Goal: Transaction & Acquisition: Book appointment/travel/reservation

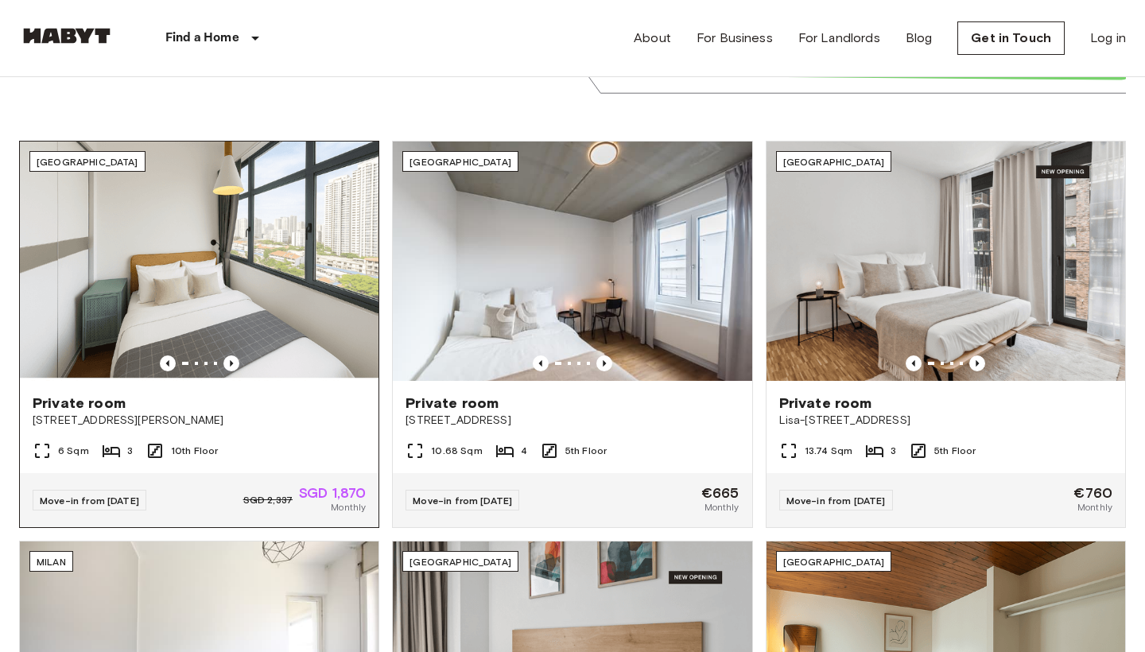
scroll to position [495, 0]
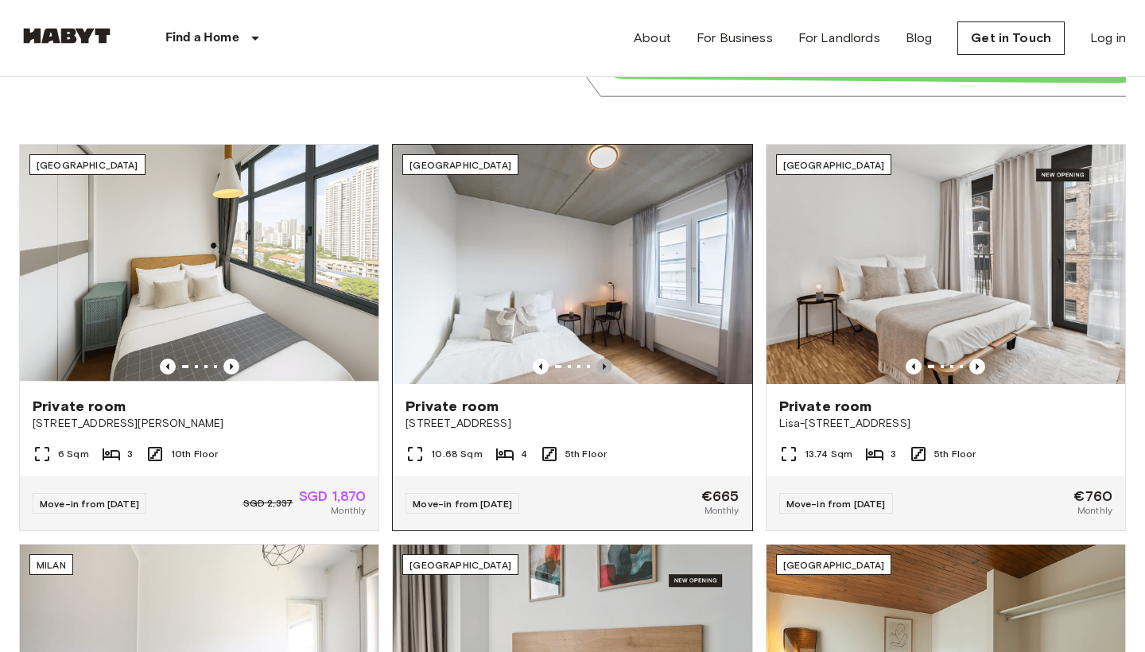
click at [603, 364] on icon "Previous image" at bounding box center [604, 366] width 3 height 6
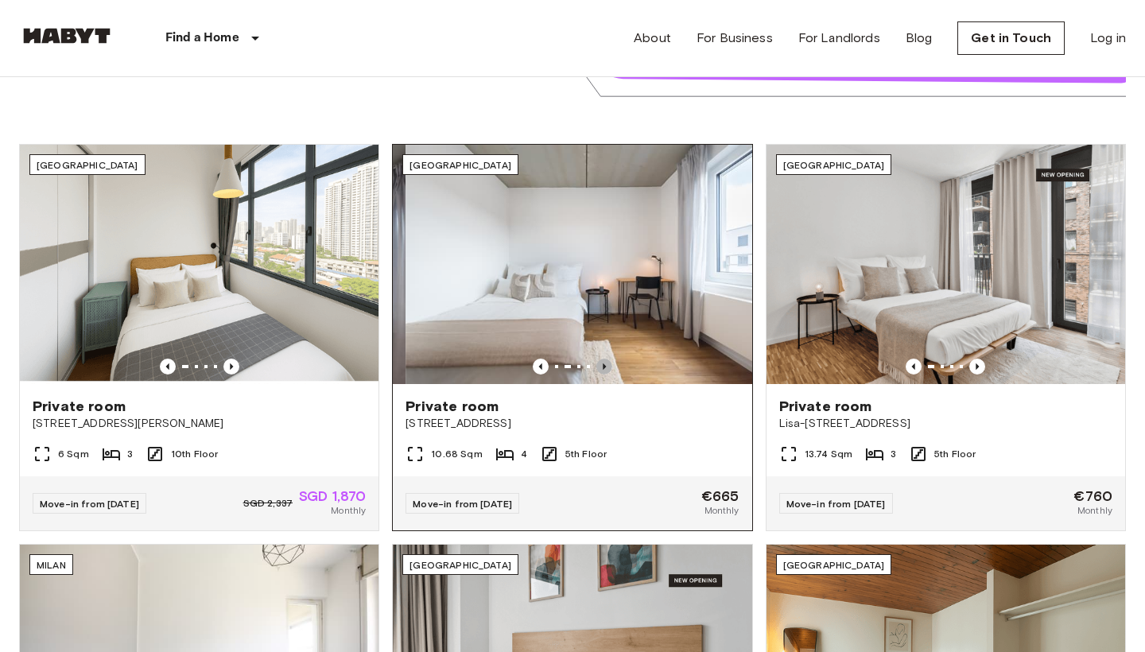
click at [603, 364] on icon "Previous image" at bounding box center [604, 366] width 3 height 6
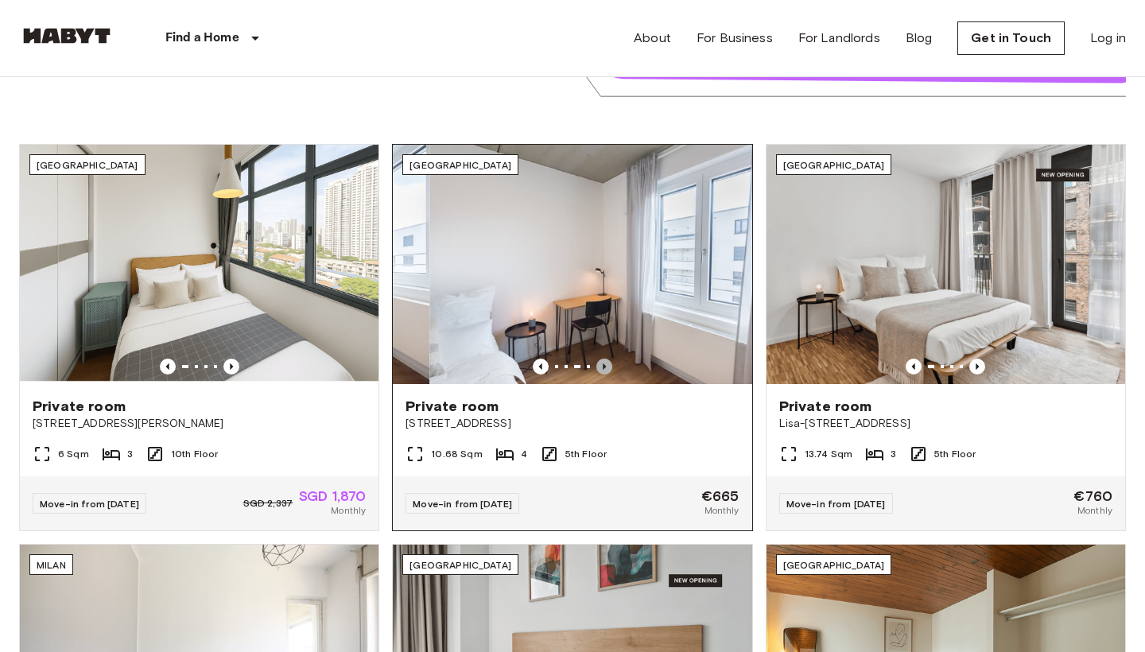
click at [603, 364] on icon "Previous image" at bounding box center [604, 366] width 3 height 6
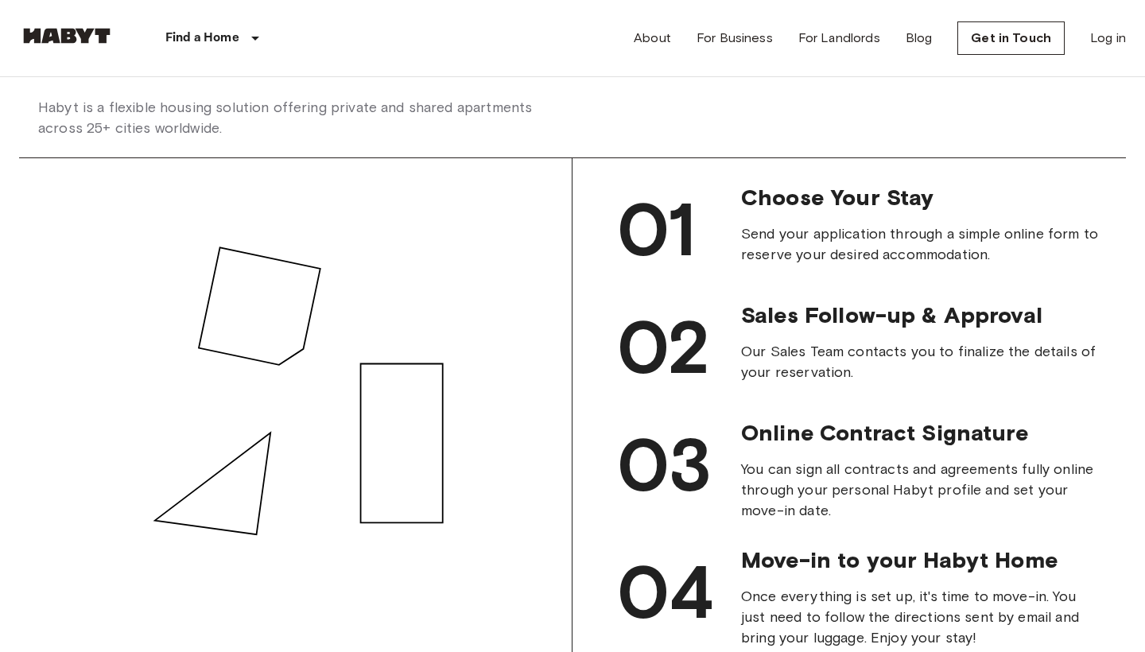
scroll to position [1781, 0]
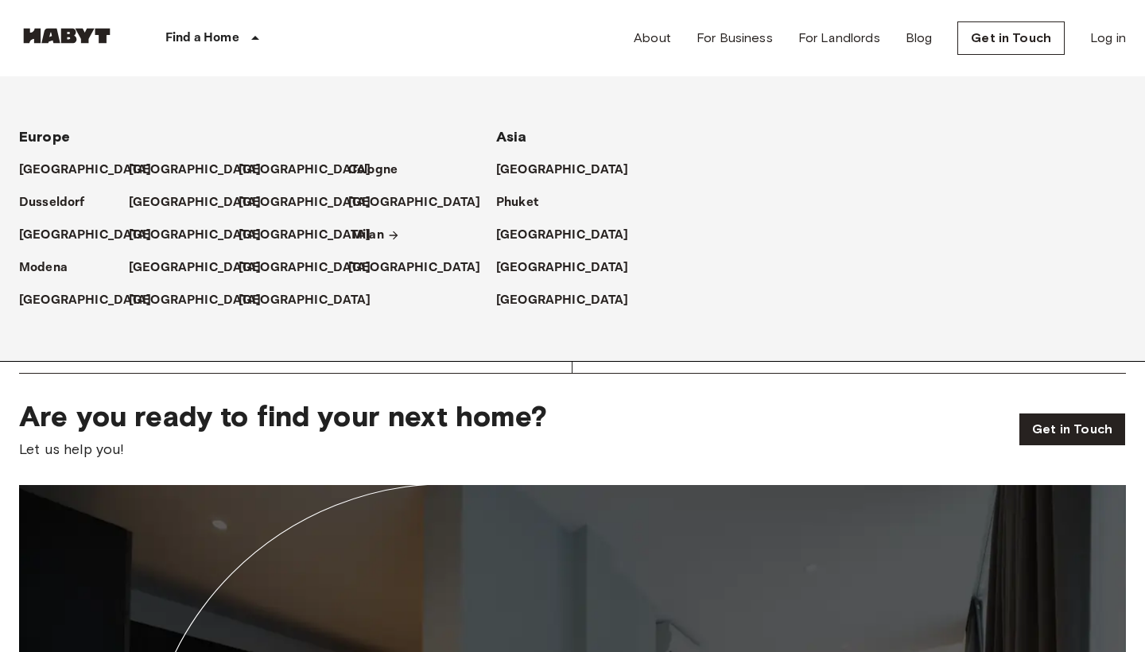
click at [369, 240] on p "Milan" at bounding box center [367, 235] width 33 height 19
click at [392, 234] on icon at bounding box center [393, 235] width 13 height 13
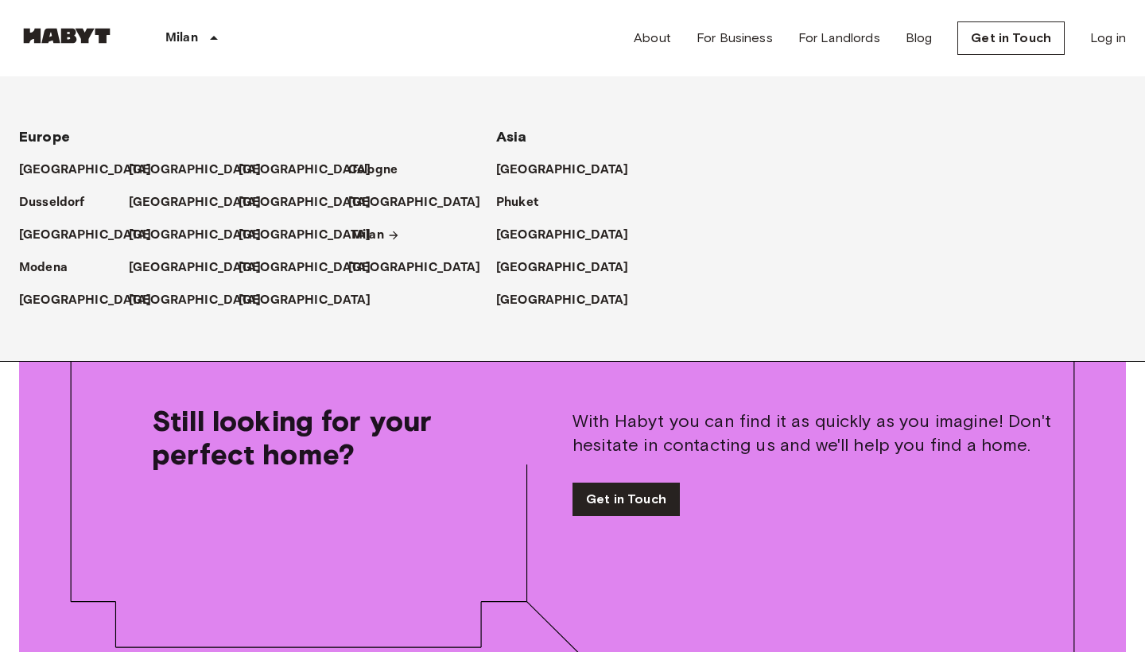
click at [392, 234] on icon at bounding box center [393, 235] width 13 height 13
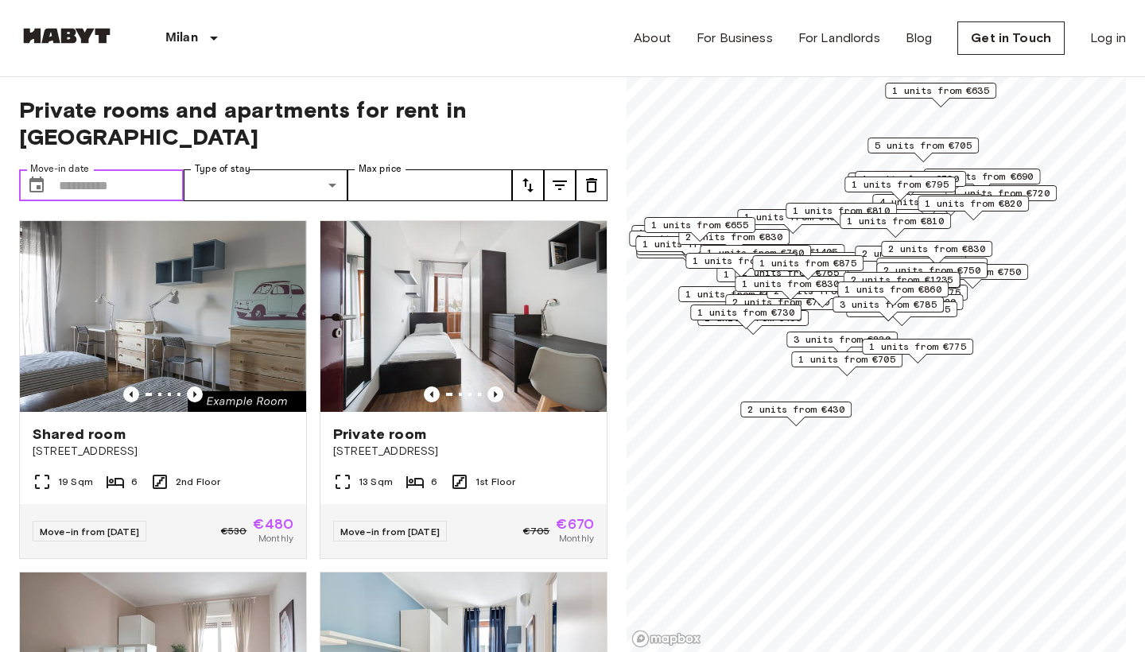
click at [60, 169] on input "Move-in date" at bounding box center [121, 185] width 125 height 32
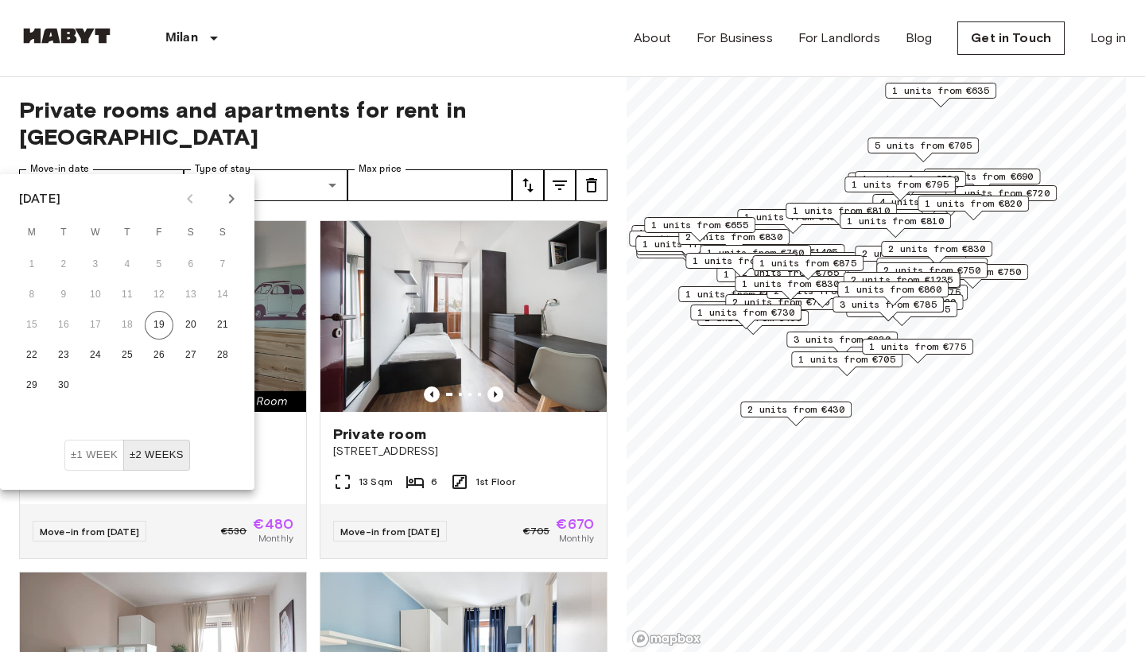
click at [231, 203] on icon "Next month" at bounding box center [231, 198] width 19 height 19
click at [96, 262] on button "1" at bounding box center [95, 264] width 29 height 29
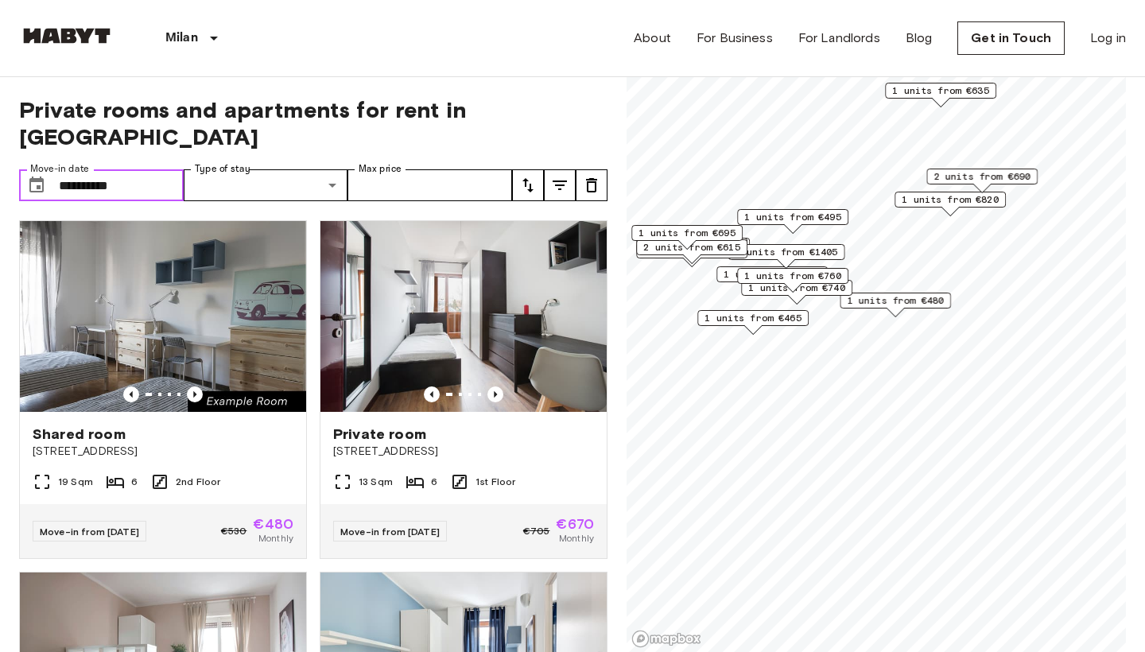
type input "**********"
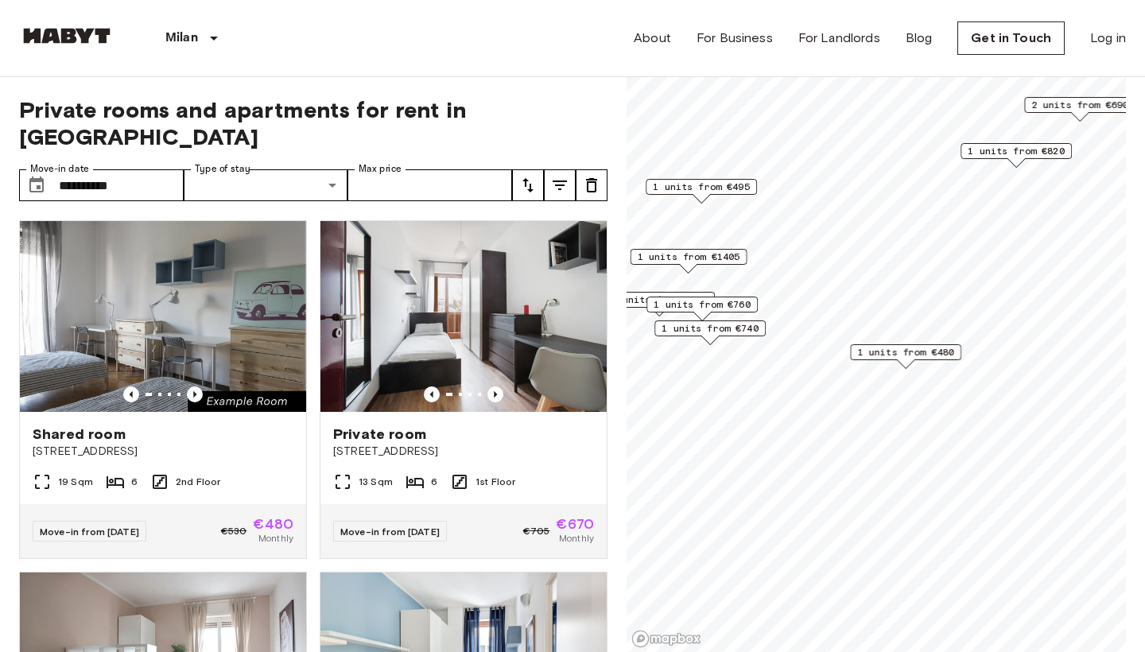
click at [895, 353] on span "1 units from €480" at bounding box center [905, 352] width 97 height 14
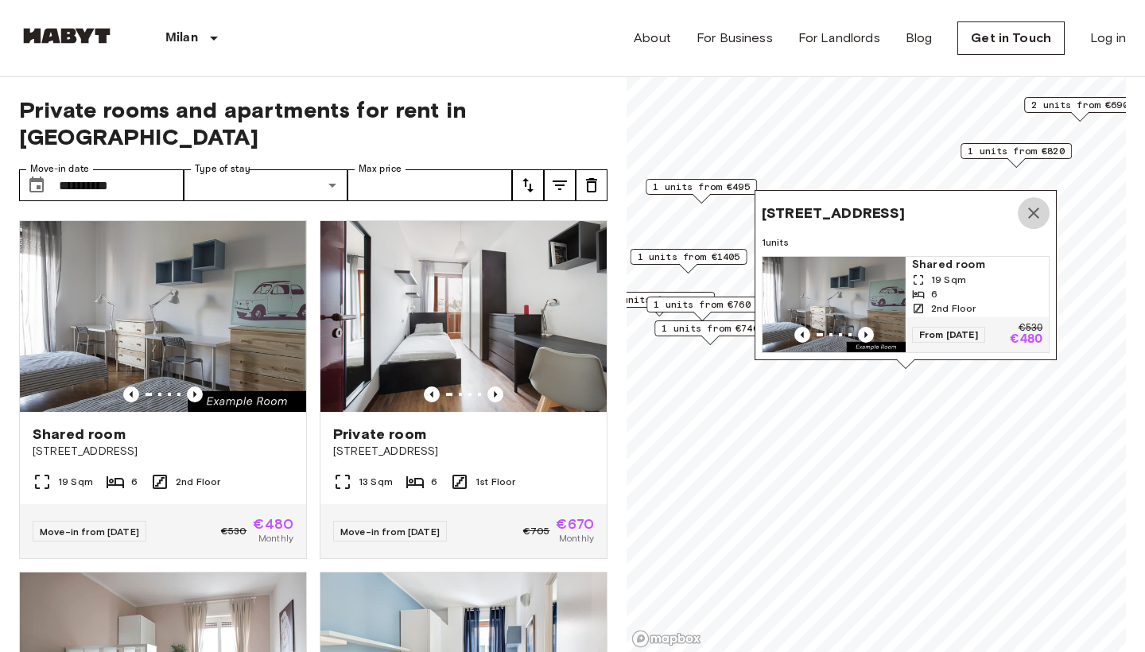
click at [1034, 207] on icon "Map marker" at bounding box center [1033, 212] width 19 height 19
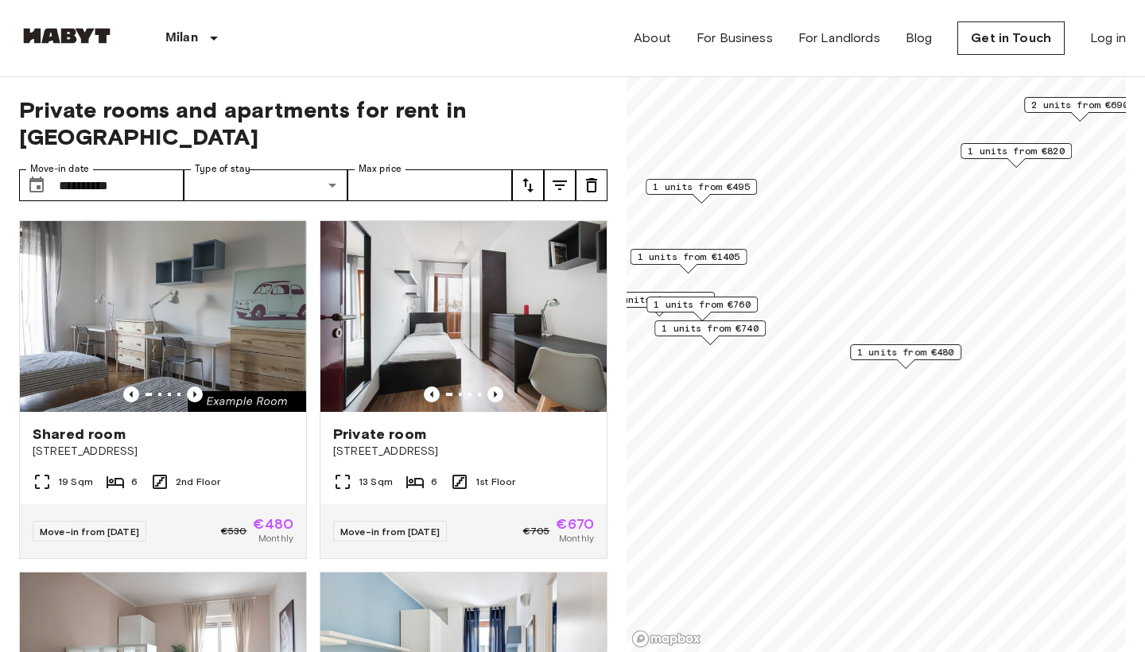
click at [744, 330] on span "1 units from €740" at bounding box center [709, 328] width 97 height 14
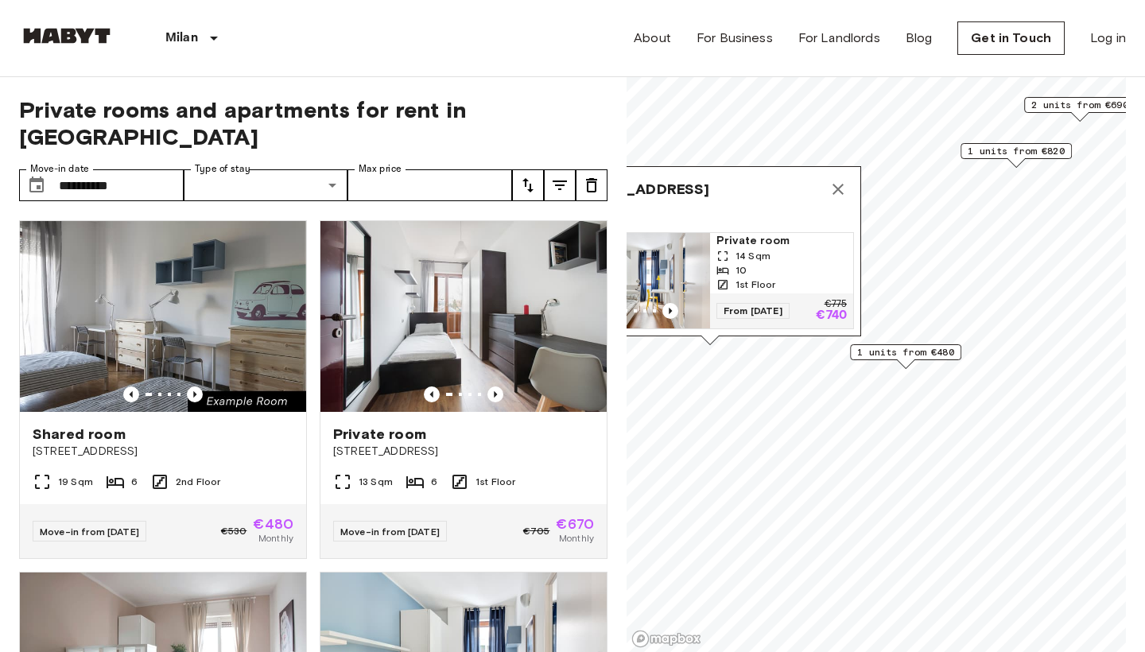
click at [730, 242] on span "Private room" at bounding box center [781, 241] width 130 height 16
click at [843, 184] on icon "Map marker" at bounding box center [837, 189] width 19 height 19
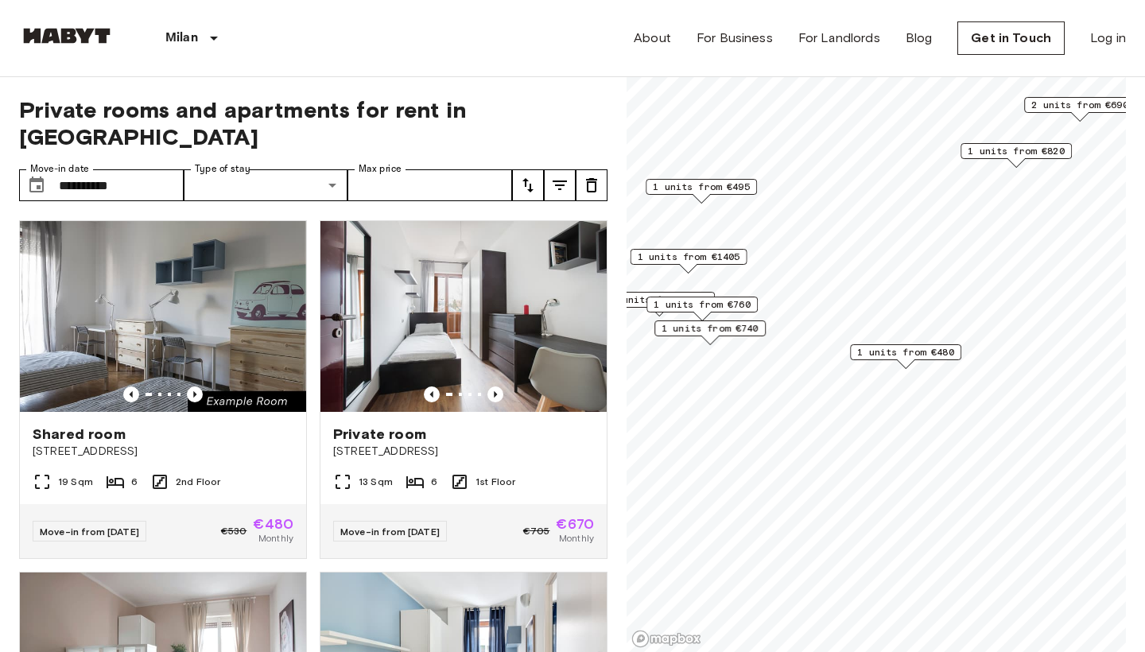
click at [744, 306] on span "1 units from €760" at bounding box center [701, 304] width 97 height 14
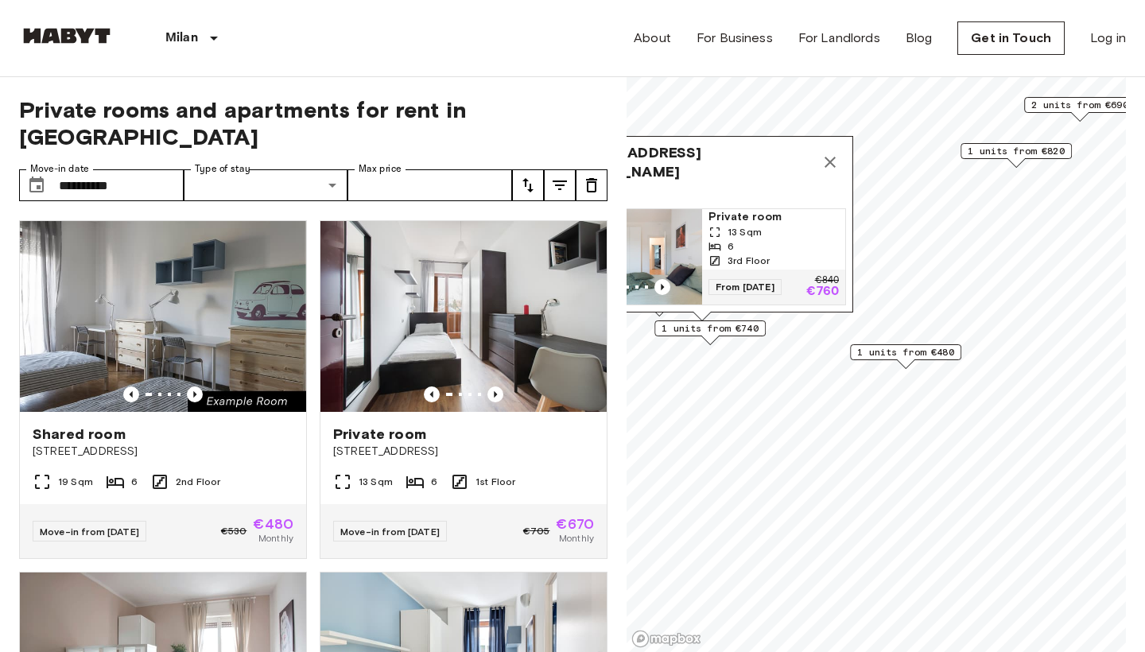
click at [682, 248] on img "Map marker" at bounding box center [630, 256] width 143 height 95
click at [1029, 151] on span "1 units from €820" at bounding box center [1015, 151] width 97 height 14
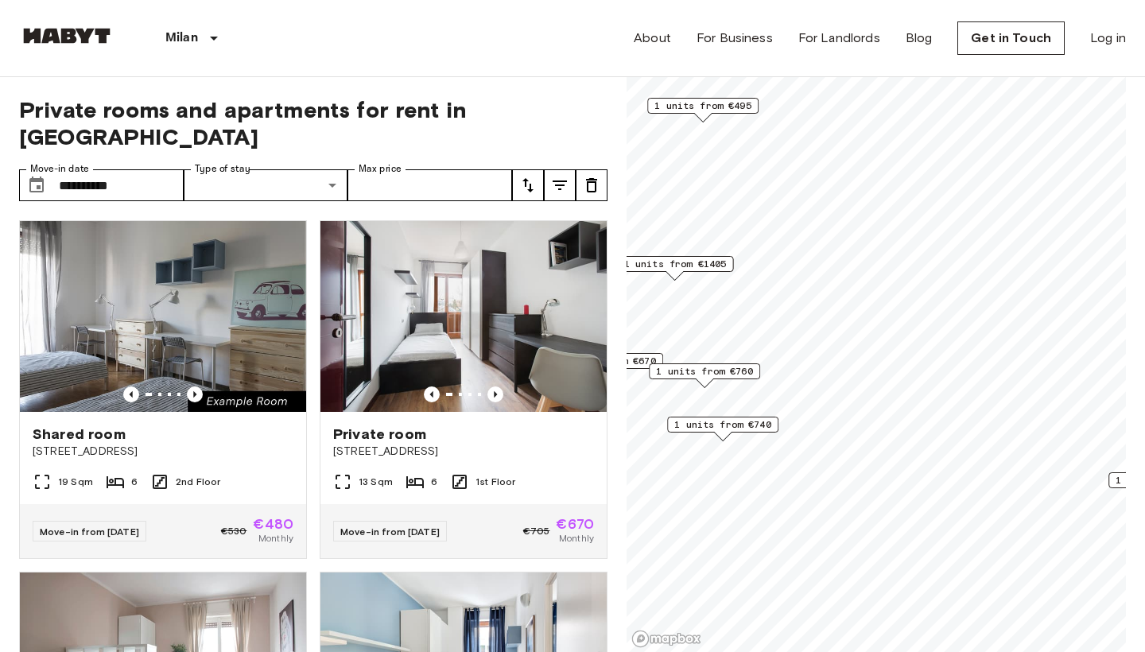
click at [634, 358] on span "1 units from €670" at bounding box center [607, 361] width 97 height 14
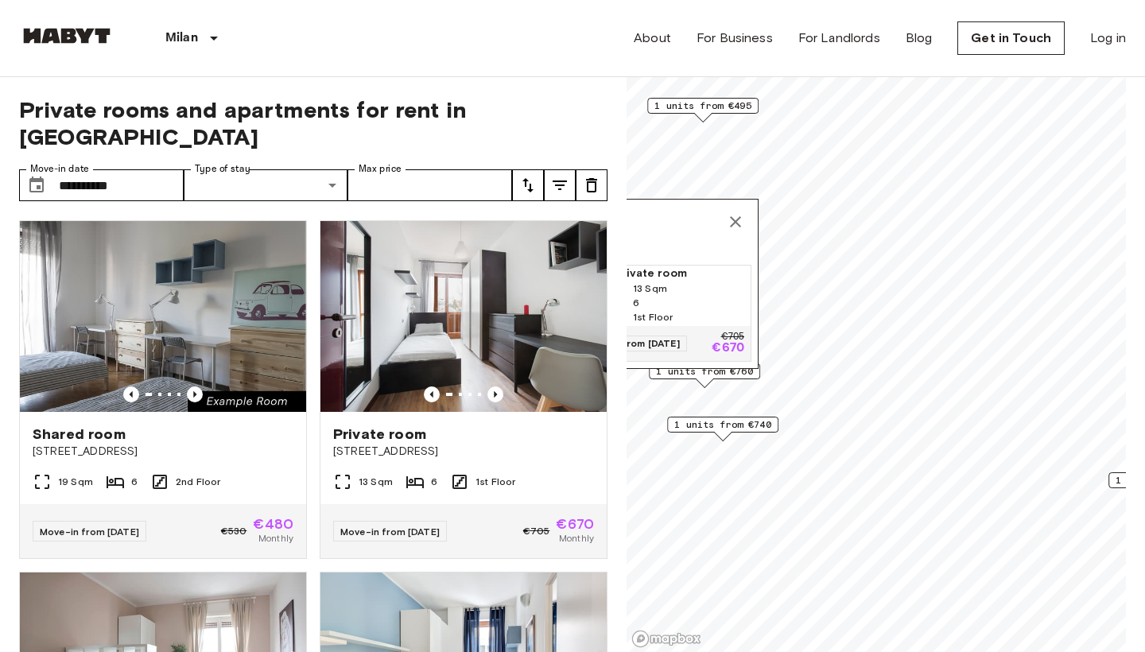
click at [676, 280] on span "Private room" at bounding box center [679, 273] width 130 height 16
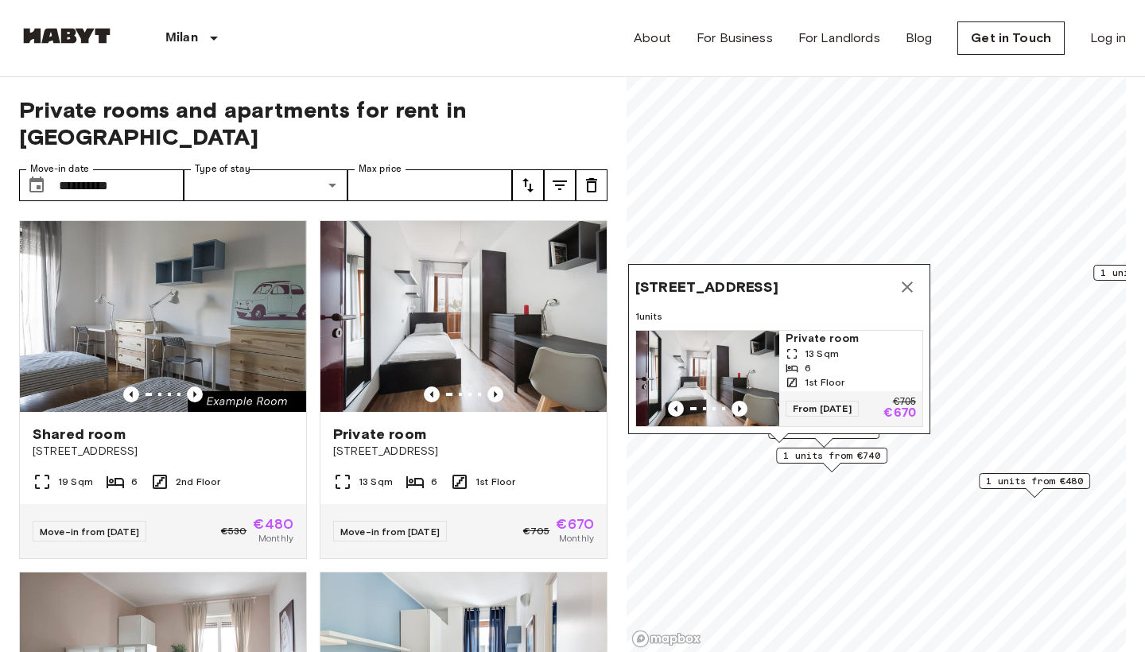
click at [907, 277] on icon "Map marker" at bounding box center [906, 286] width 19 height 19
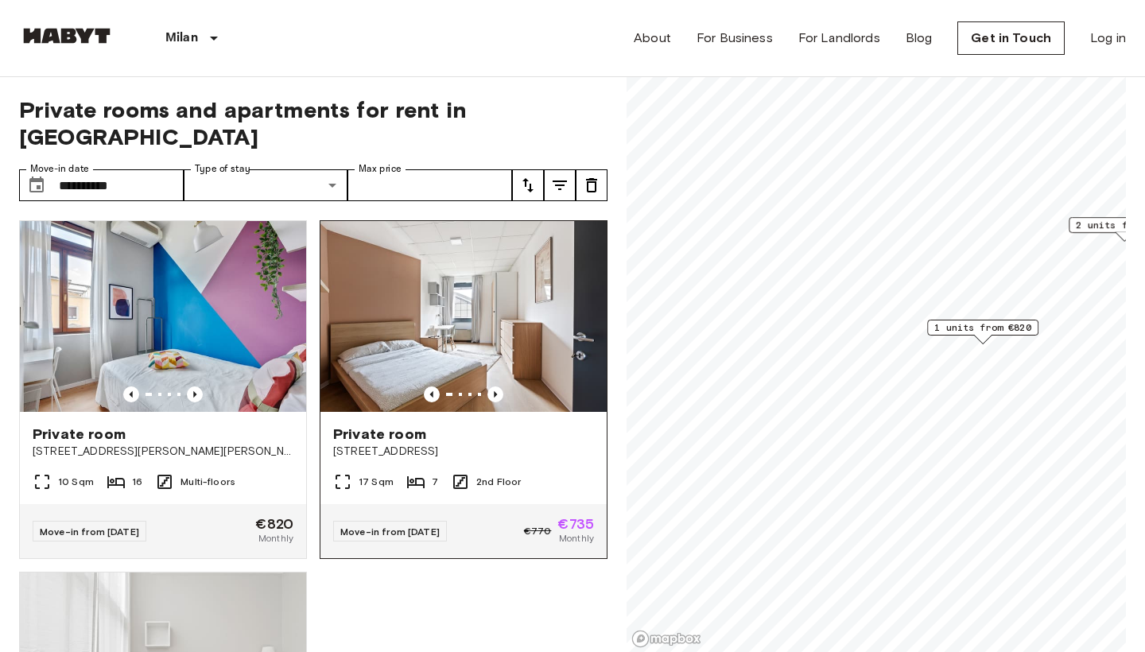
click at [546, 331] on img at bounding box center [463, 316] width 286 height 191
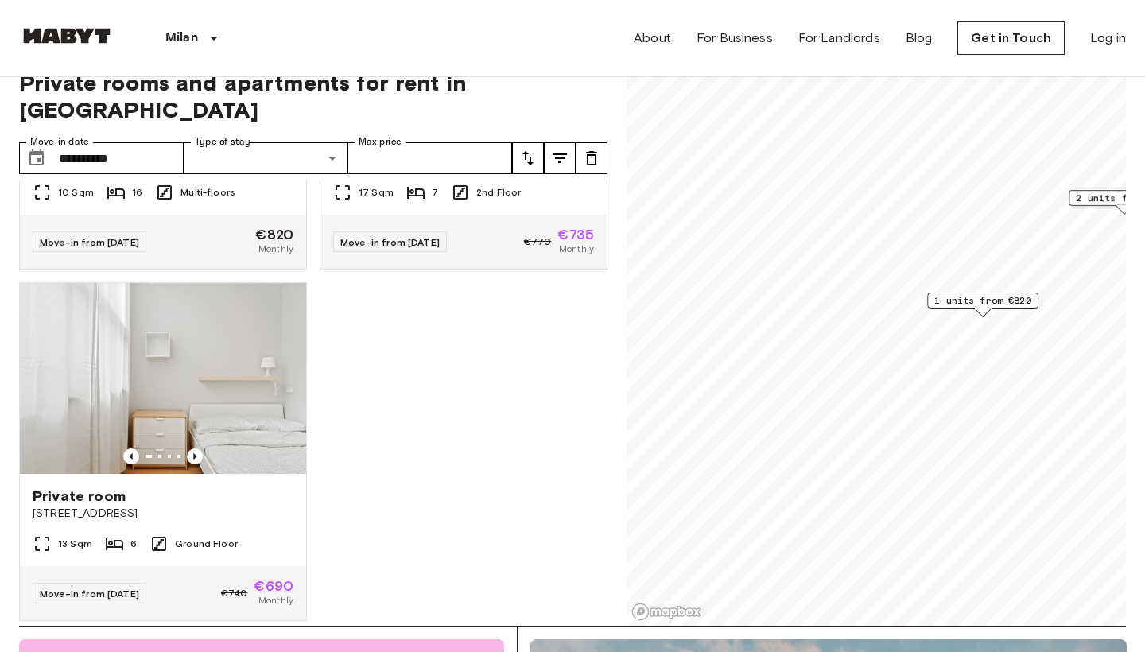
scroll to position [66, 0]
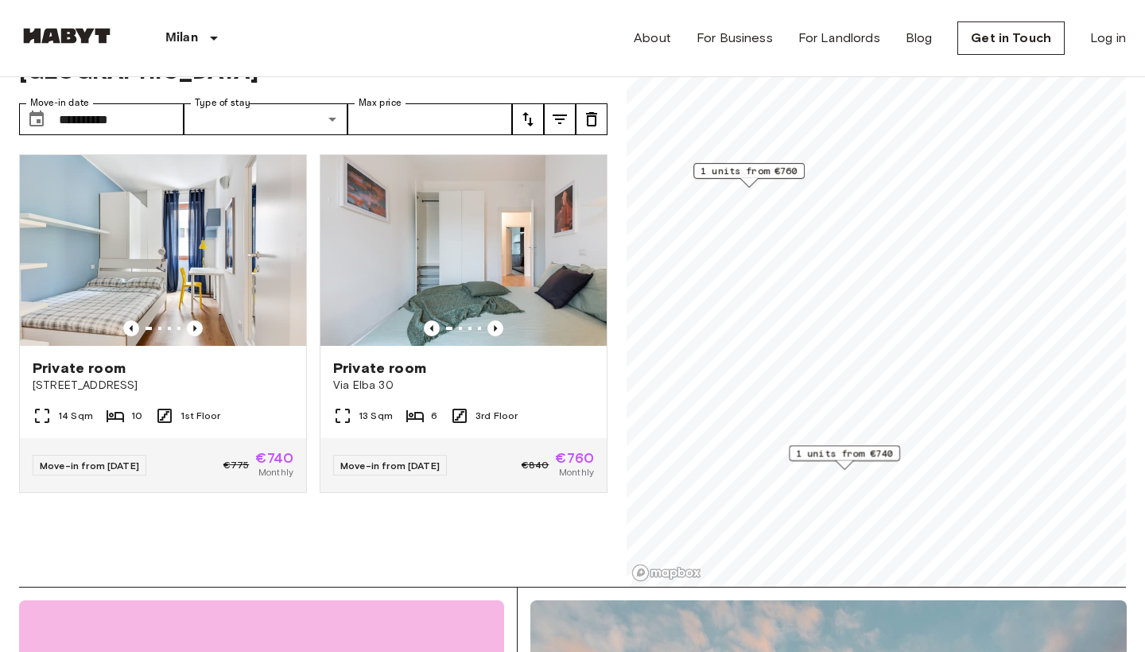
click at [825, 448] on span "1 units from €740" at bounding box center [844, 453] width 97 height 14
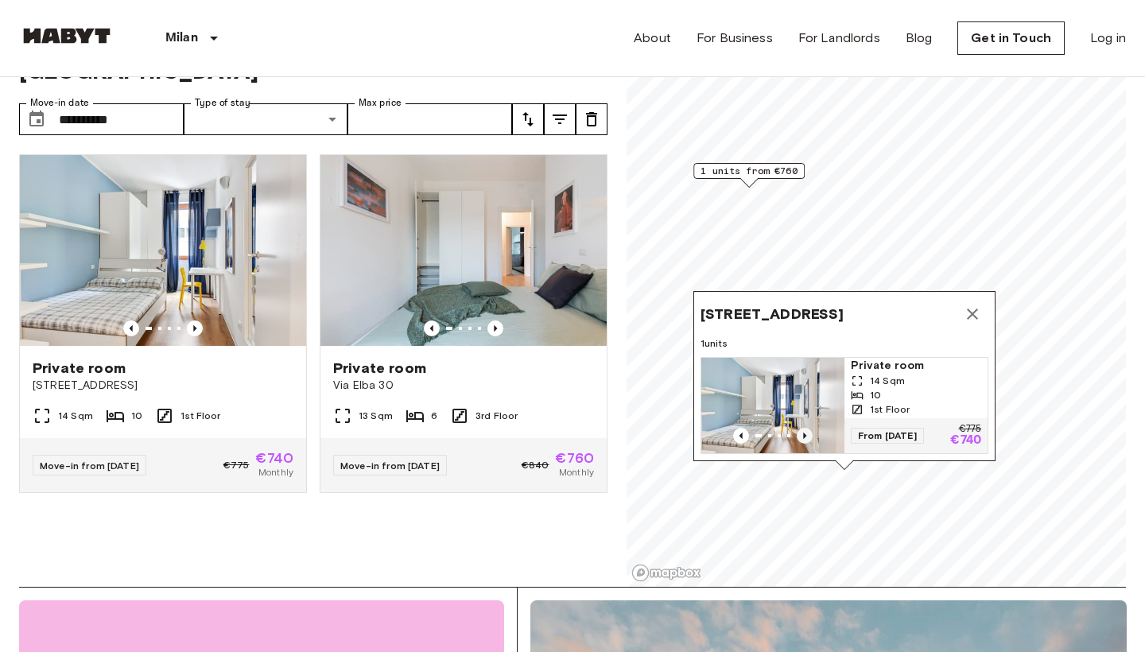
click at [803, 429] on icon "Previous image" at bounding box center [804, 436] width 16 height 16
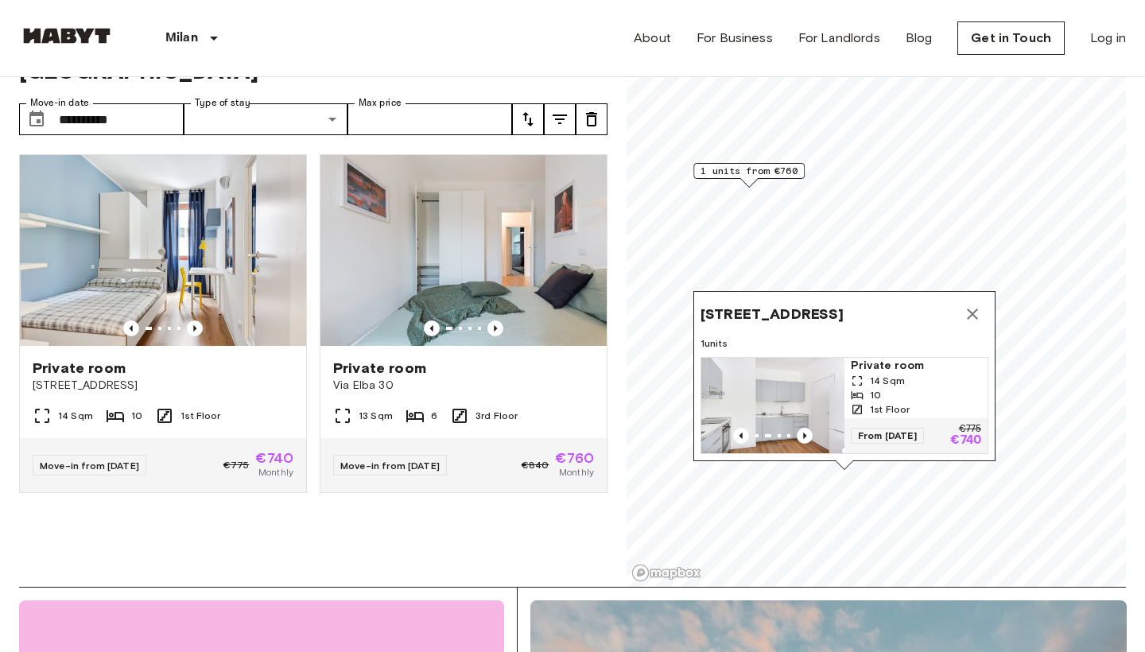
click at [974, 304] on button "Map marker" at bounding box center [972, 314] width 32 height 32
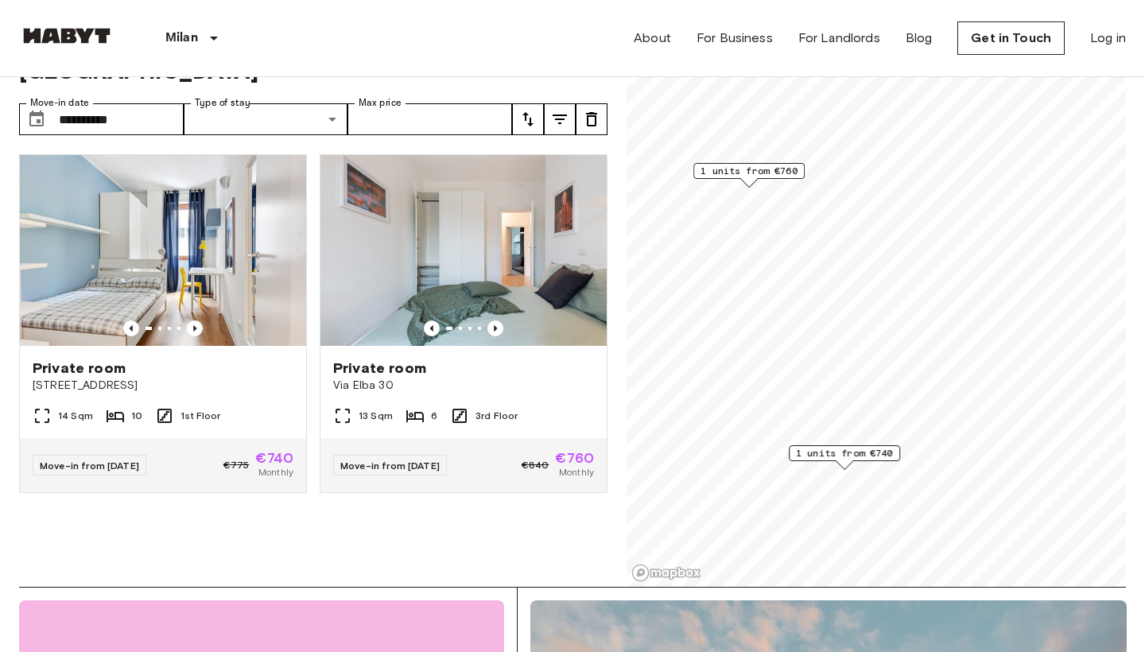
click at [761, 171] on span "1 units from €760" at bounding box center [748, 171] width 97 height 14
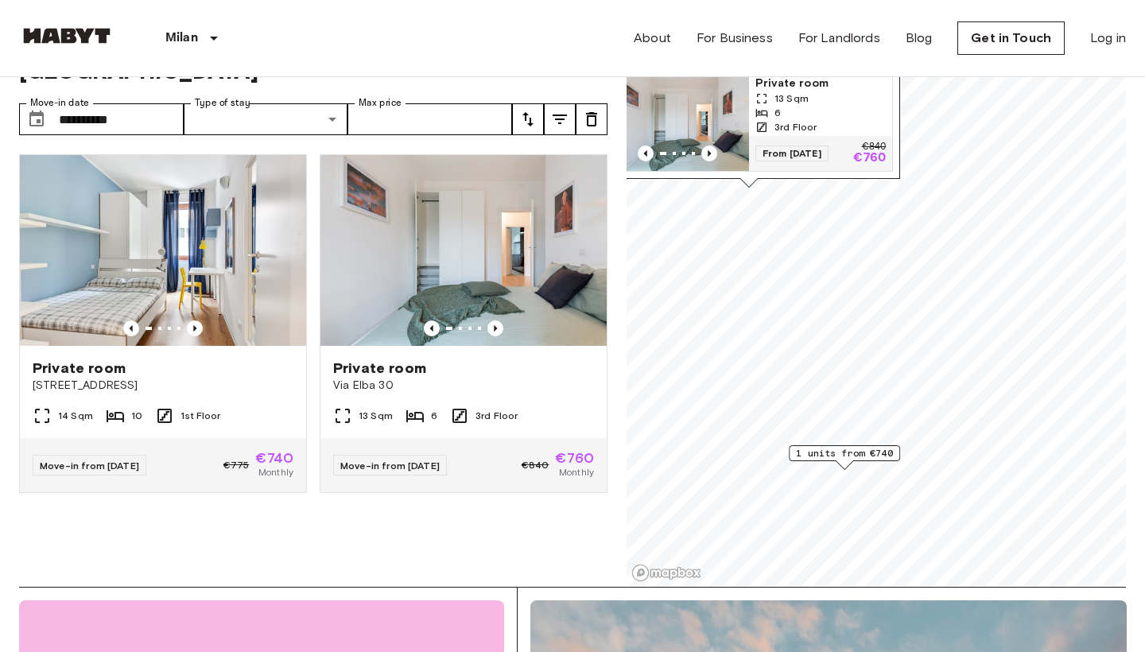
click at [742, 102] on img "Map marker" at bounding box center [677, 123] width 143 height 95
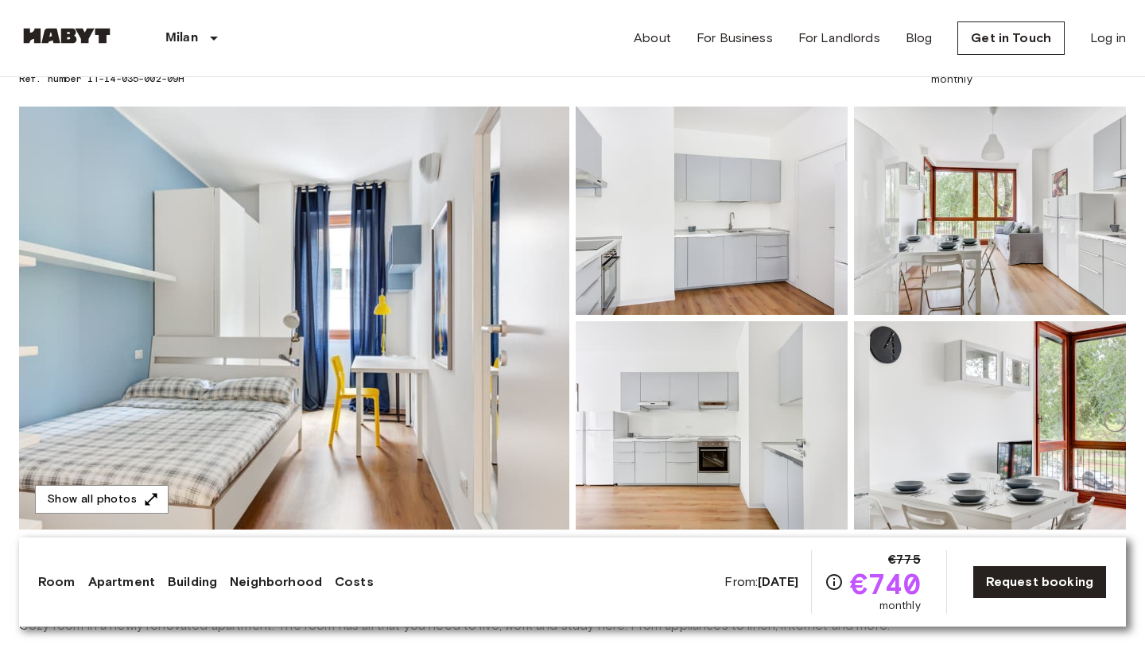
scroll to position [111, 0]
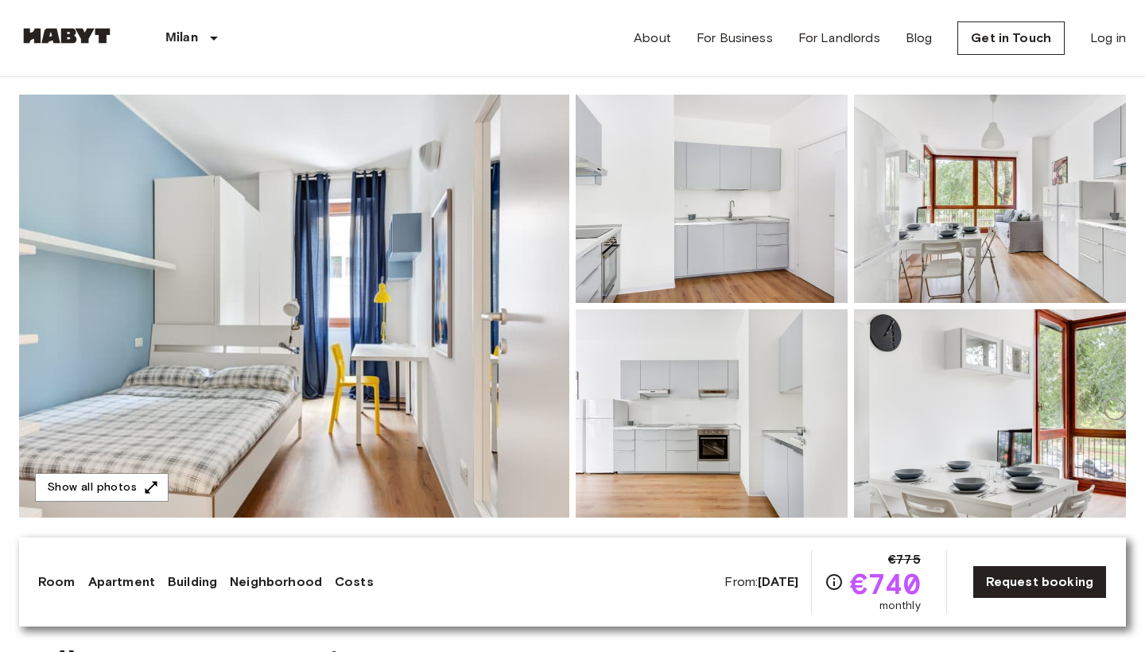
click at [509, 389] on img at bounding box center [294, 306] width 550 height 423
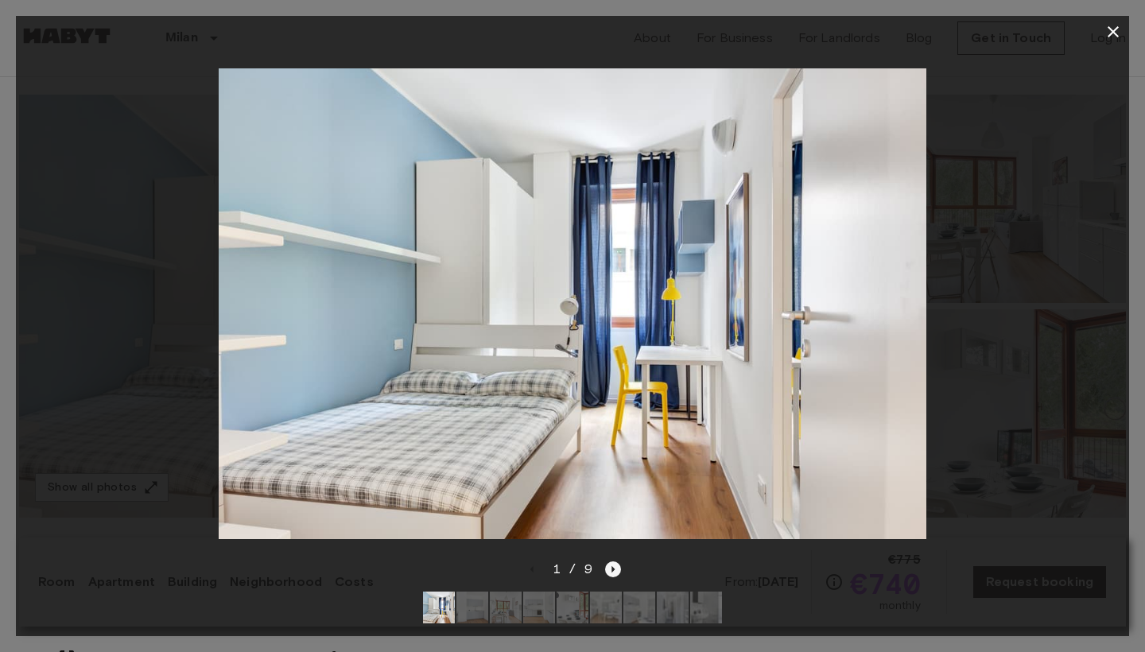
click at [612, 570] on icon "Next image" at bounding box center [613, 569] width 3 height 6
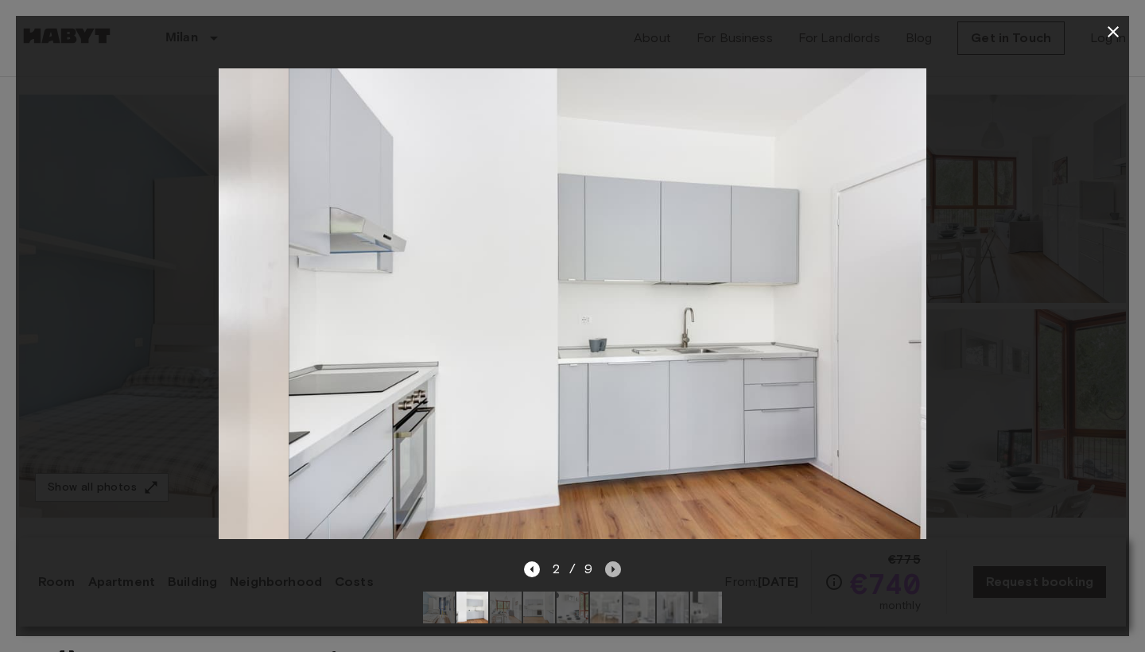
click at [612, 570] on icon "Next image" at bounding box center [613, 569] width 3 height 6
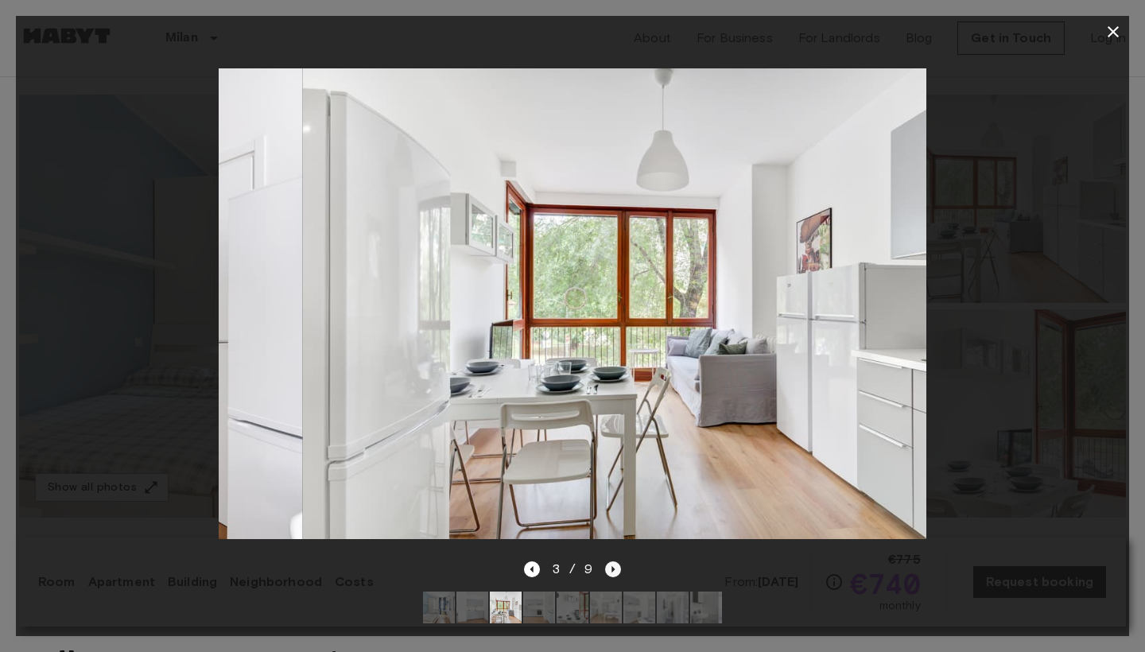
click at [612, 570] on icon "Next image" at bounding box center [613, 569] width 3 height 6
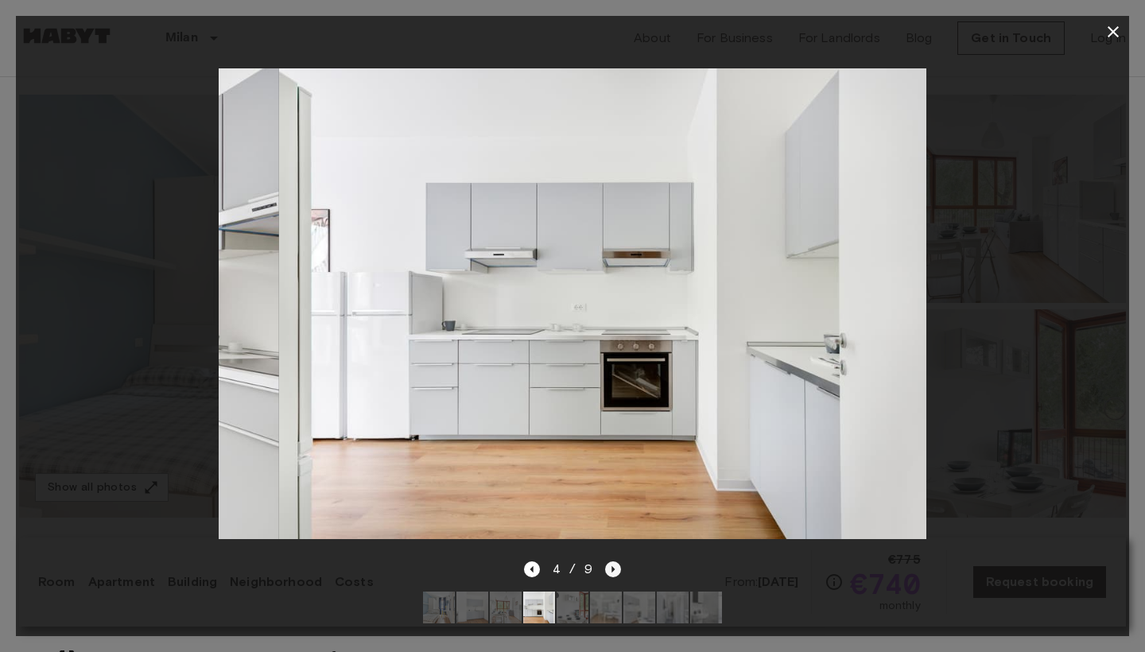
click at [612, 570] on icon "Next image" at bounding box center [613, 569] width 3 height 6
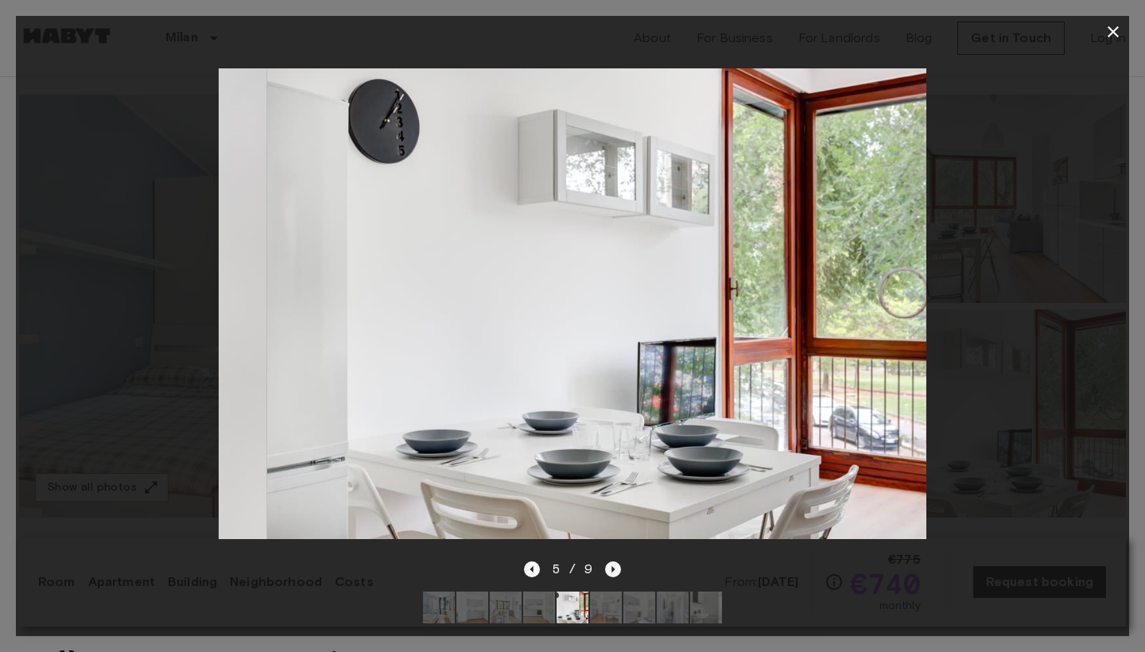
click at [612, 570] on icon "Next image" at bounding box center [613, 569] width 3 height 6
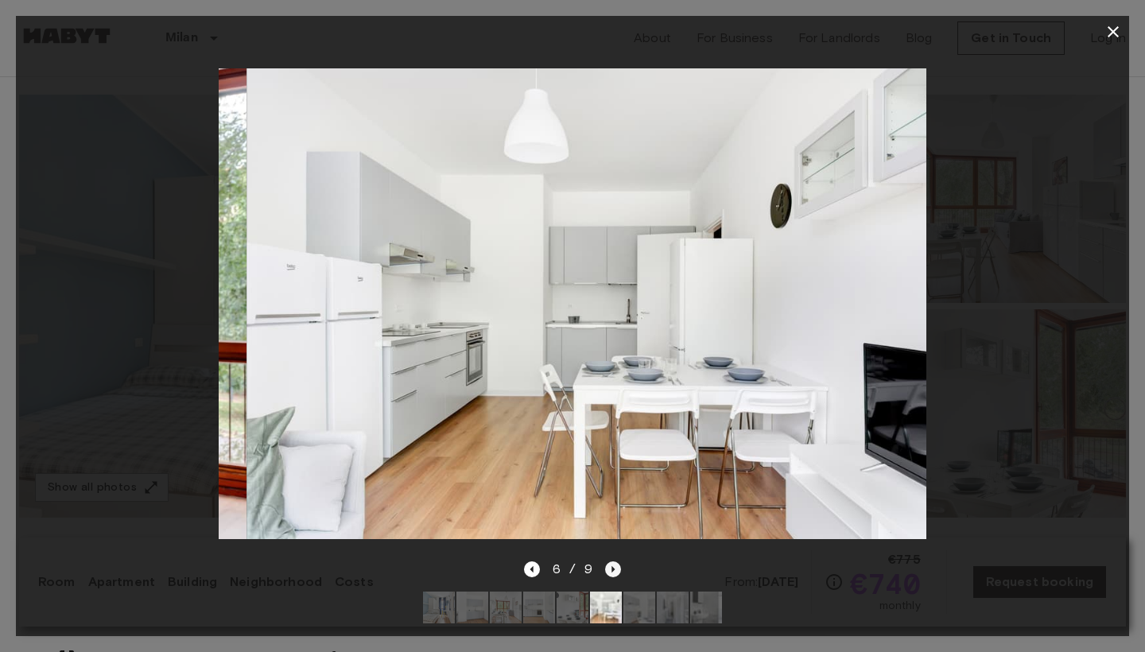
click at [612, 570] on icon "Next image" at bounding box center [613, 569] width 3 height 6
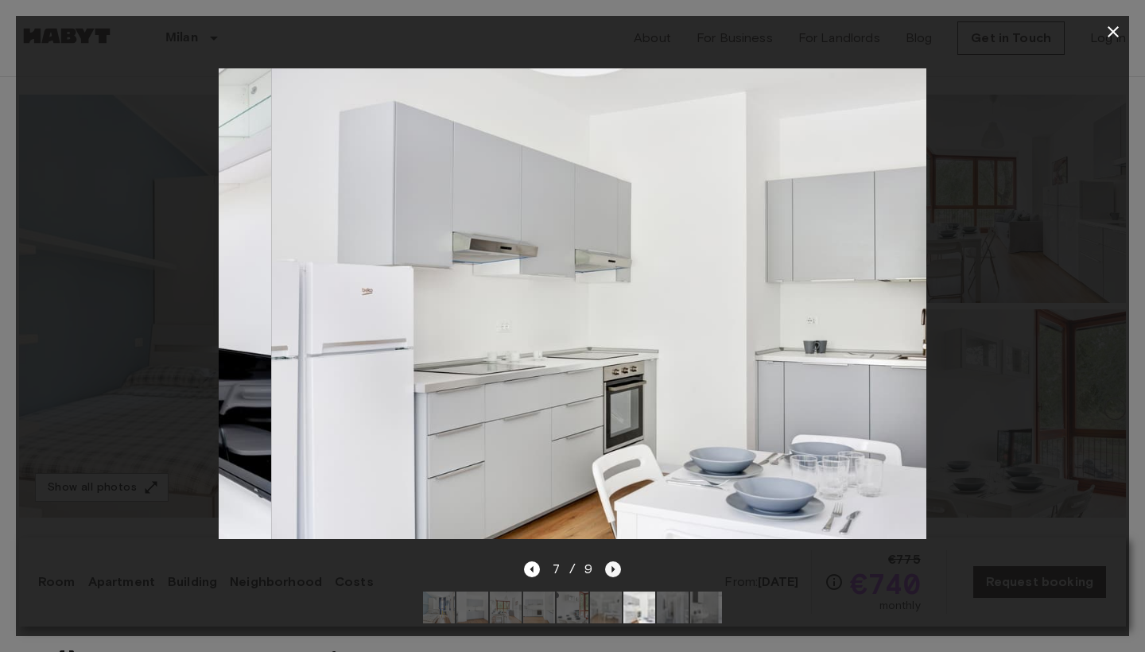
click at [612, 570] on icon "Next image" at bounding box center [613, 569] width 3 height 6
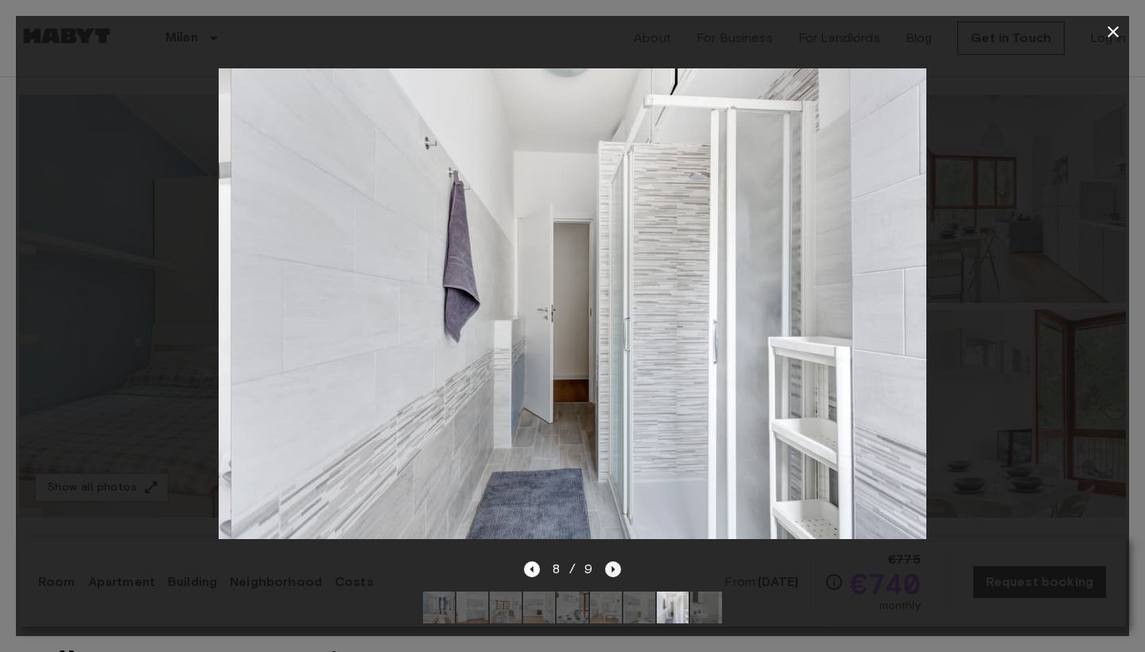
click at [612, 570] on icon "Next image" at bounding box center [613, 569] width 3 height 6
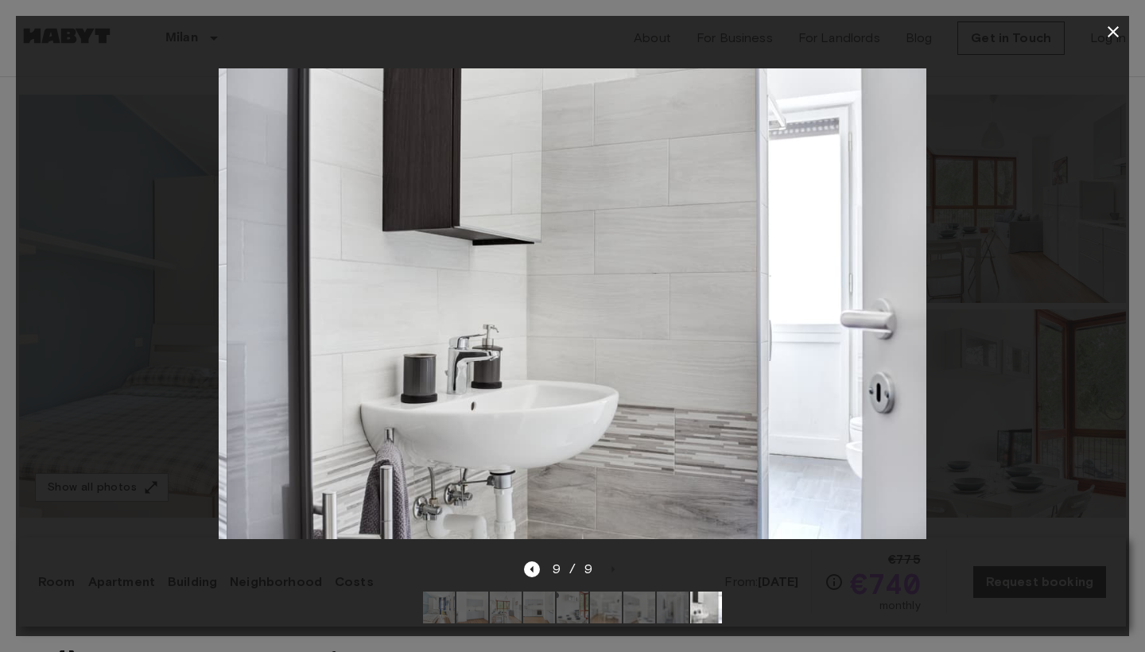
click at [1110, 29] on icon "button" at bounding box center [1112, 31] width 11 height 11
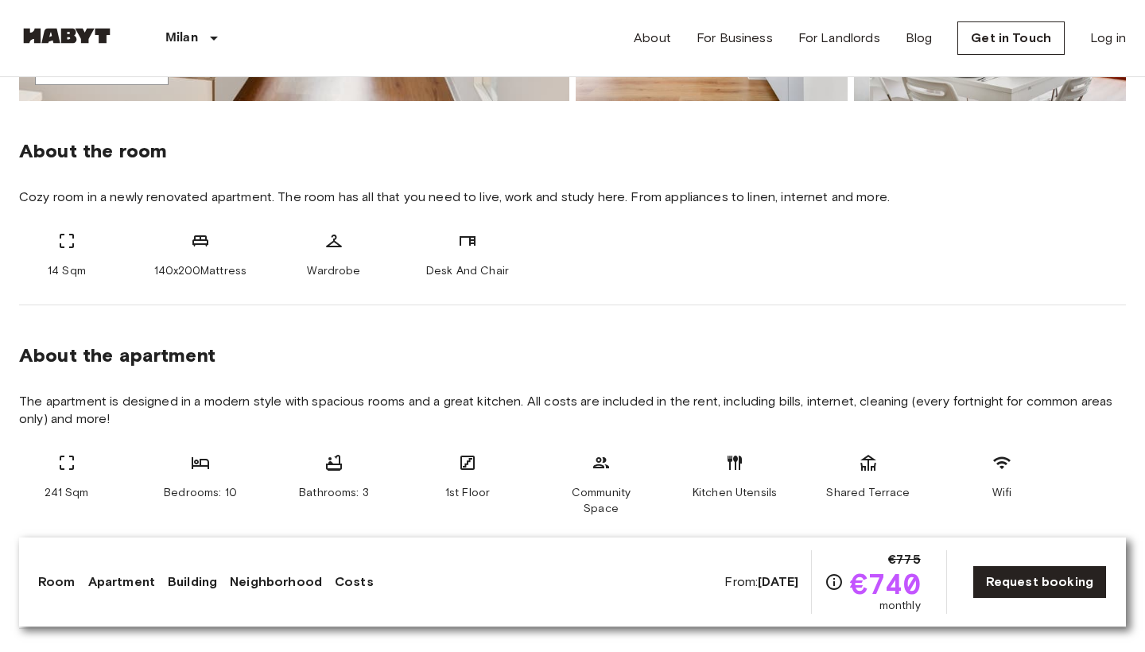
scroll to position [542, 0]
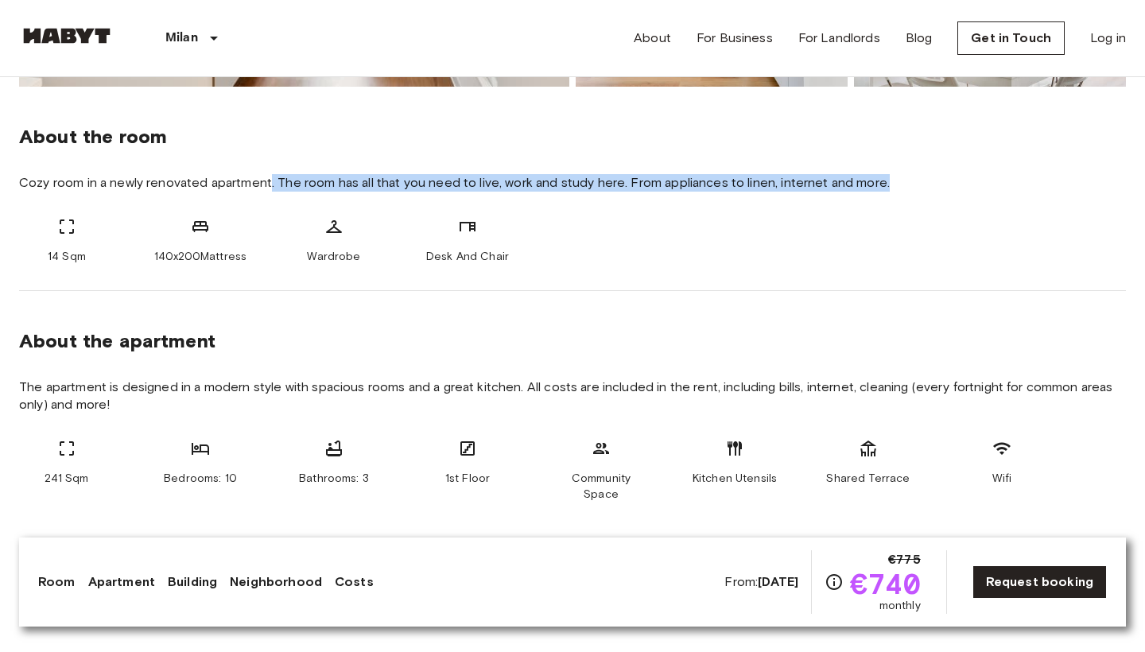
drag, startPoint x: 269, startPoint y: 189, endPoint x: 309, endPoint y: 192, distance: 39.9
click at [309, 192] on div "About the room Cozy room in a newly renovated apartment. The room has all that …" at bounding box center [572, 189] width 1106 height 204
click at [530, 249] on div "14 Sqm 140x200Mattress Wardrobe Desk And Chair" at bounding box center [572, 241] width 1106 height 48
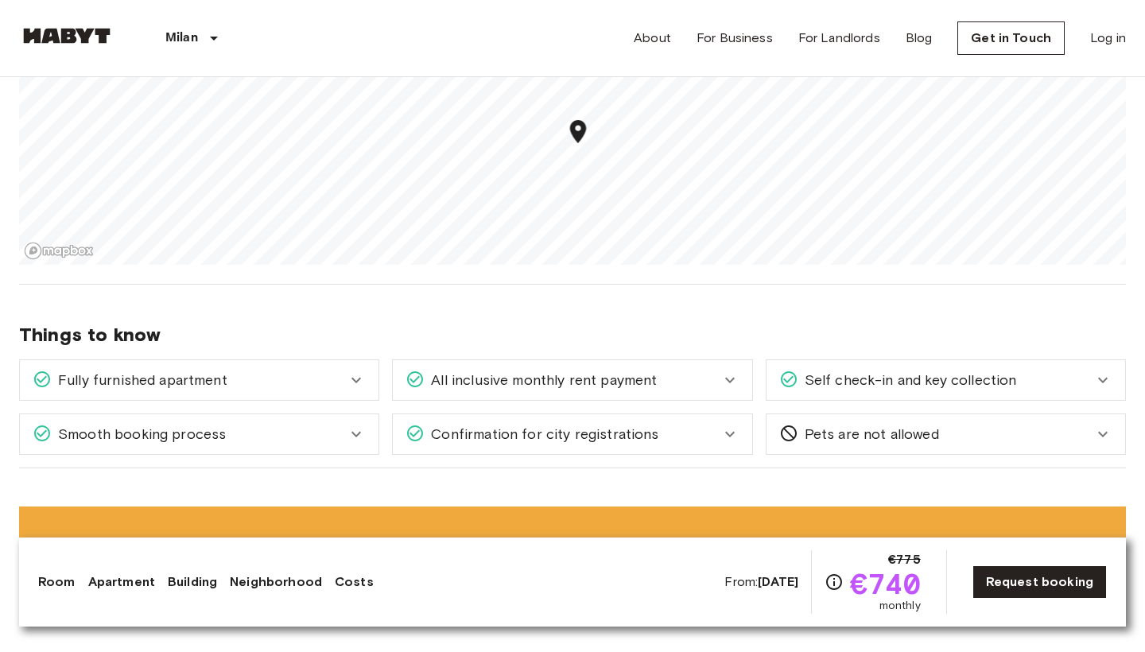
scroll to position [1605, 0]
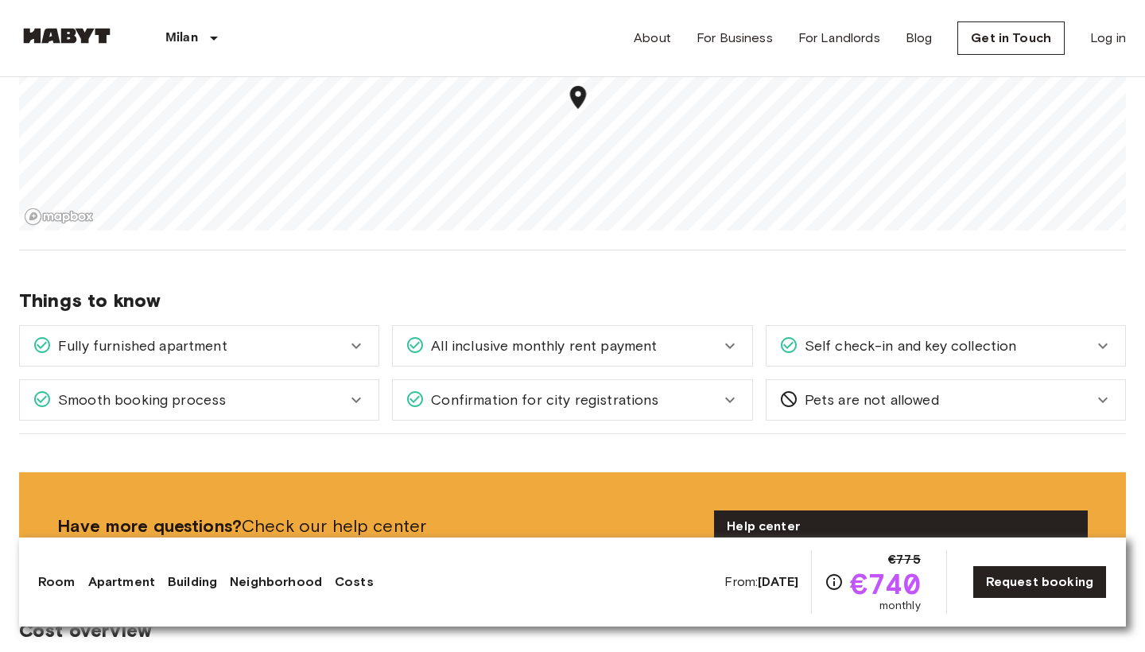
click at [564, 335] on span "All inclusive monthly rent payment" at bounding box center [540, 345] width 232 height 21
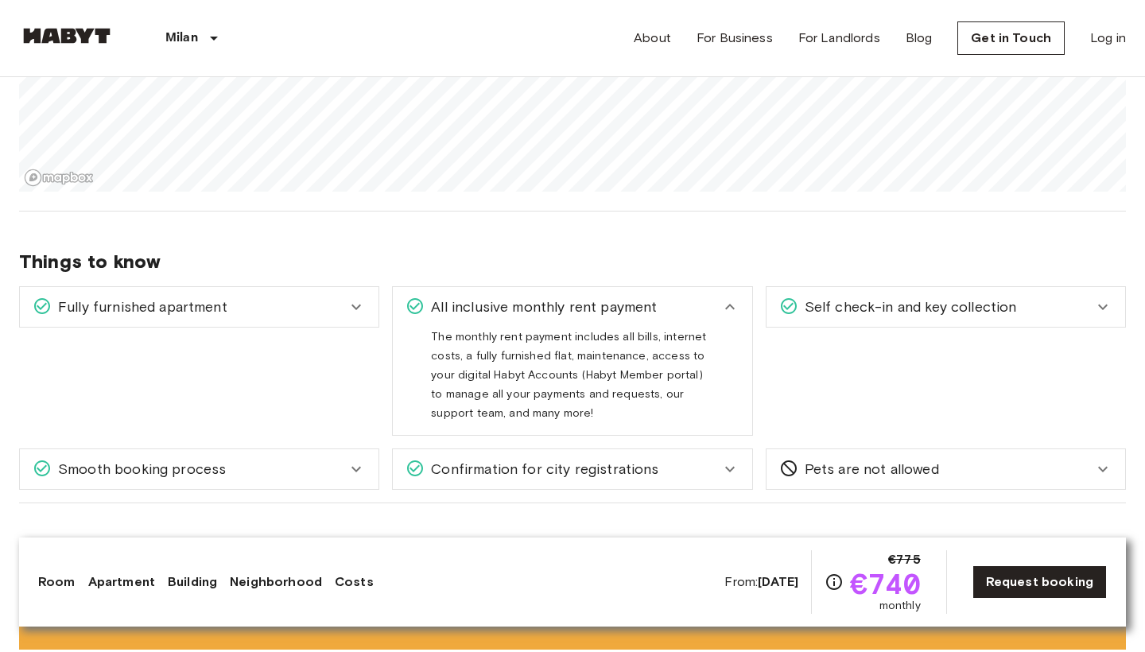
scroll to position [1649, 0]
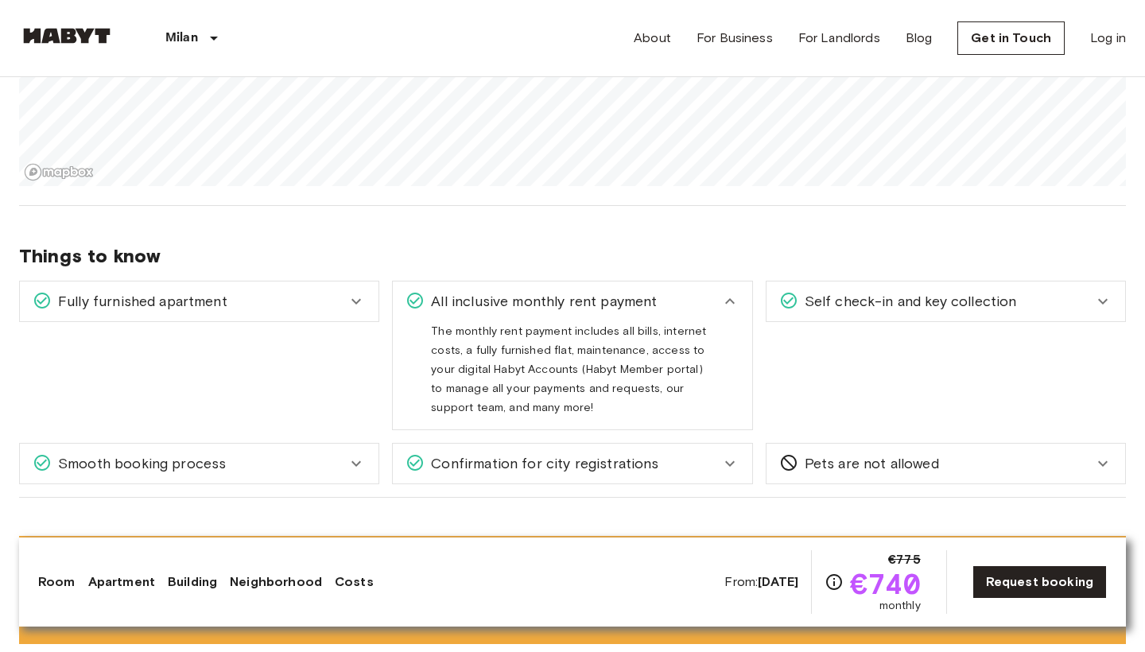
click at [338, 291] on div "Fully furnished apartment" at bounding box center [190, 301] width 314 height 21
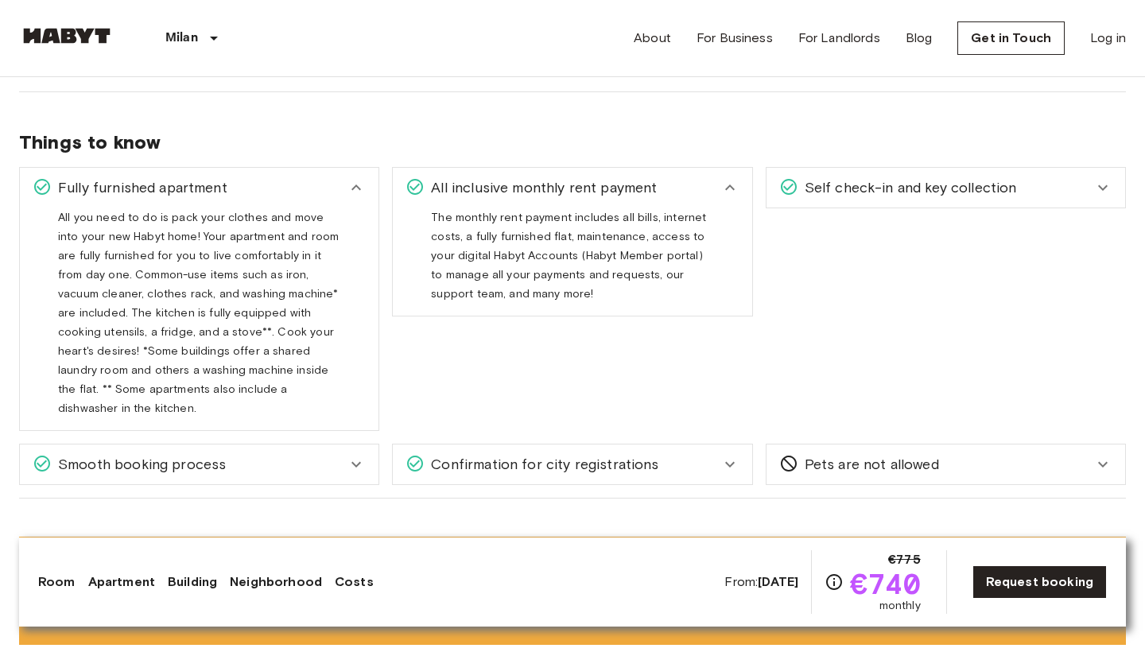
scroll to position [1874, 0]
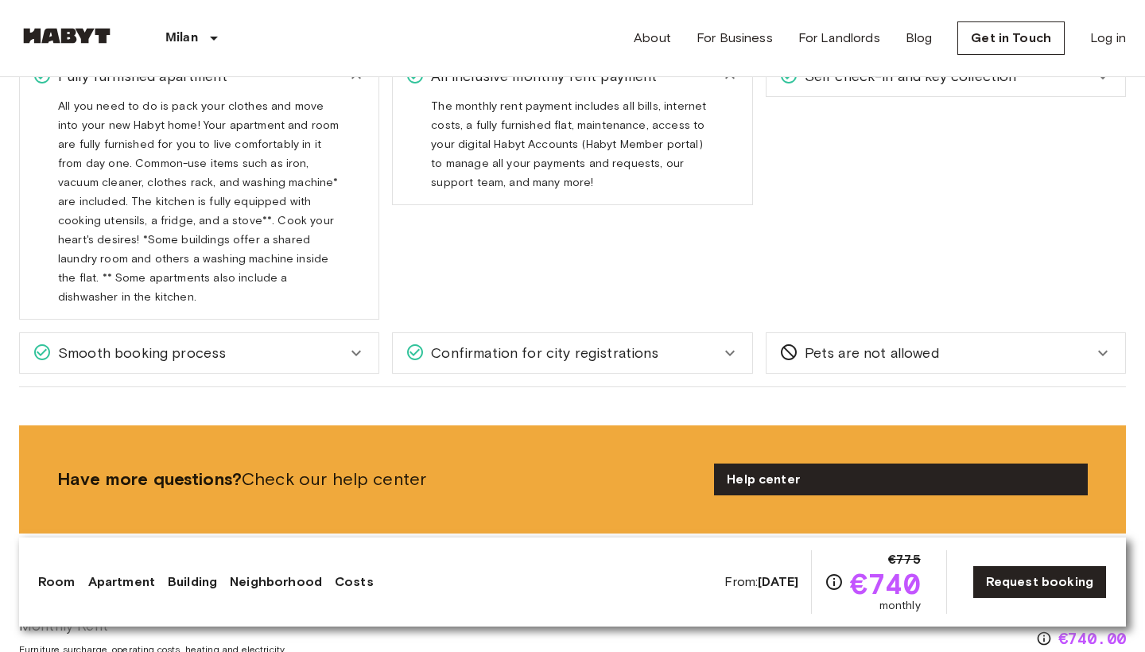
click at [315, 343] on div "Smooth booking process" at bounding box center [190, 353] width 314 height 21
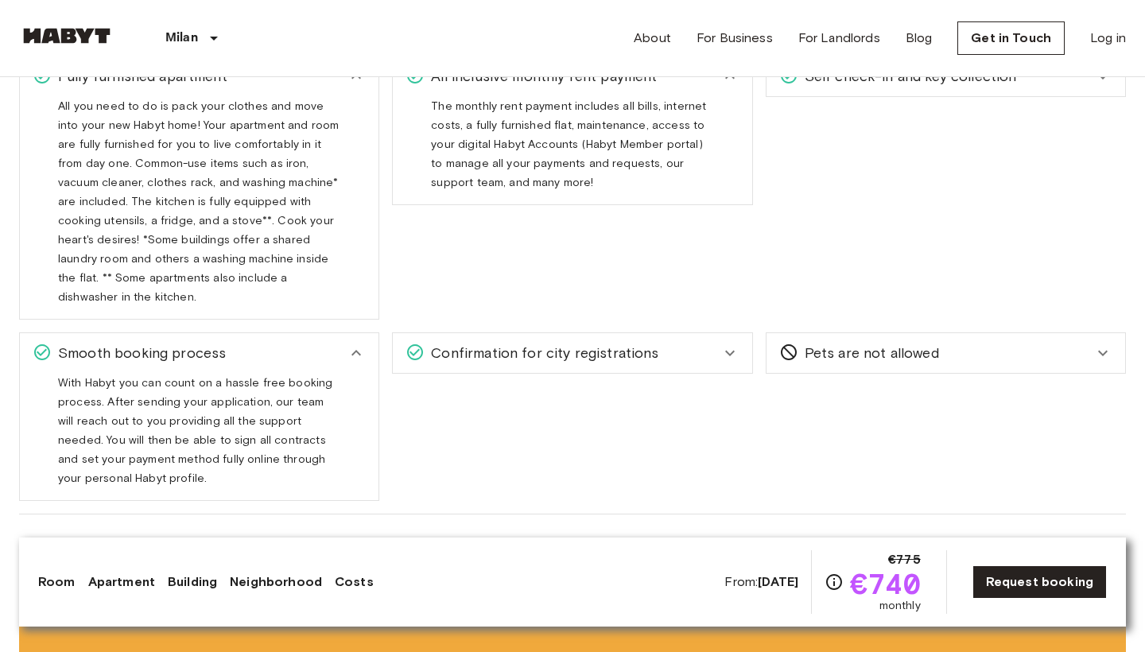
click at [572, 343] on span "Confirmation for city registrations" at bounding box center [541, 353] width 234 height 21
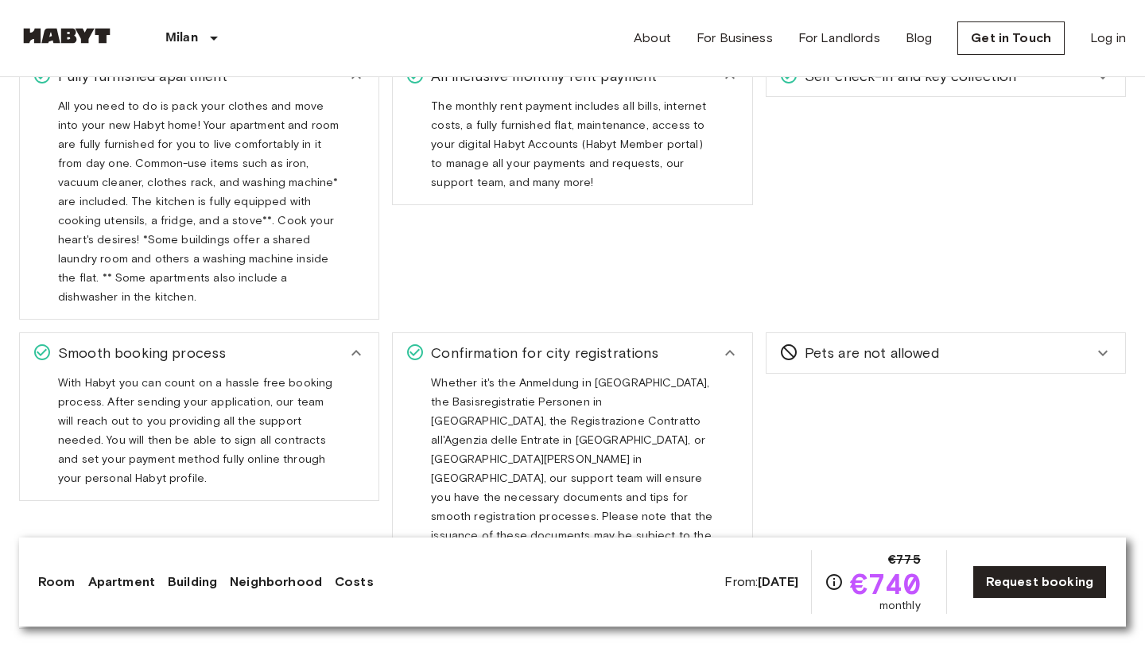
click at [865, 343] on span "Pets are not allowed" at bounding box center [868, 353] width 141 height 21
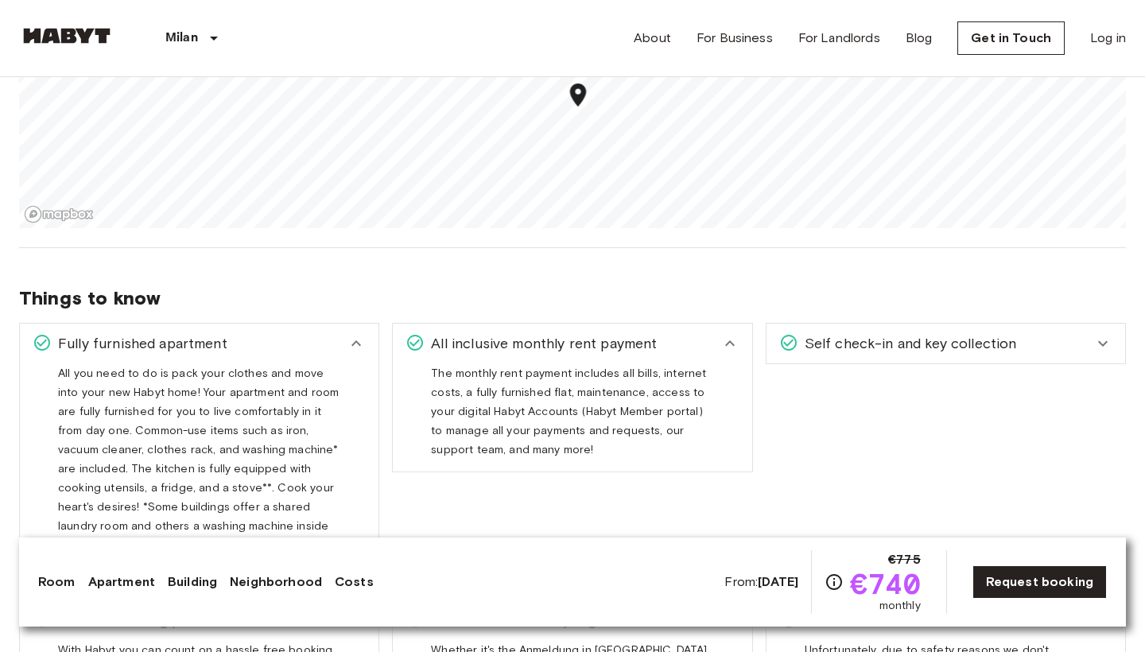
scroll to position [1511, 0]
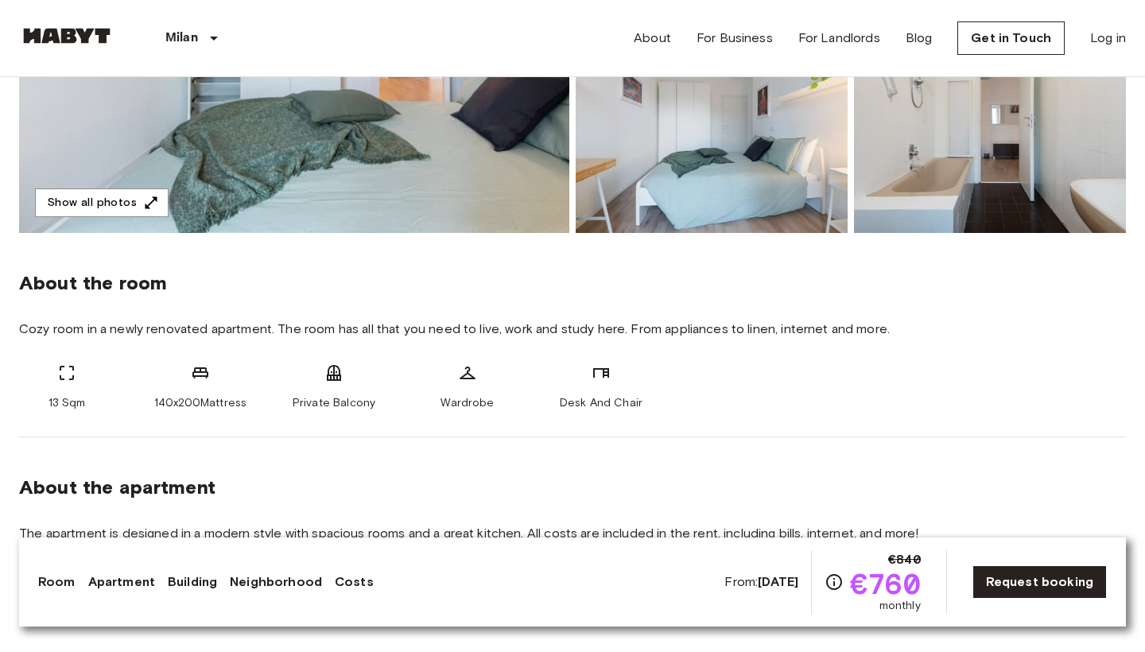
scroll to position [381, 0]
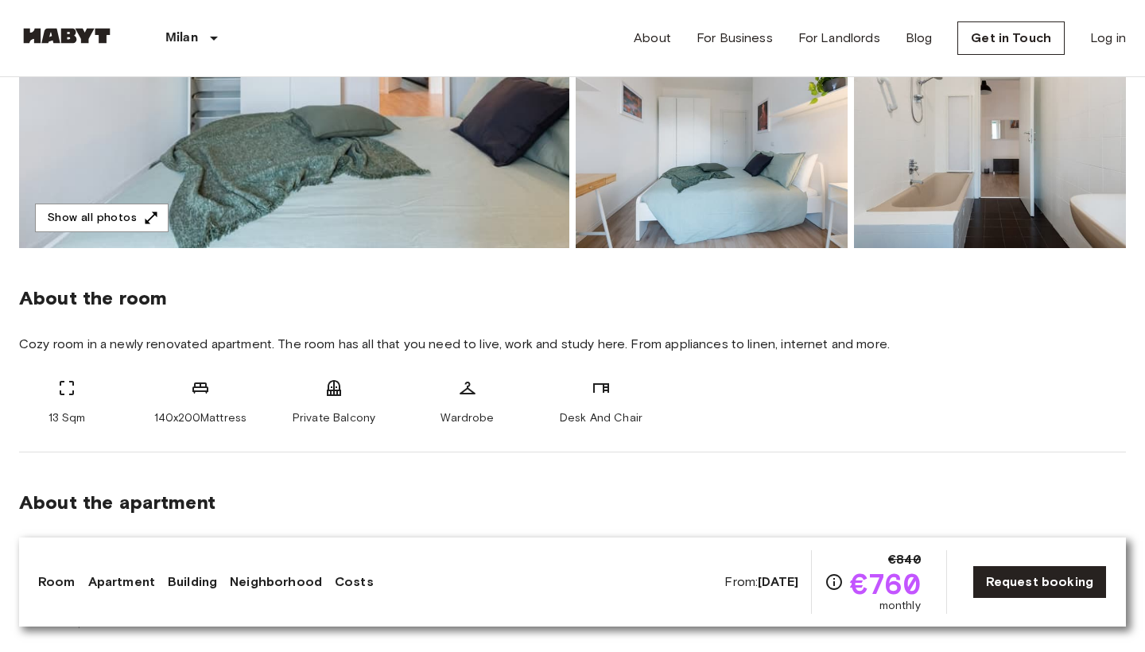
click at [491, 202] on img at bounding box center [294, 36] width 550 height 423
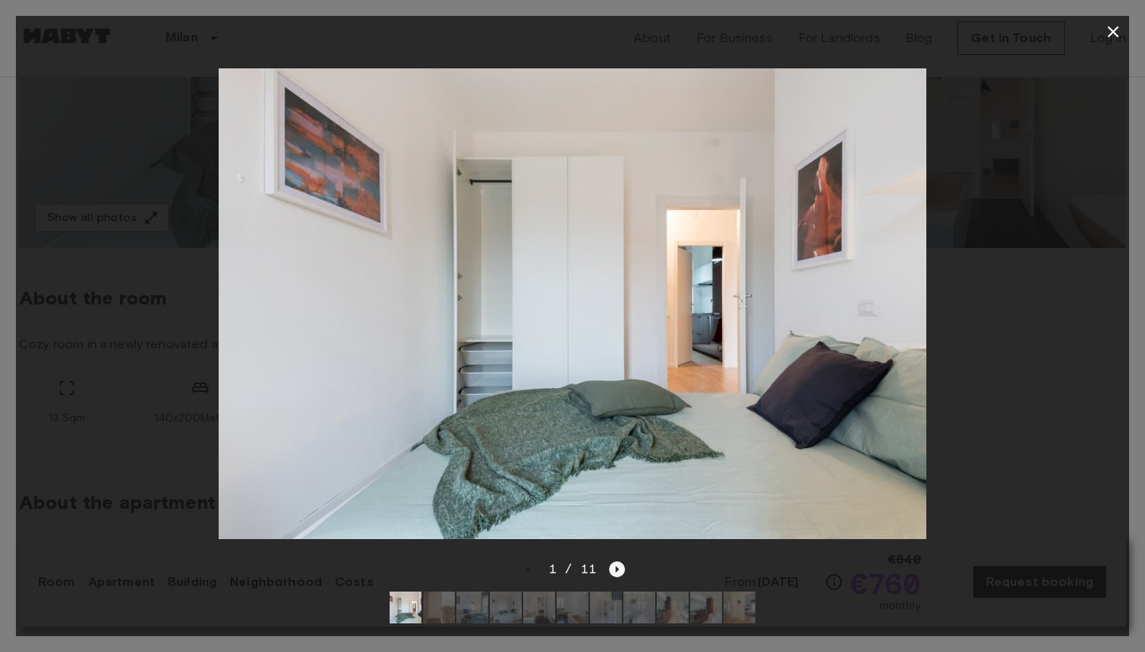
click at [618, 572] on icon "Next image" at bounding box center [617, 569] width 16 height 16
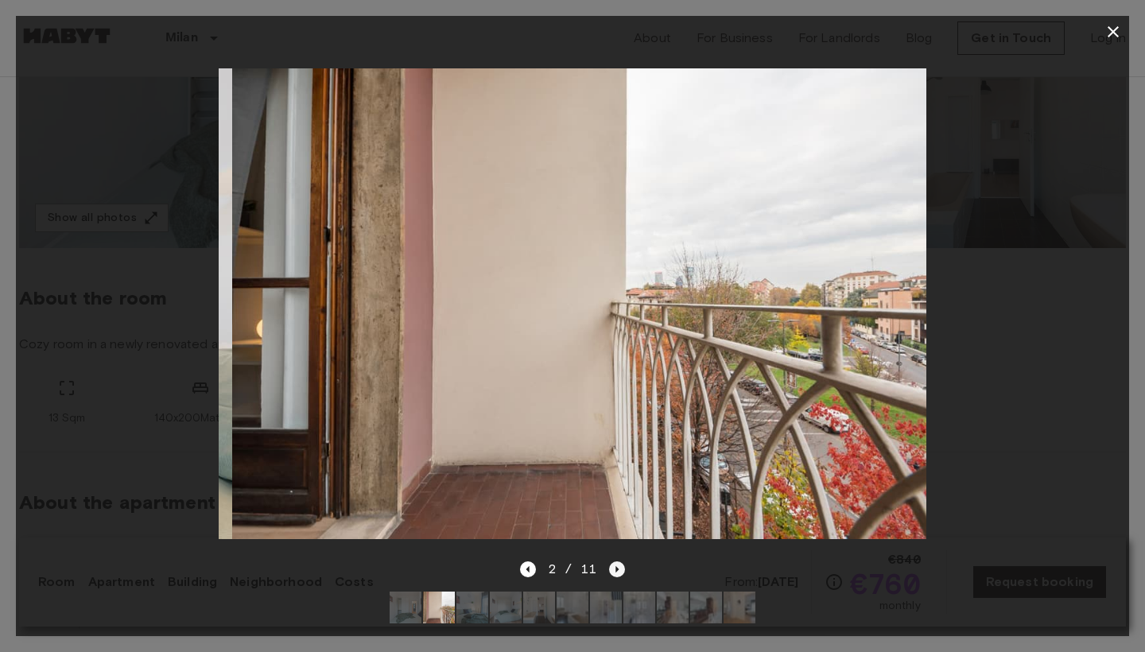
click at [618, 572] on icon "Next image" at bounding box center [617, 569] width 16 height 16
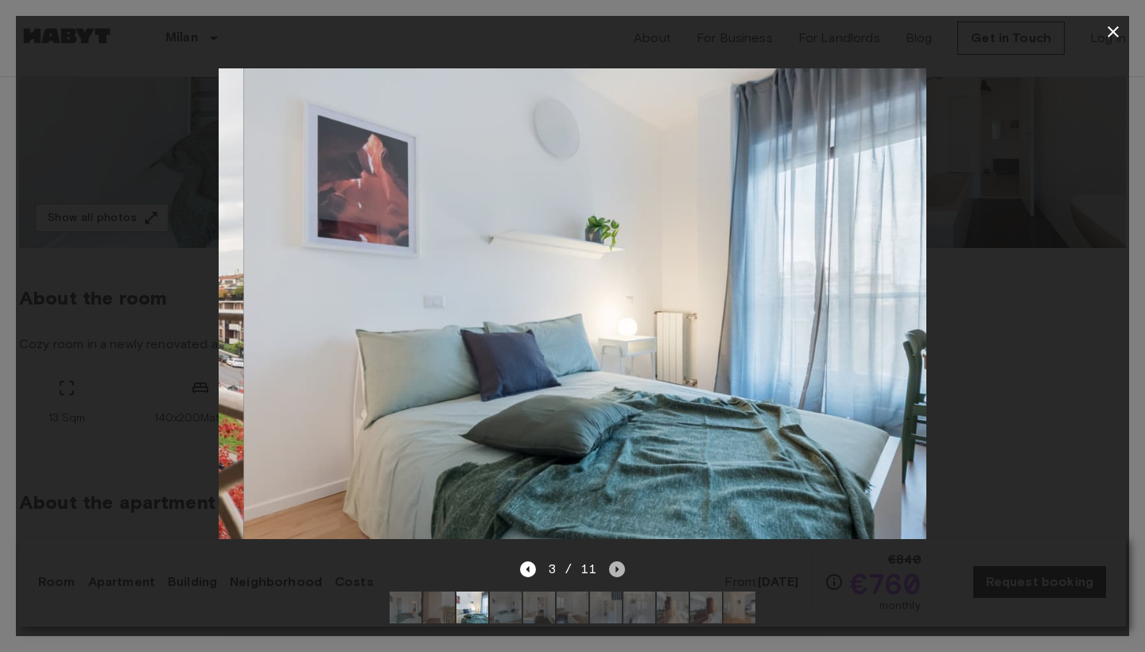
click at [618, 572] on icon "Next image" at bounding box center [617, 569] width 16 height 16
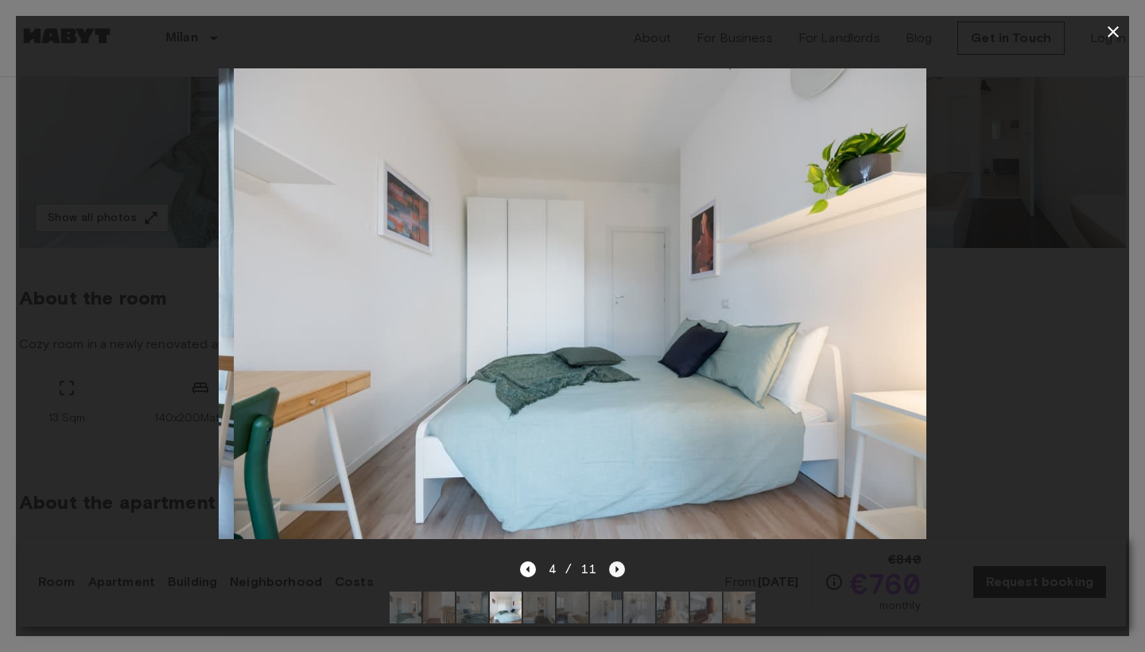
click at [618, 572] on icon "Next image" at bounding box center [617, 569] width 16 height 16
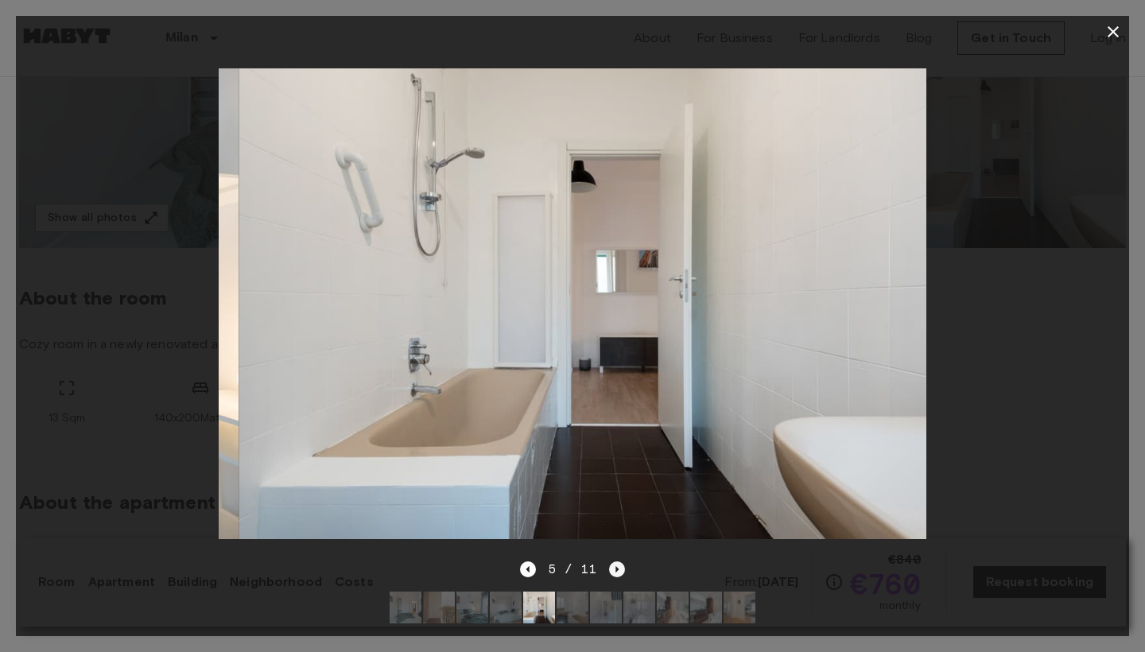
click at [618, 572] on icon "Next image" at bounding box center [617, 569] width 16 height 16
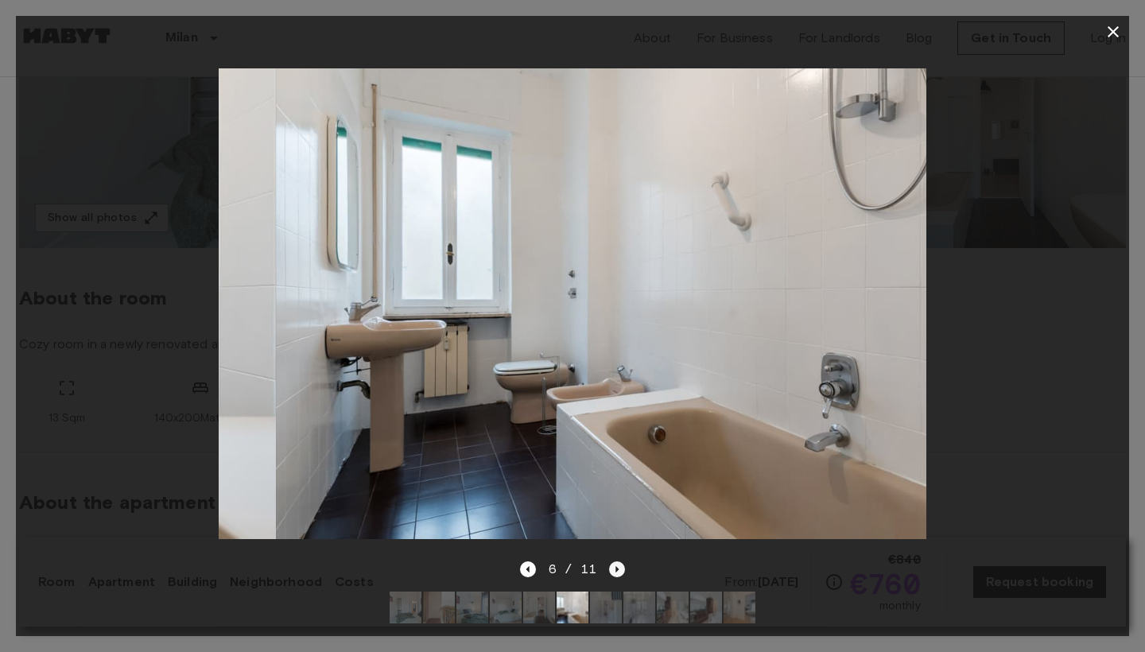
click at [618, 572] on icon "Next image" at bounding box center [617, 569] width 16 height 16
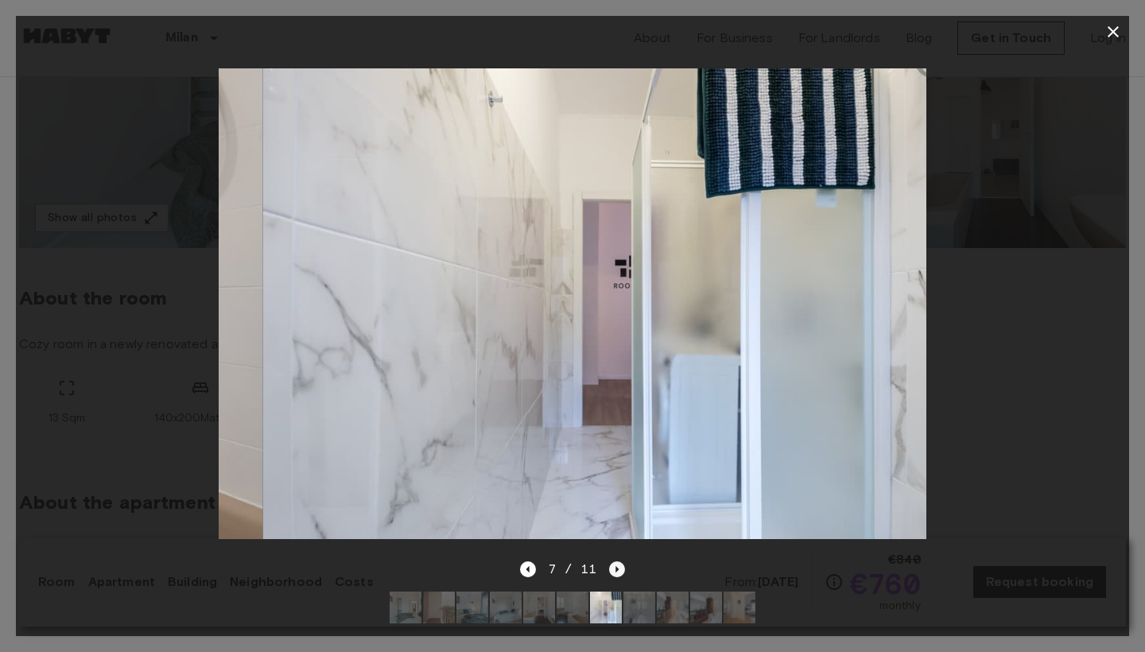
click at [618, 572] on icon "Next image" at bounding box center [617, 569] width 16 height 16
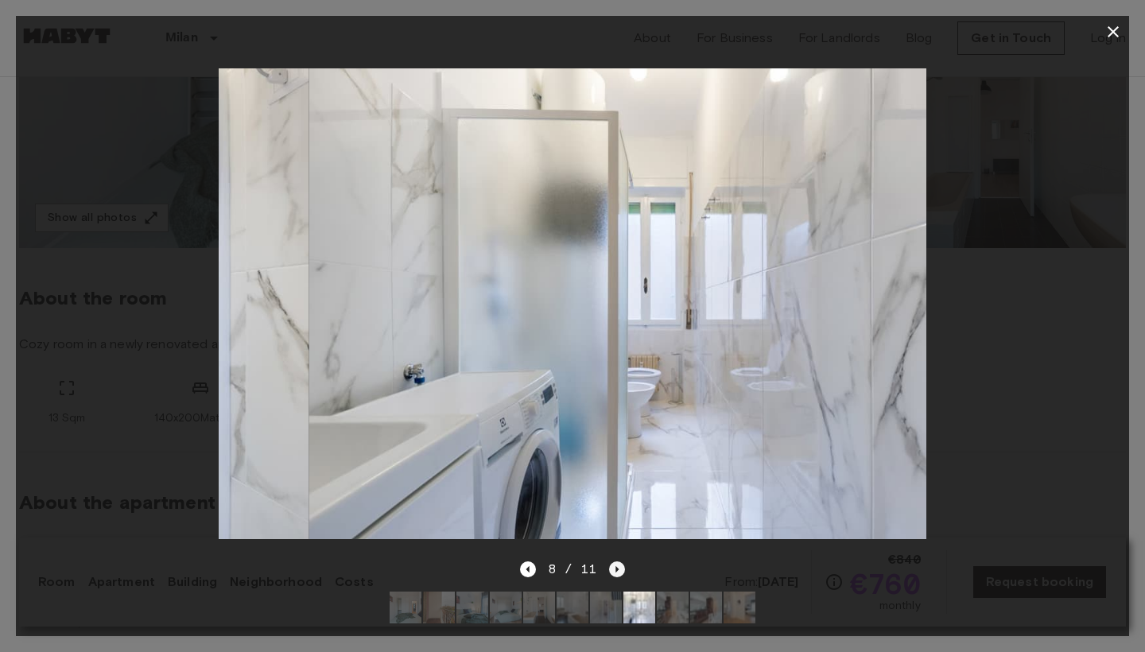
click at [618, 572] on icon "Next image" at bounding box center [617, 569] width 16 height 16
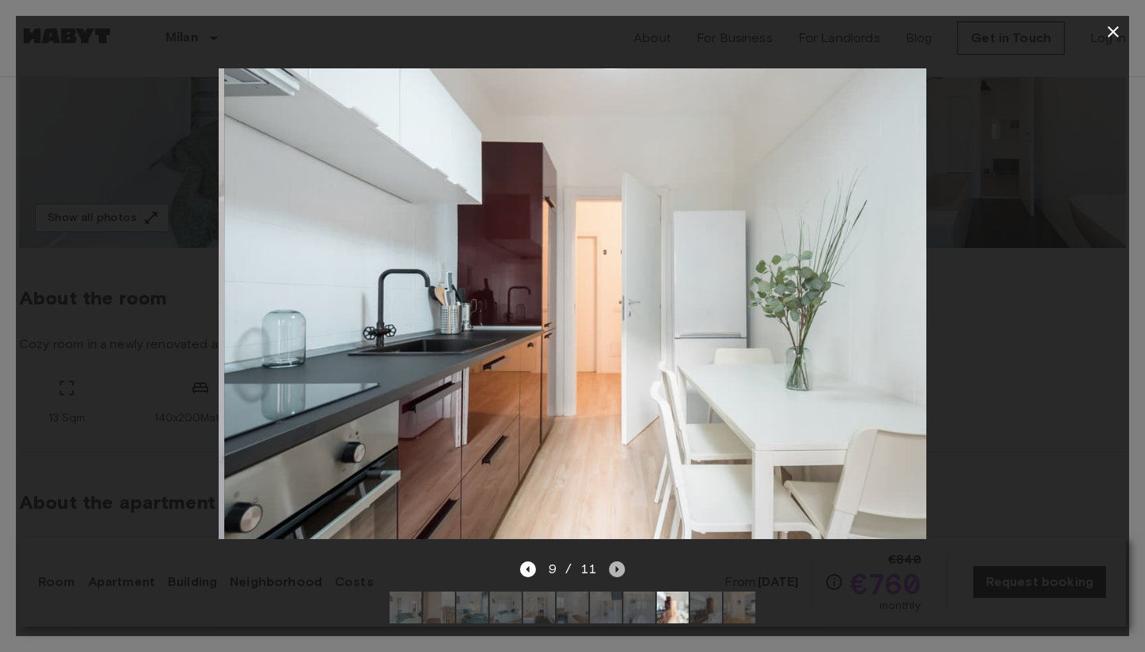
click at [618, 572] on icon "Next image" at bounding box center [617, 569] width 16 height 16
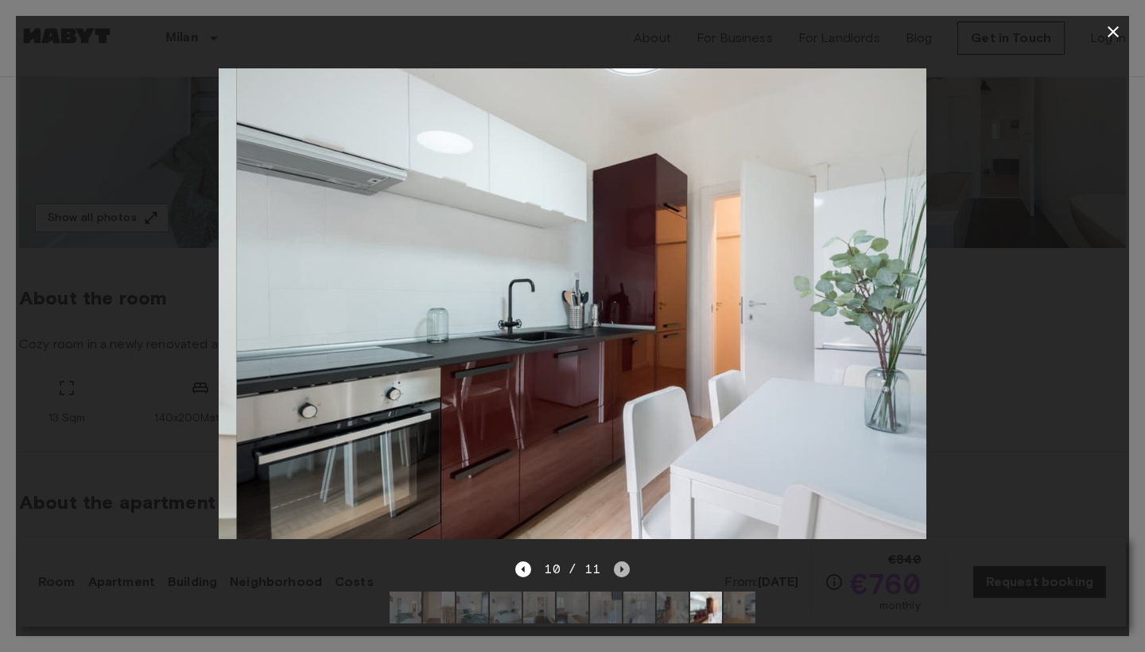
click at [618, 572] on icon "Next image" at bounding box center [622, 569] width 16 height 16
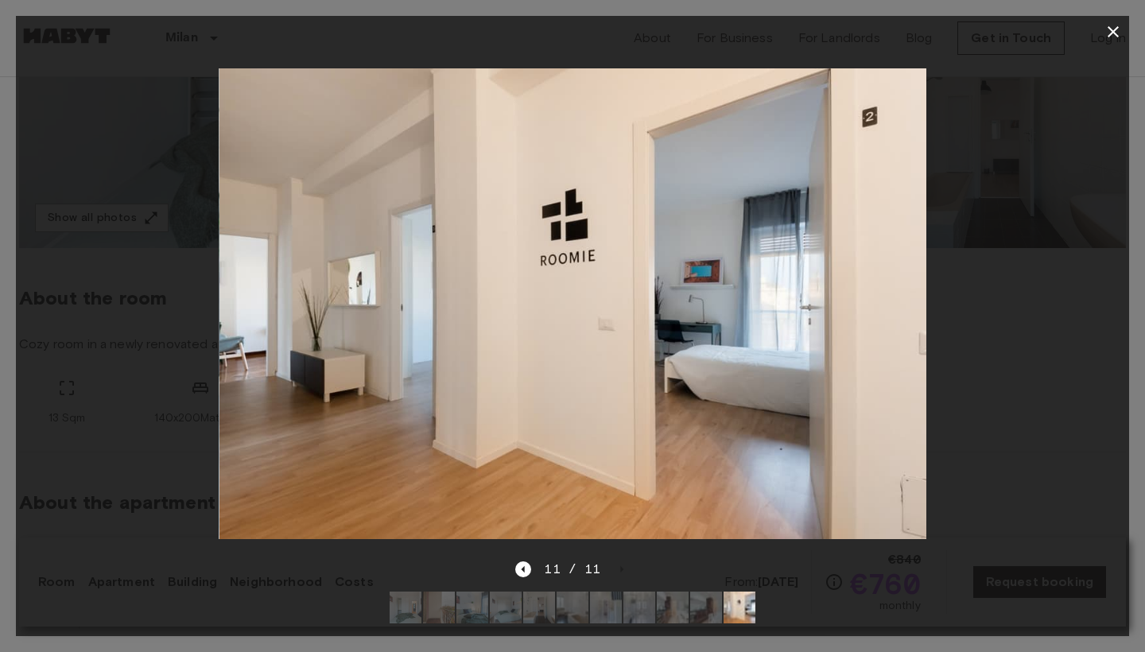
click at [1107, 32] on icon "button" at bounding box center [1112, 31] width 19 height 19
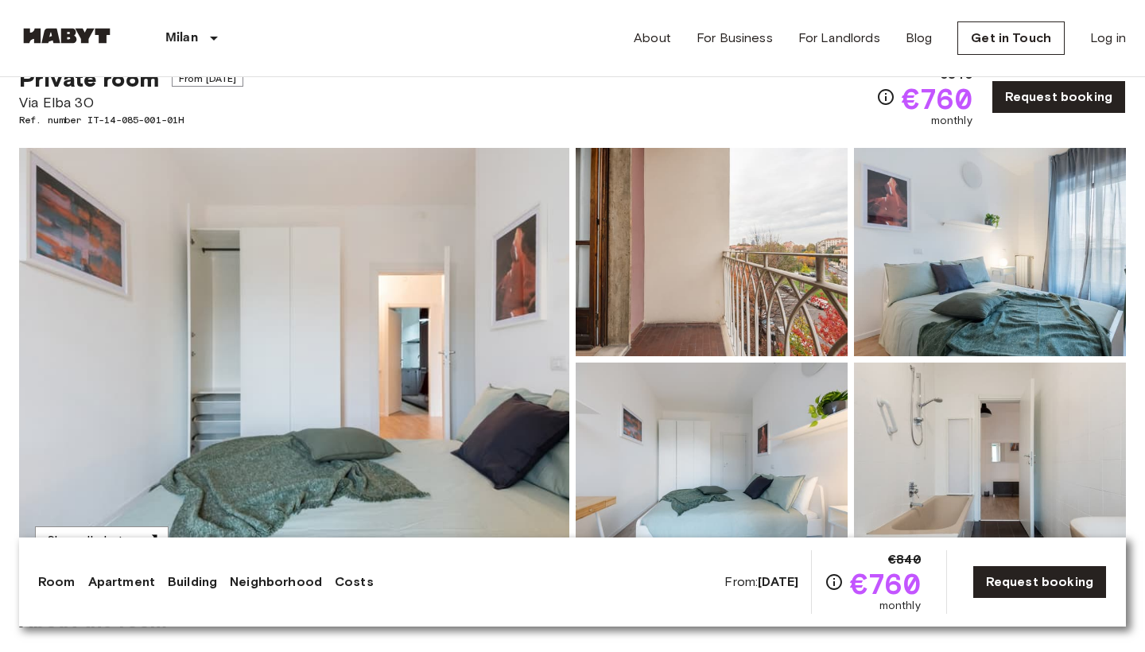
scroll to position [61, 0]
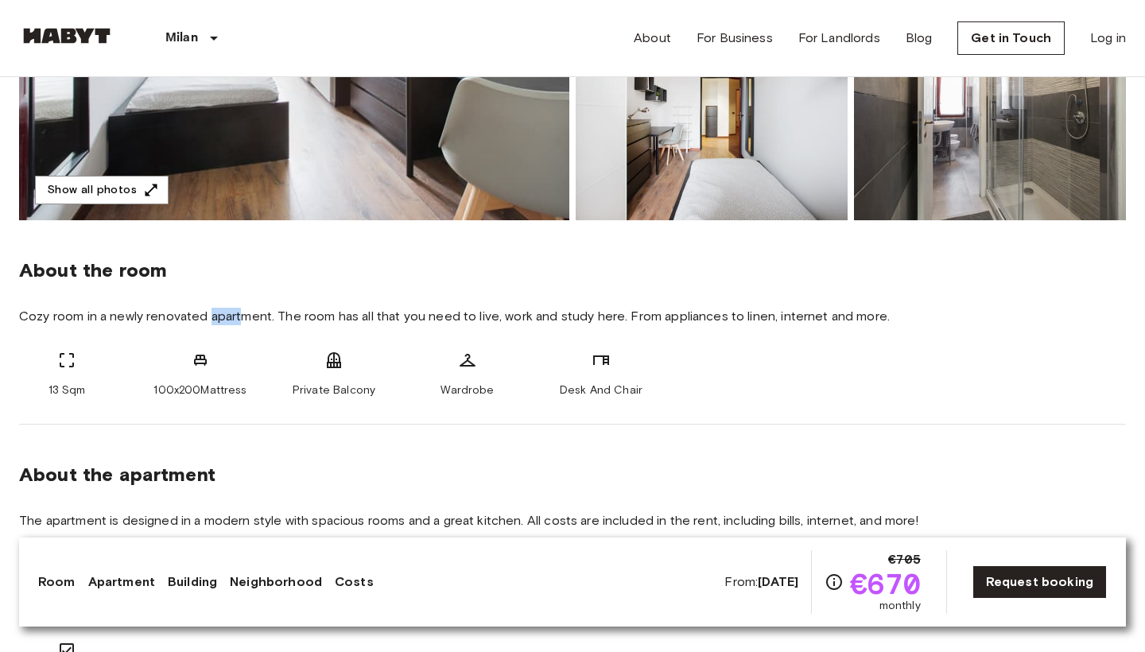
drag, startPoint x: 212, startPoint y: 319, endPoint x: 244, endPoint y: 320, distance: 31.8
click at [244, 320] on span "Cozy room in a newly renovated apartment. The room has all that you need to liv…" at bounding box center [572, 316] width 1106 height 17
click at [401, 318] on span "Cozy room in a newly renovated apartment. The room has all that you need to liv…" at bounding box center [572, 316] width 1106 height 17
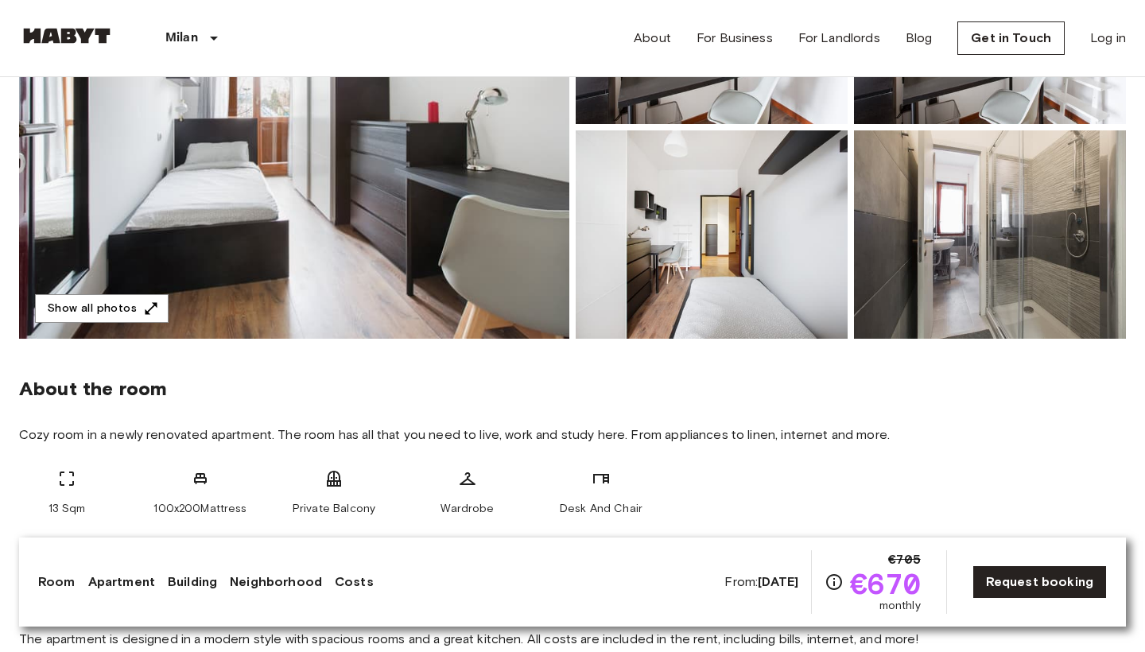
scroll to position [115, 0]
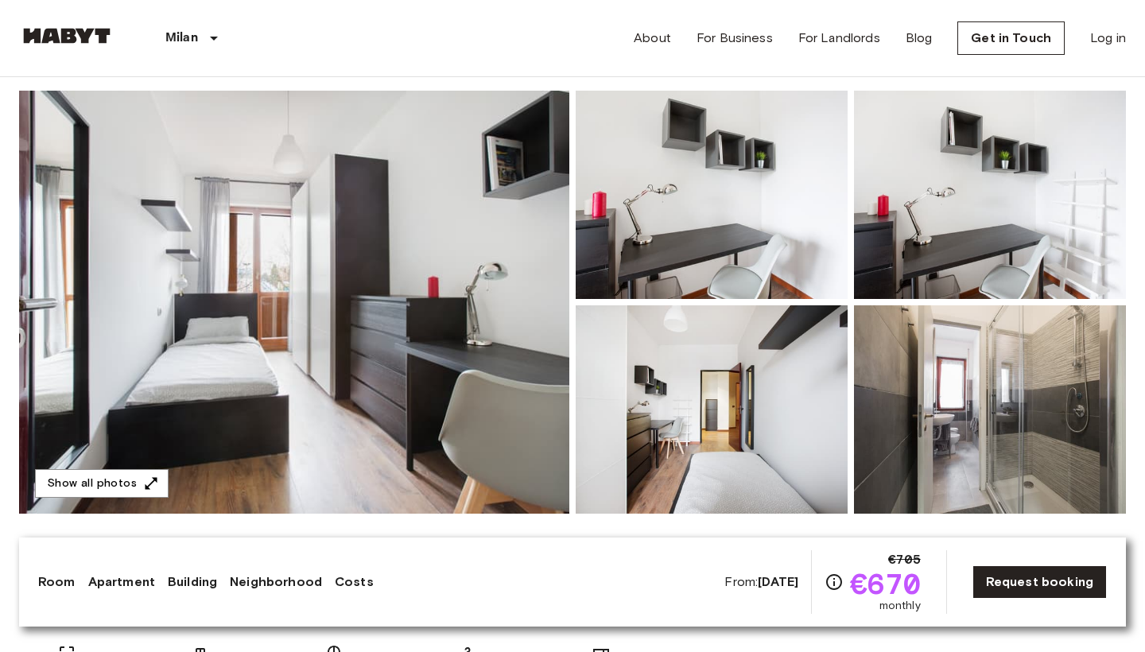
click at [401, 318] on img at bounding box center [294, 302] width 550 height 423
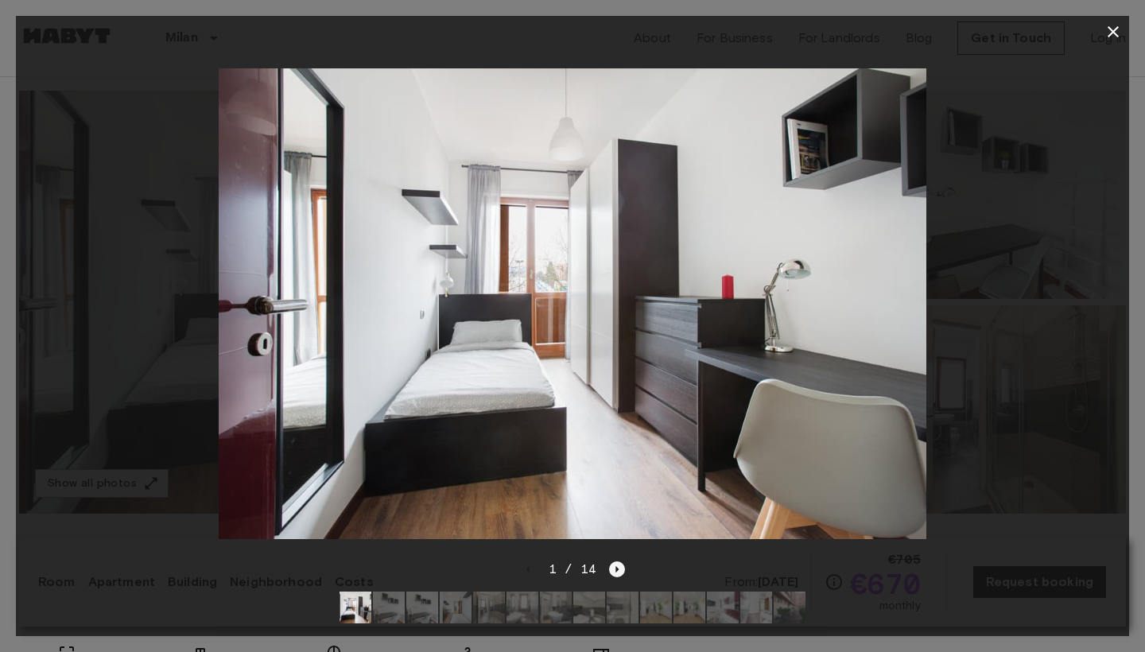
click at [620, 568] on icon "Next image" at bounding box center [617, 569] width 16 height 16
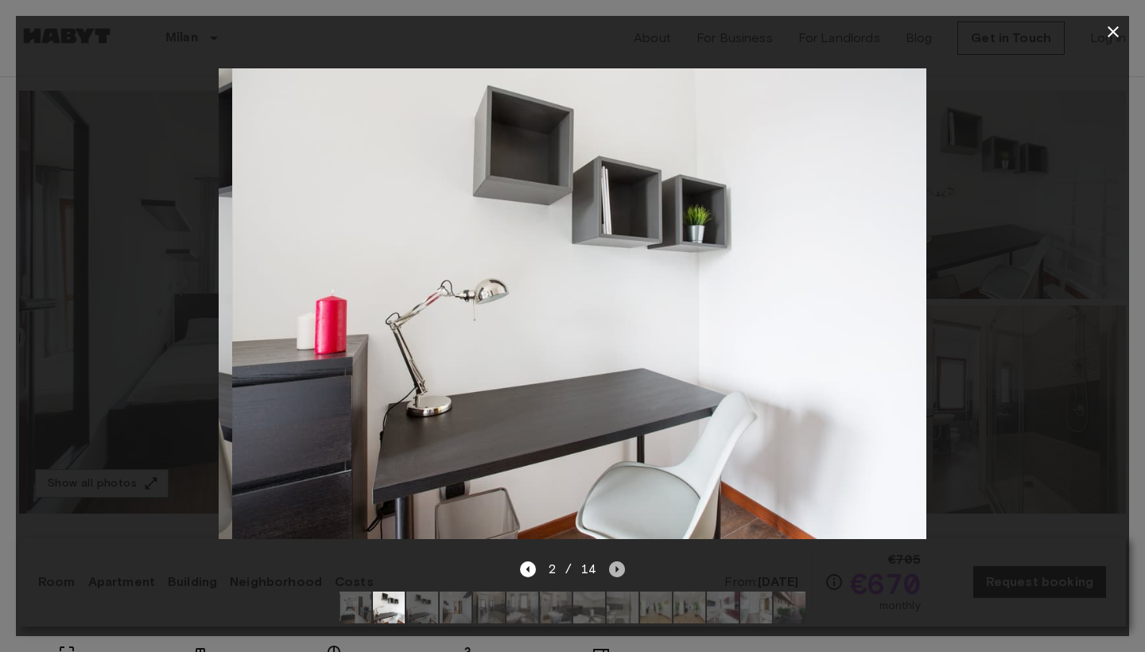
click at [620, 568] on icon "Next image" at bounding box center [617, 569] width 16 height 16
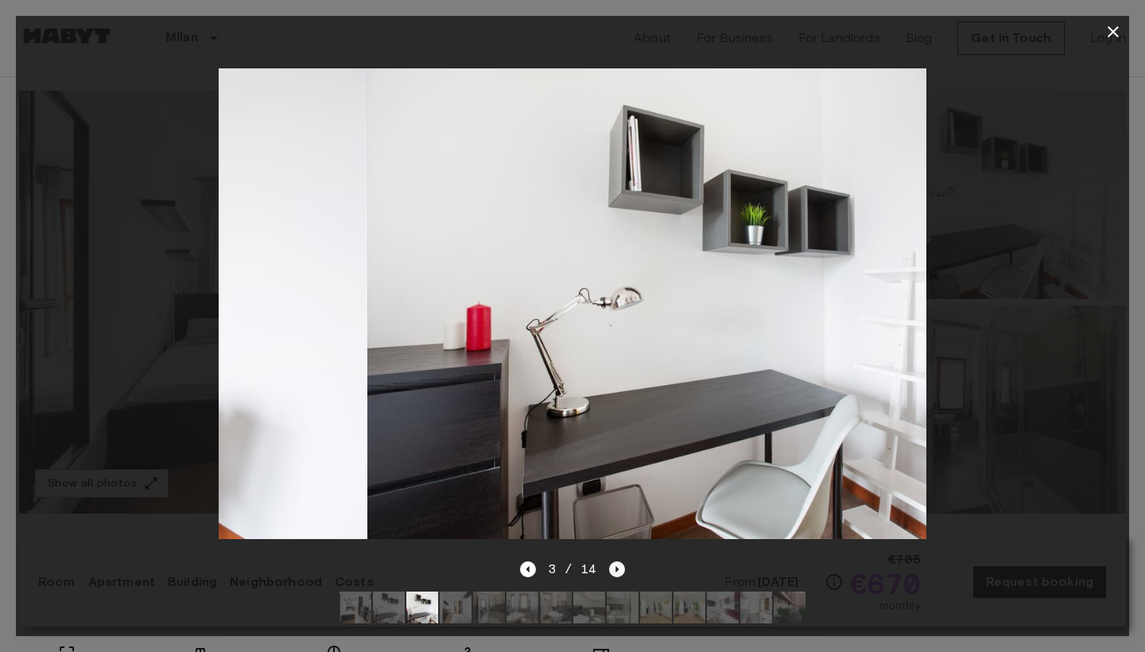
click at [620, 568] on icon "Next image" at bounding box center [617, 569] width 16 height 16
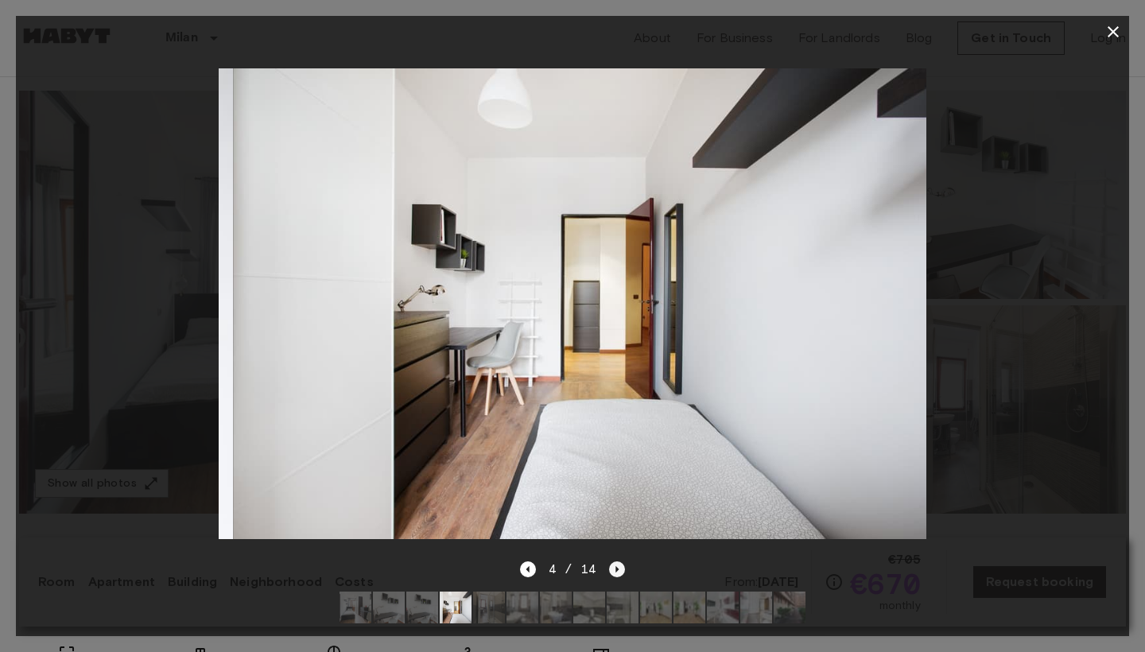
click at [620, 568] on icon "Next image" at bounding box center [617, 569] width 16 height 16
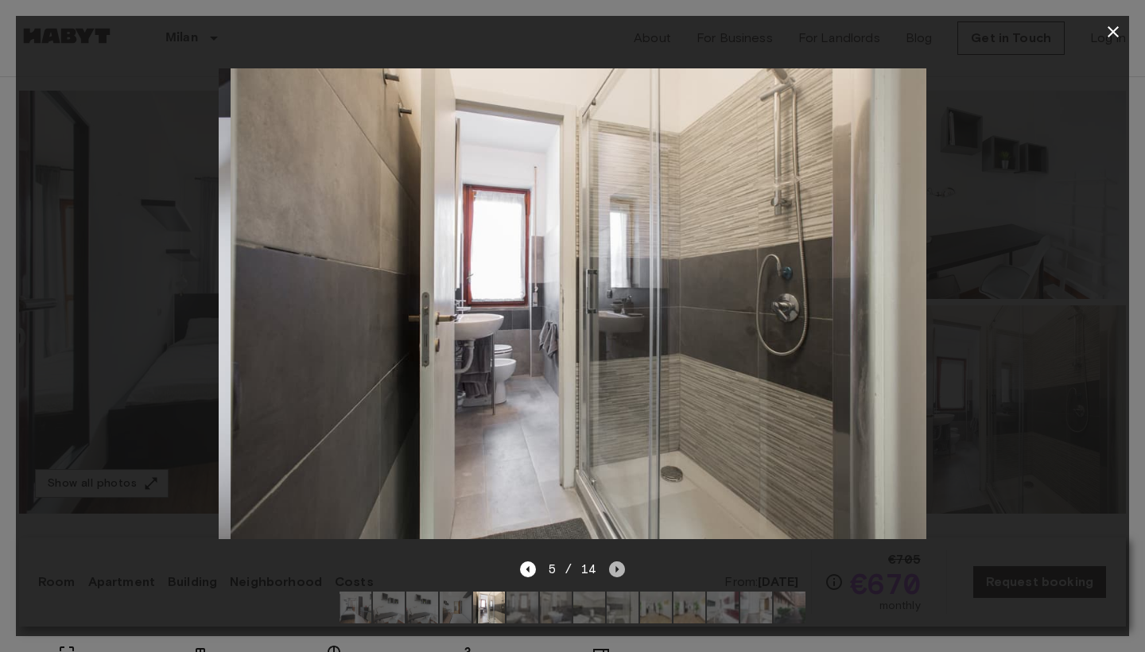
click at [620, 568] on icon "Next image" at bounding box center [617, 569] width 16 height 16
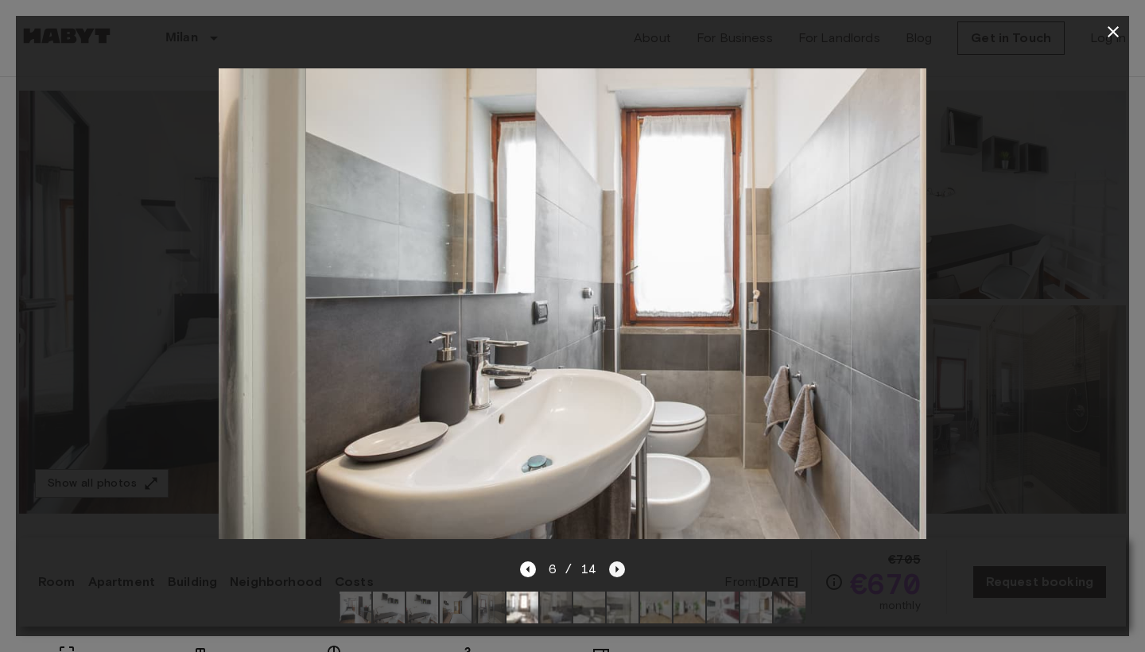
click at [620, 568] on icon "Next image" at bounding box center [617, 569] width 16 height 16
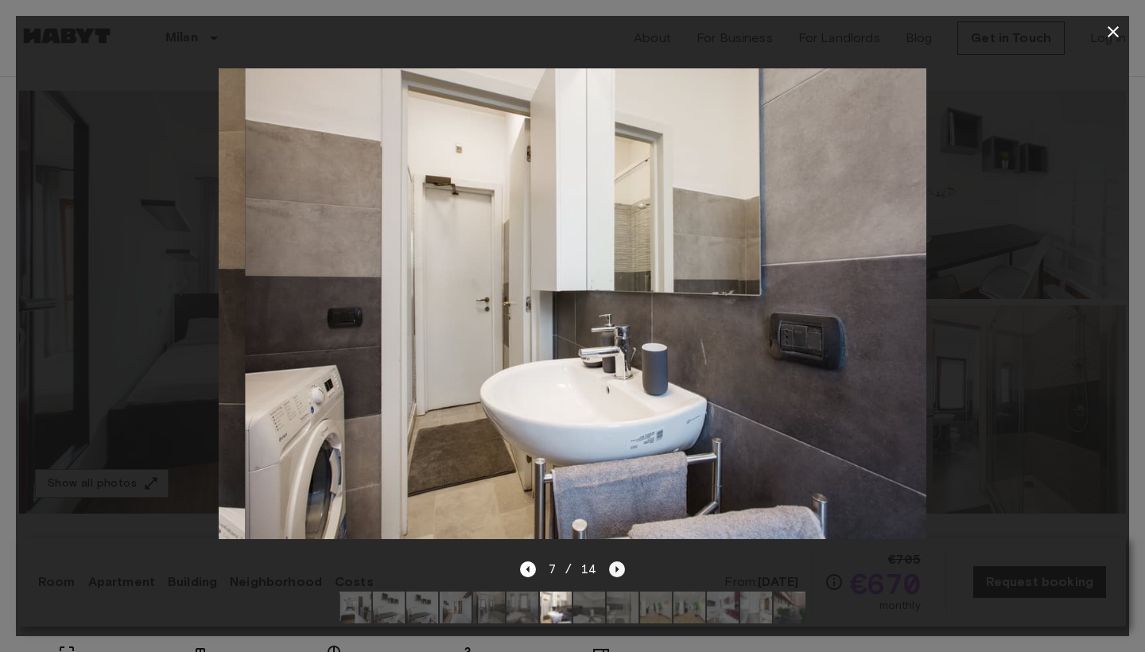
click at [620, 568] on icon "Next image" at bounding box center [617, 569] width 16 height 16
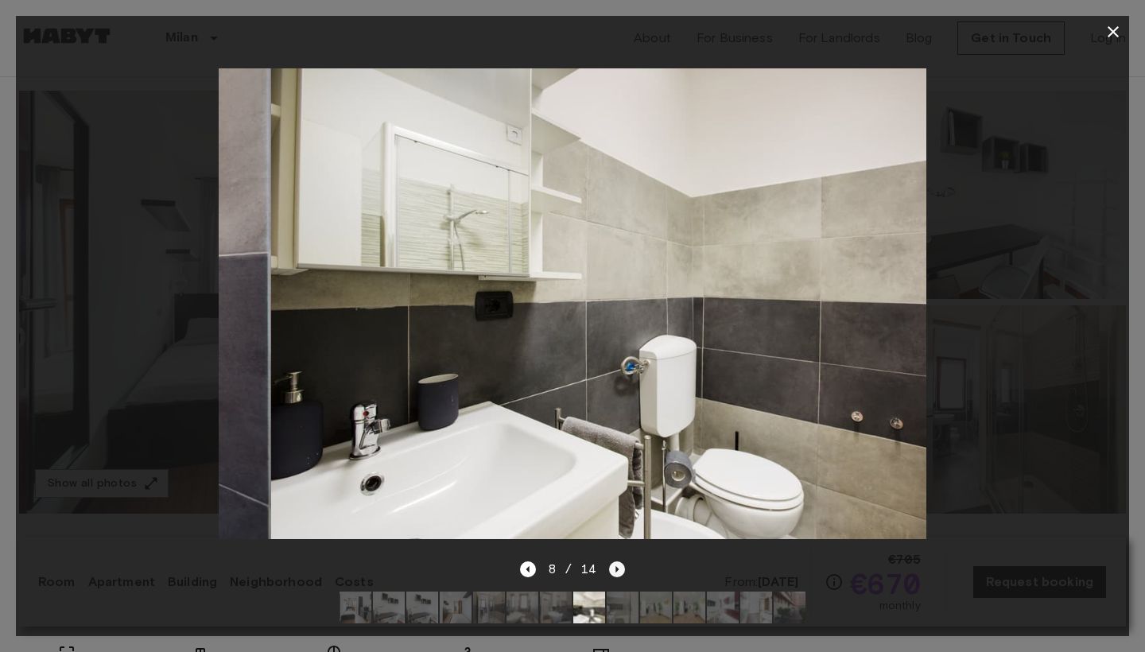
click at [620, 568] on icon "Next image" at bounding box center [617, 569] width 16 height 16
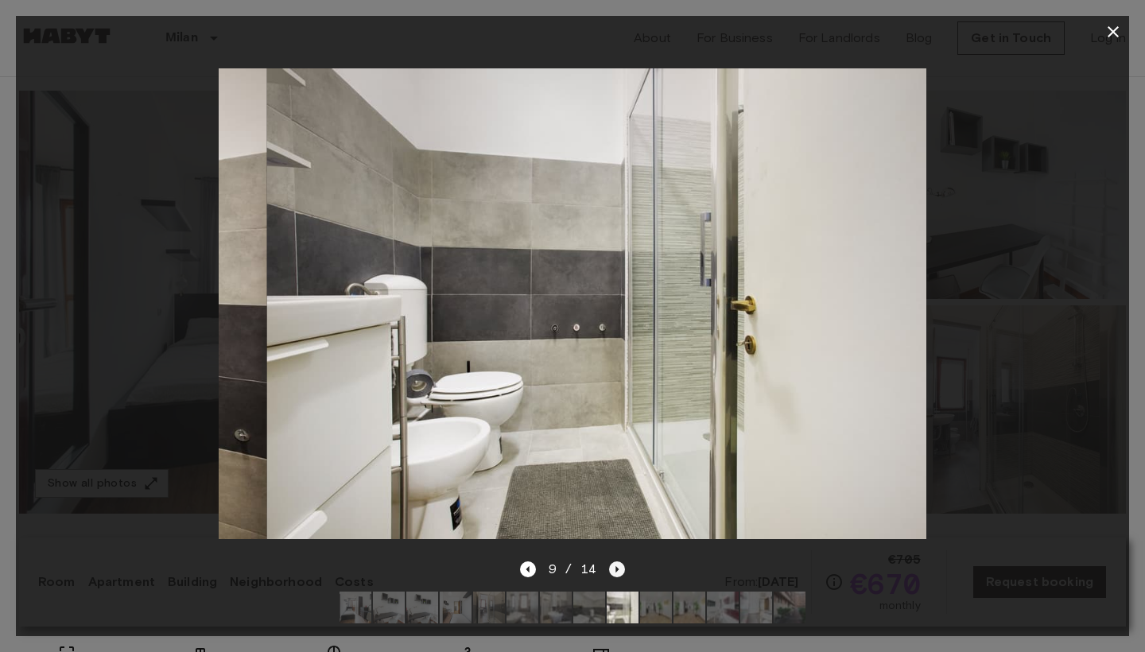
click at [620, 568] on icon "Next image" at bounding box center [617, 569] width 16 height 16
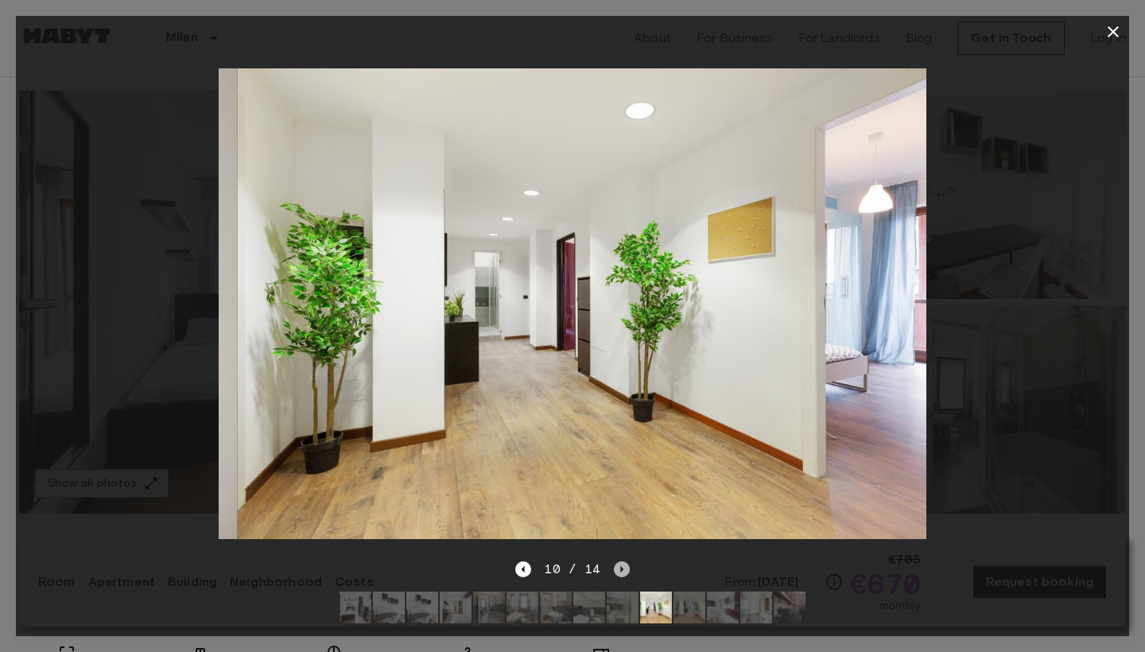
click at [620, 568] on icon "Next image" at bounding box center [621, 569] width 3 height 6
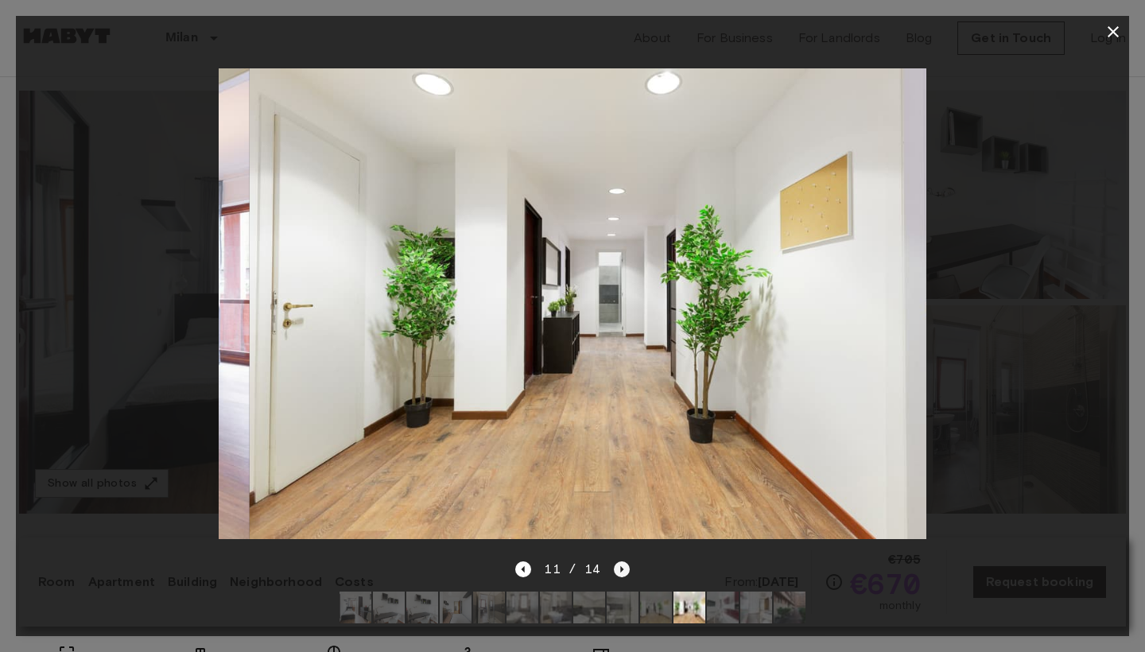
click at [620, 568] on icon "Next image" at bounding box center [621, 569] width 3 height 6
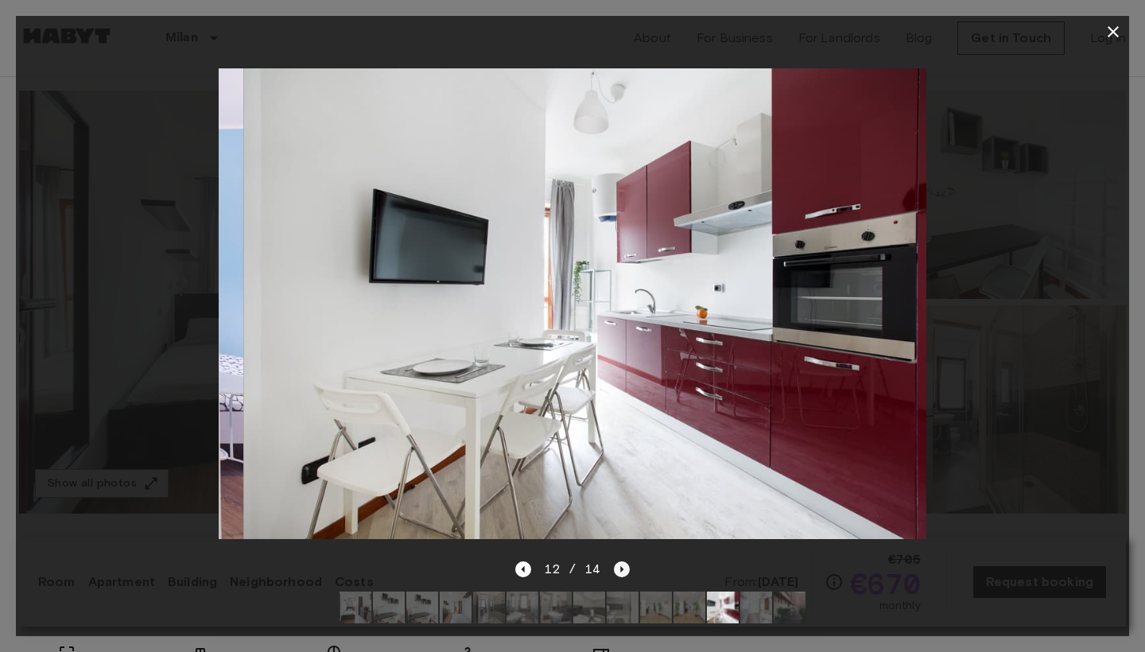
click at [620, 568] on icon "Next image" at bounding box center [621, 569] width 3 height 6
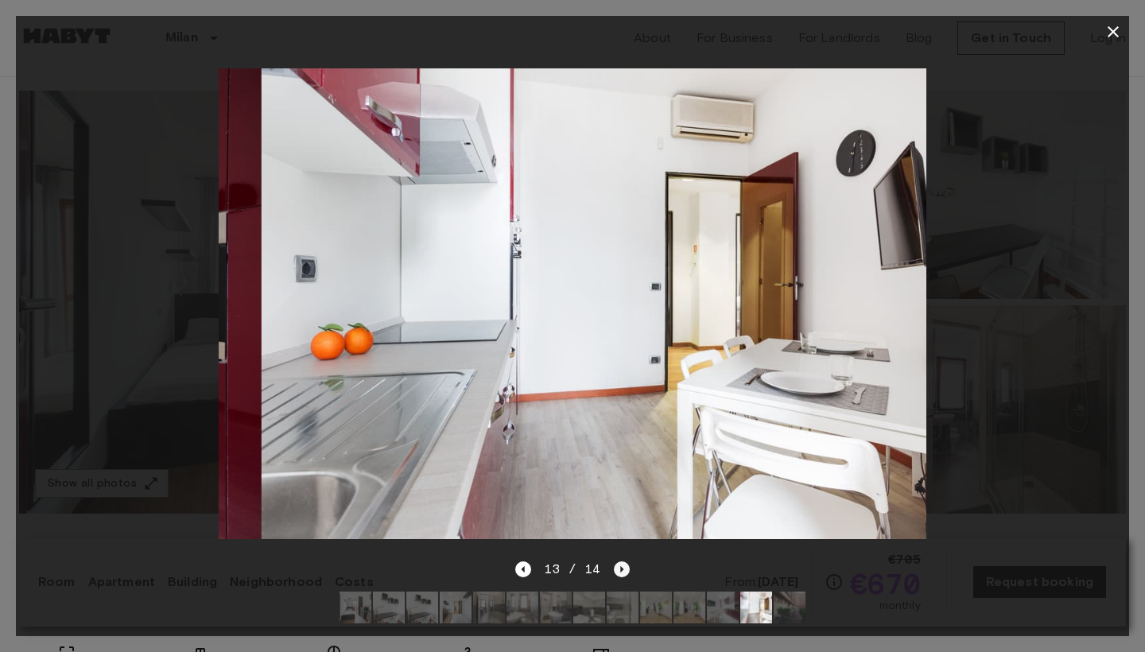
click at [620, 568] on icon "Next image" at bounding box center [621, 569] width 3 height 6
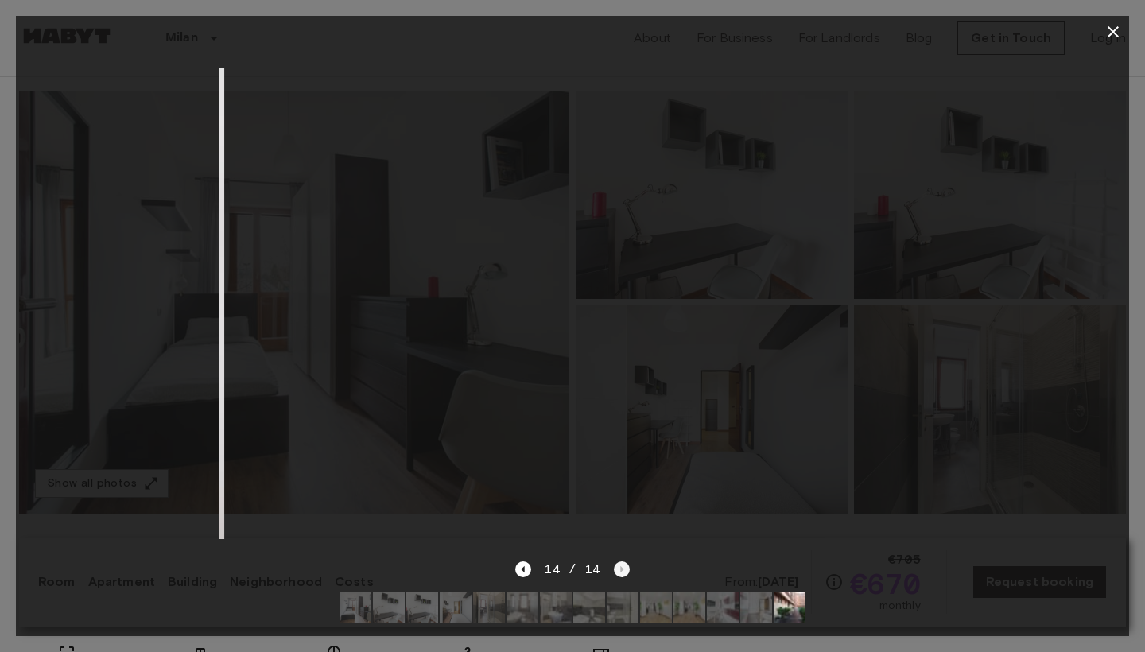
click at [620, 568] on div "14 / 14" at bounding box center [572, 569] width 114 height 19
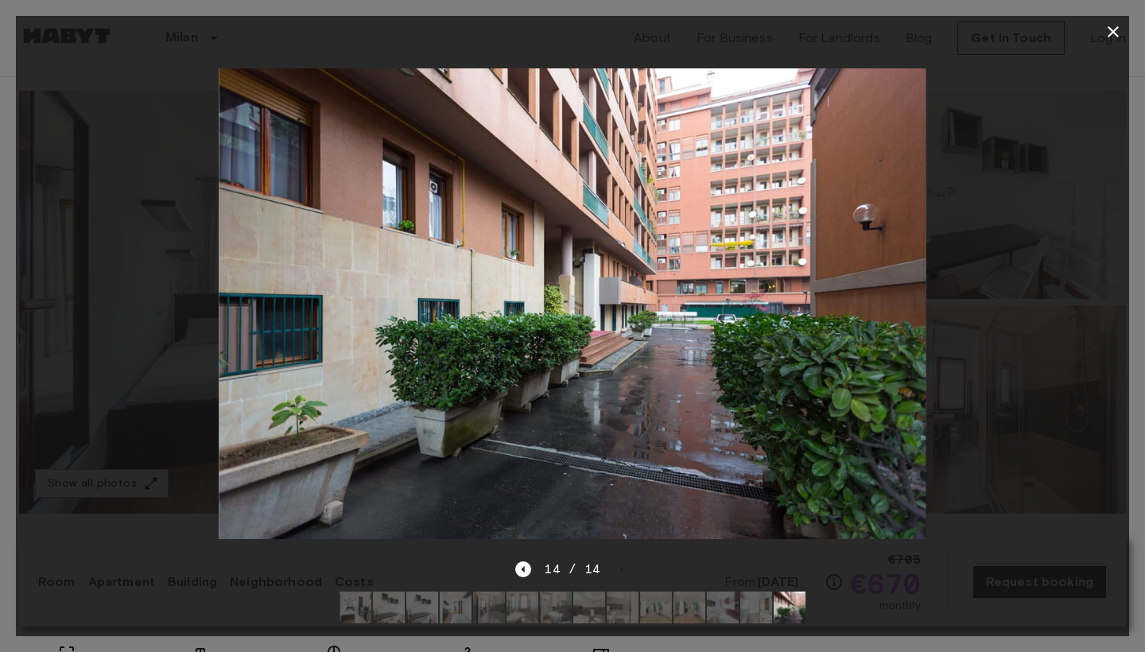
click at [1112, 29] on icon "button" at bounding box center [1112, 31] width 19 height 19
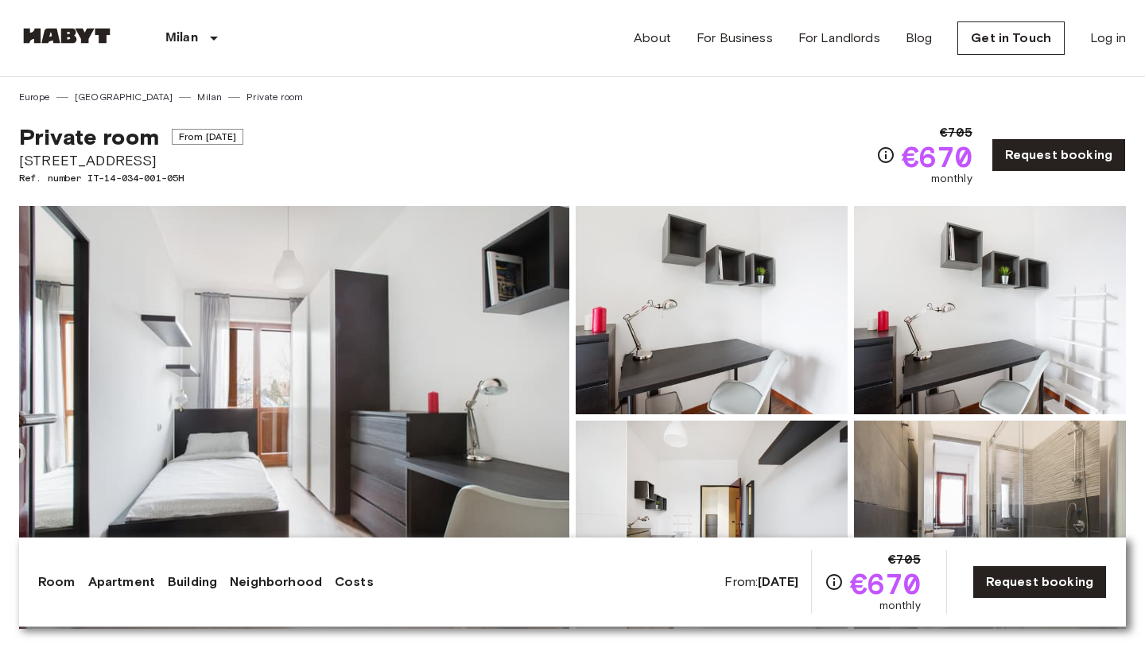
scroll to position [0, 0]
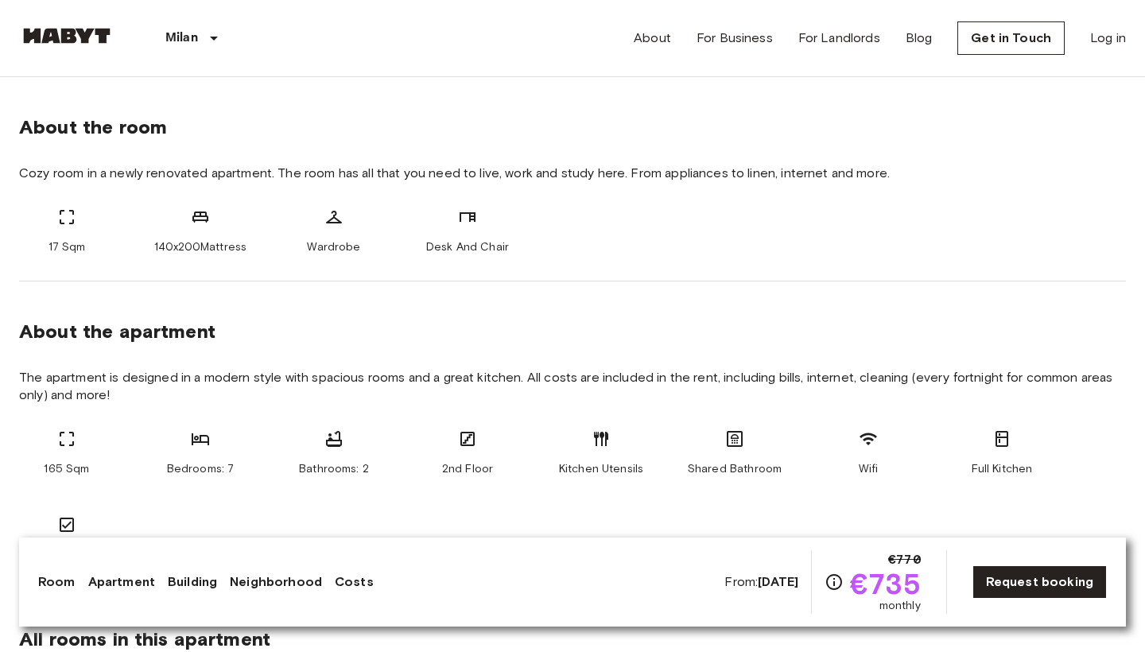
scroll to position [227, 0]
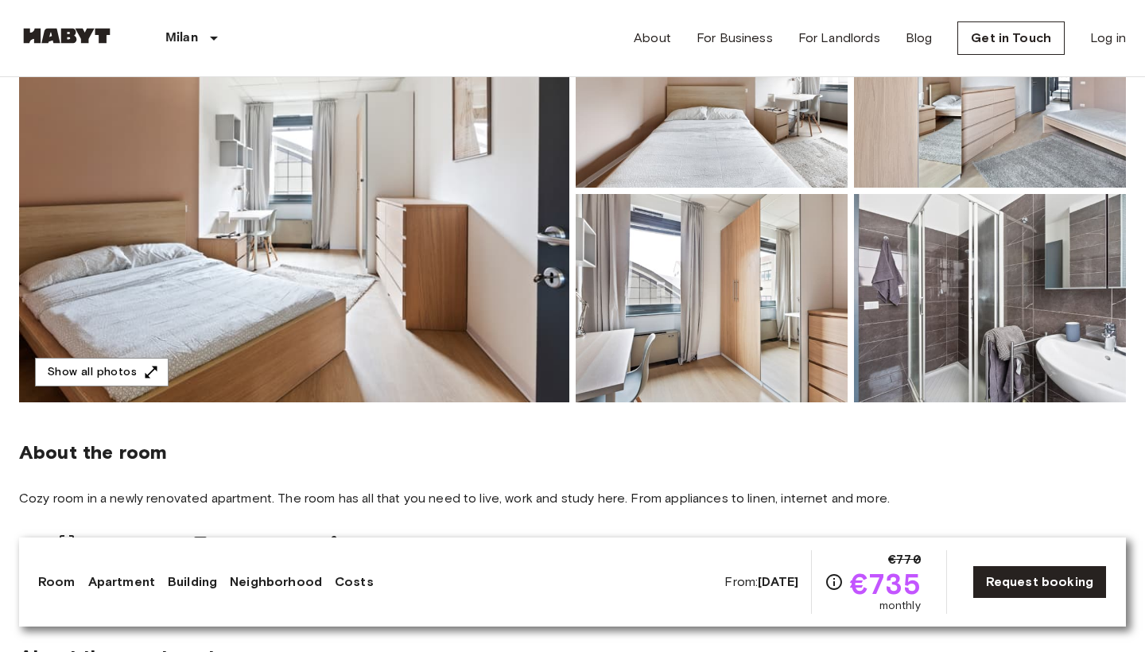
click at [451, 254] on img at bounding box center [294, 190] width 550 height 423
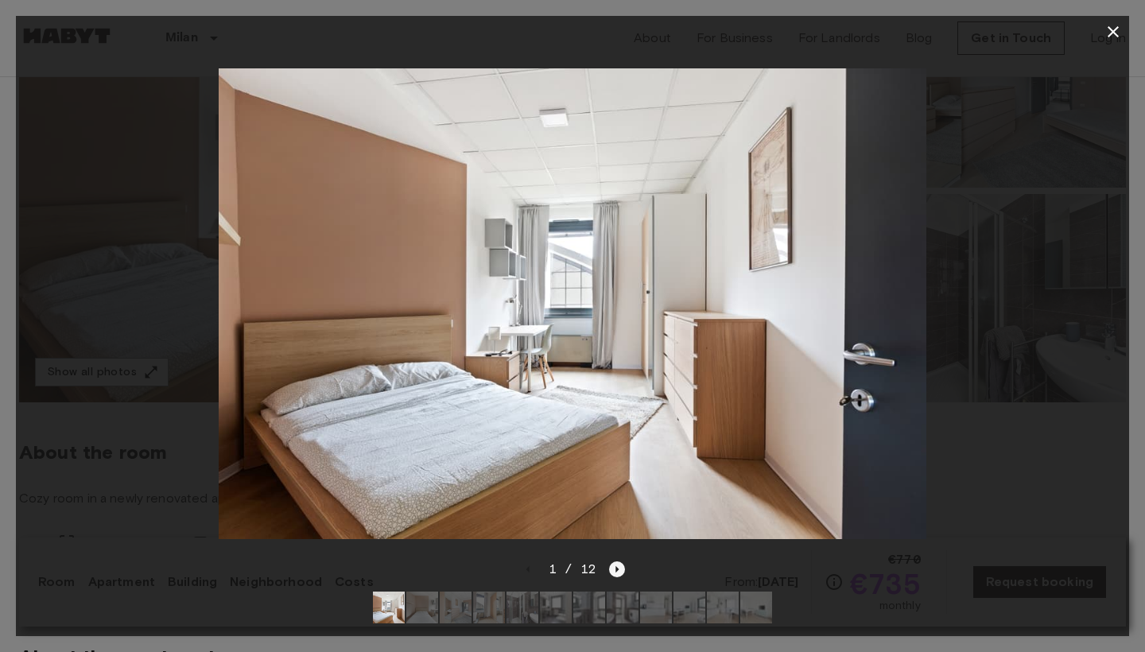
click at [615, 573] on icon "Next image" at bounding box center [617, 569] width 16 height 16
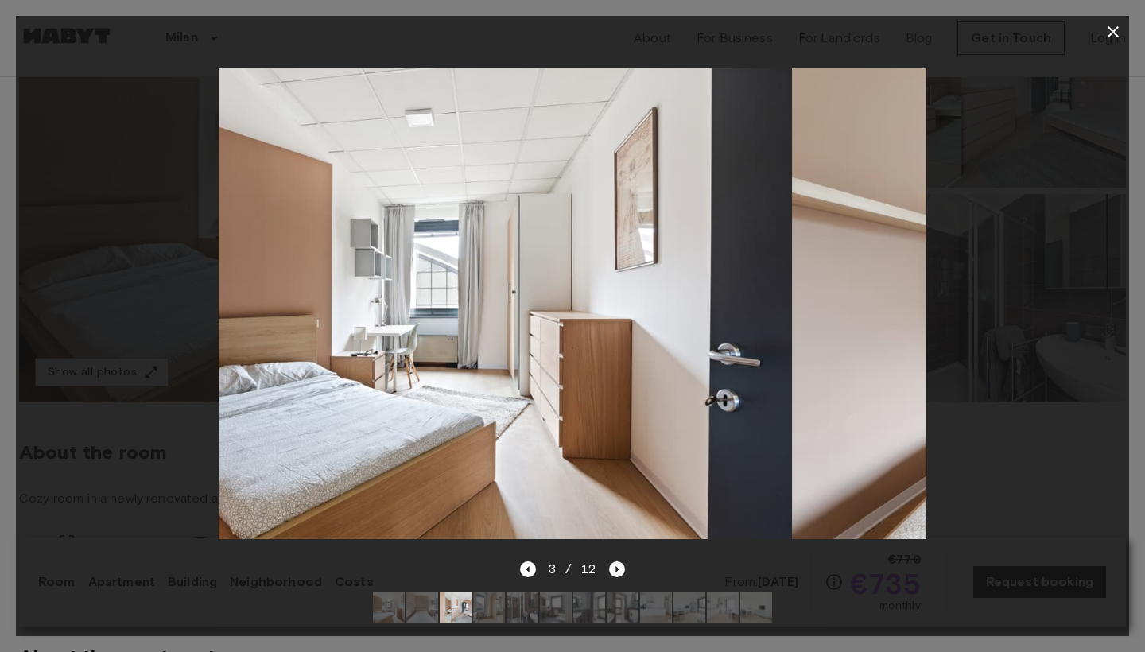
click at [615, 573] on icon "Next image" at bounding box center [617, 569] width 16 height 16
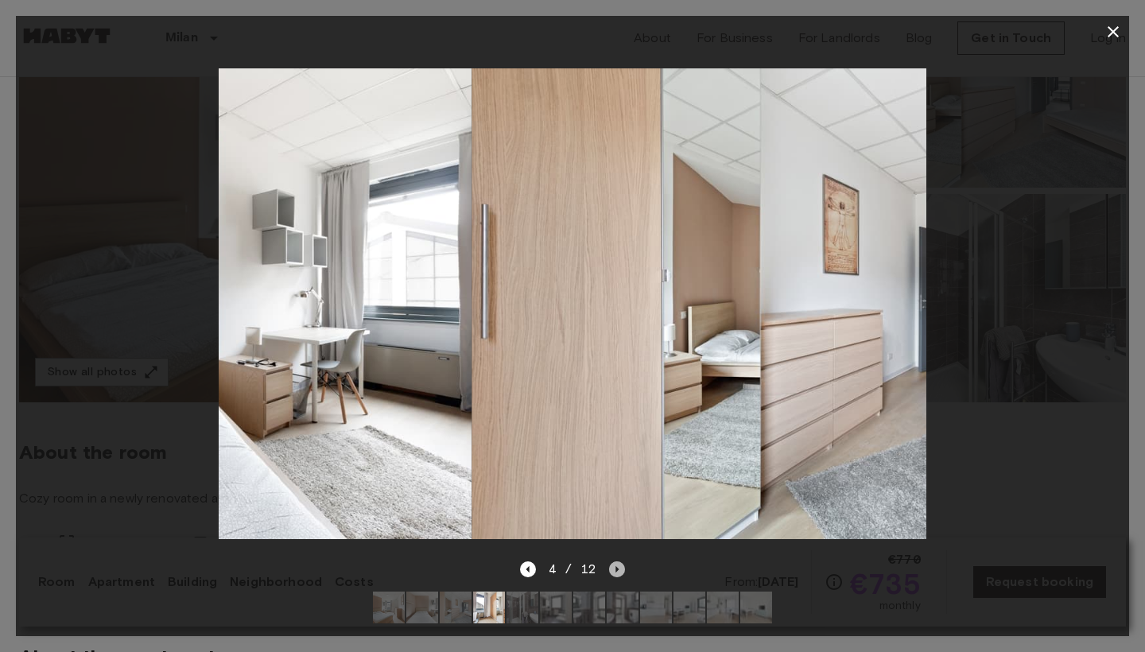
click at [615, 573] on icon "Next image" at bounding box center [617, 569] width 16 height 16
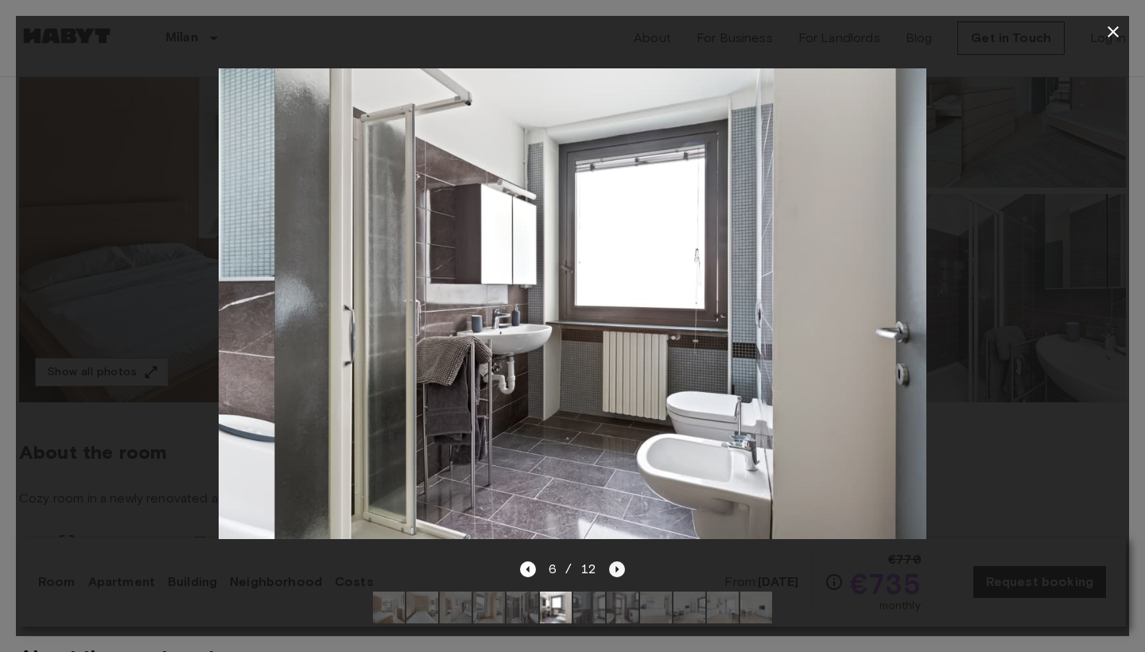
click at [615, 573] on icon "Next image" at bounding box center [617, 569] width 16 height 16
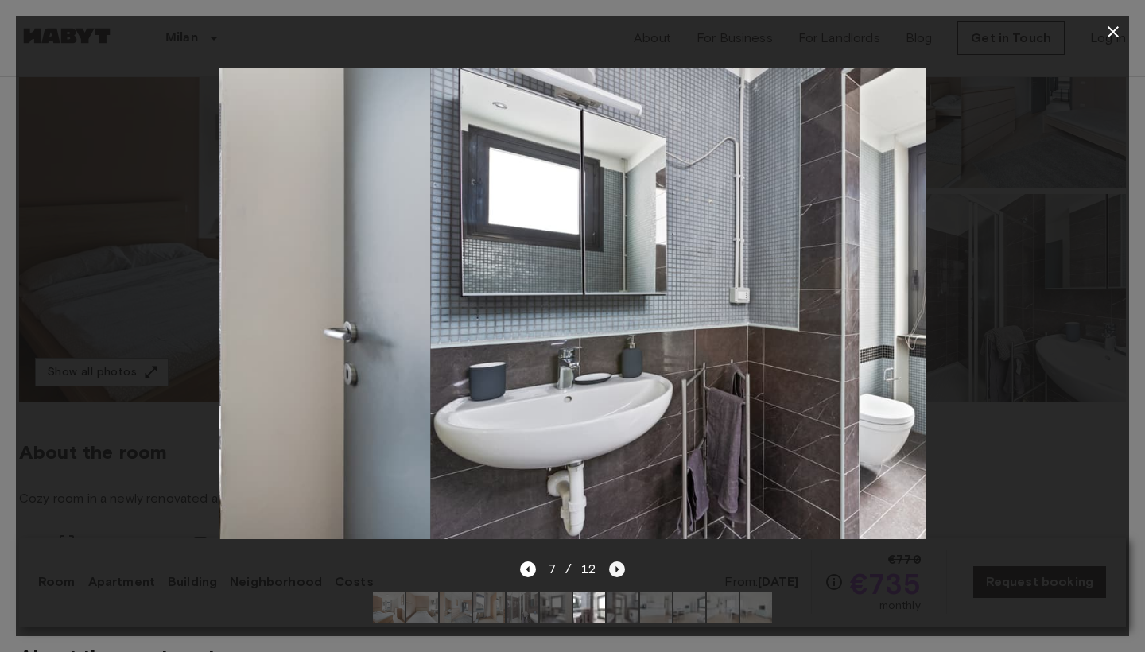
click at [615, 573] on icon "Next image" at bounding box center [617, 569] width 16 height 16
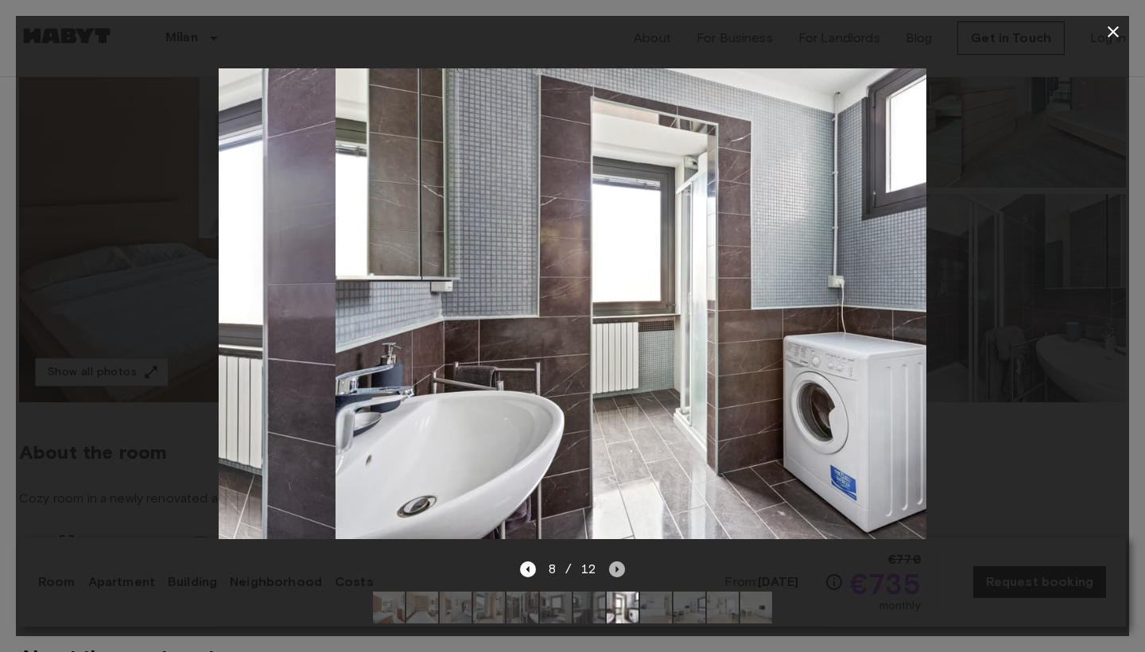
click at [615, 573] on icon "Next image" at bounding box center [617, 569] width 16 height 16
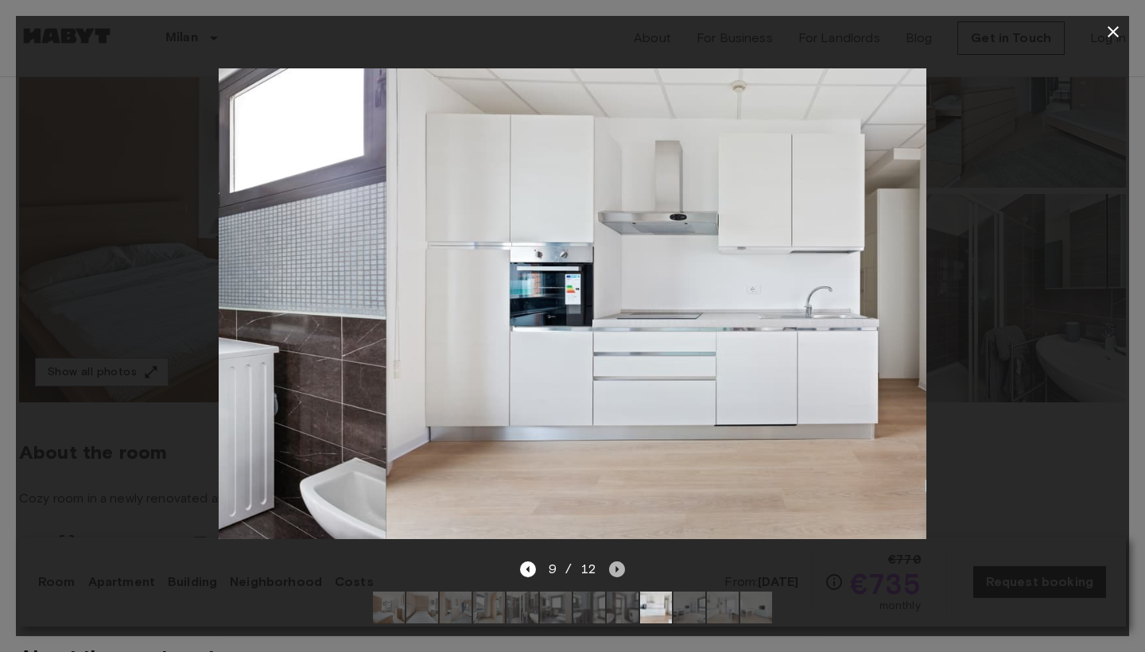
click at [615, 573] on icon "Next image" at bounding box center [617, 569] width 16 height 16
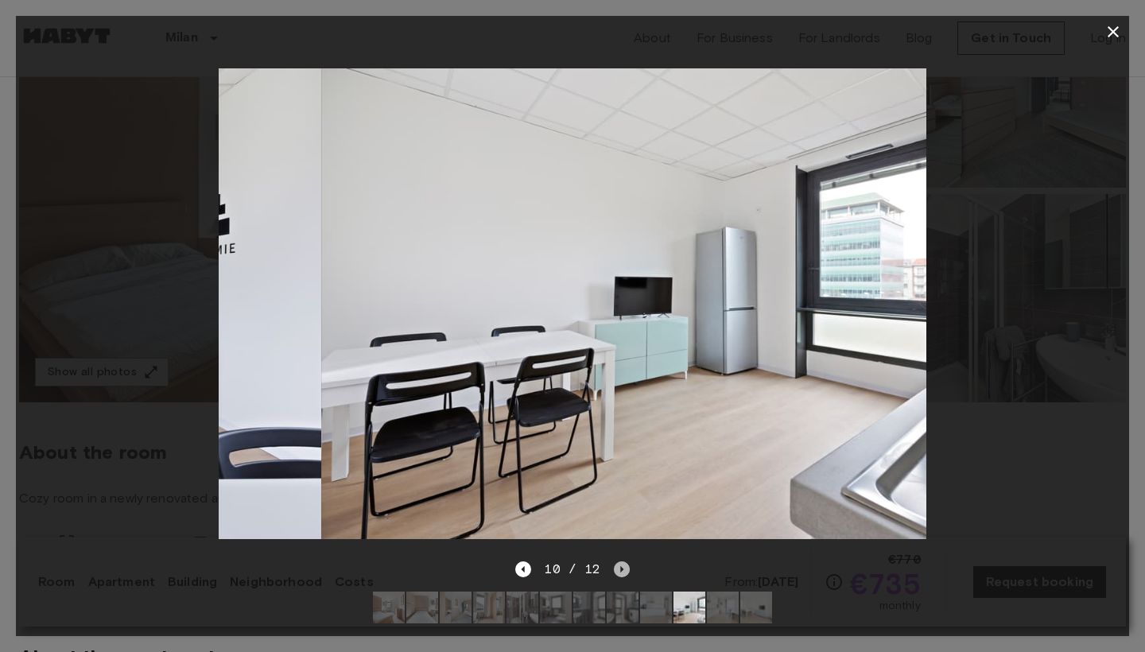
click at [615, 573] on icon "Next image" at bounding box center [622, 569] width 16 height 16
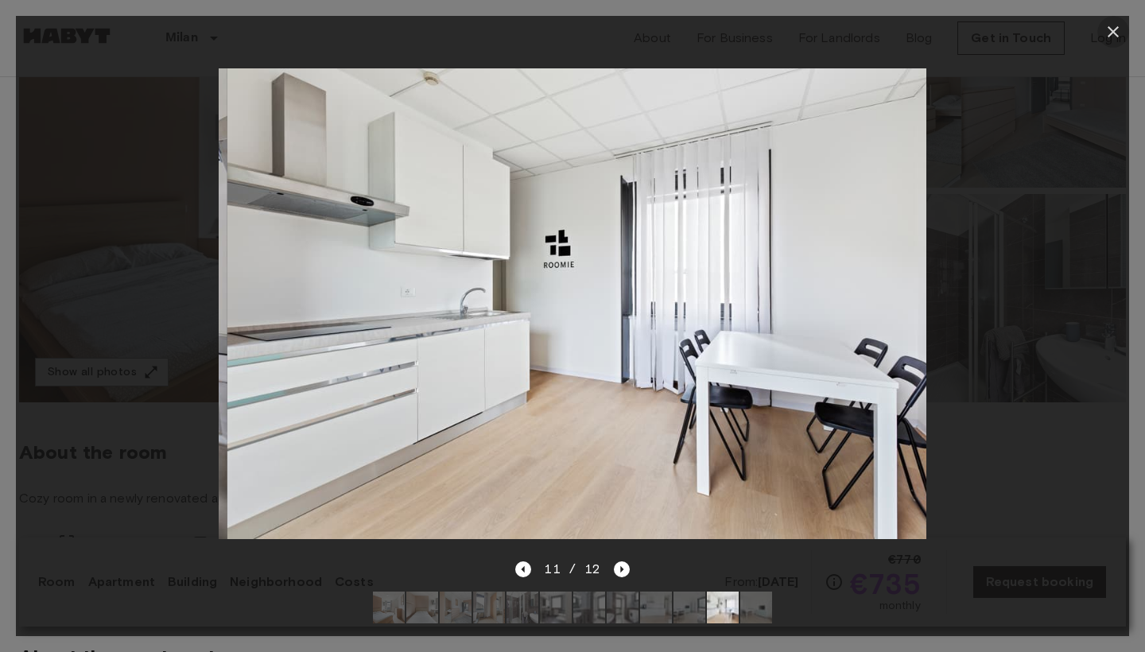
click at [1109, 31] on icon "button" at bounding box center [1112, 31] width 19 height 19
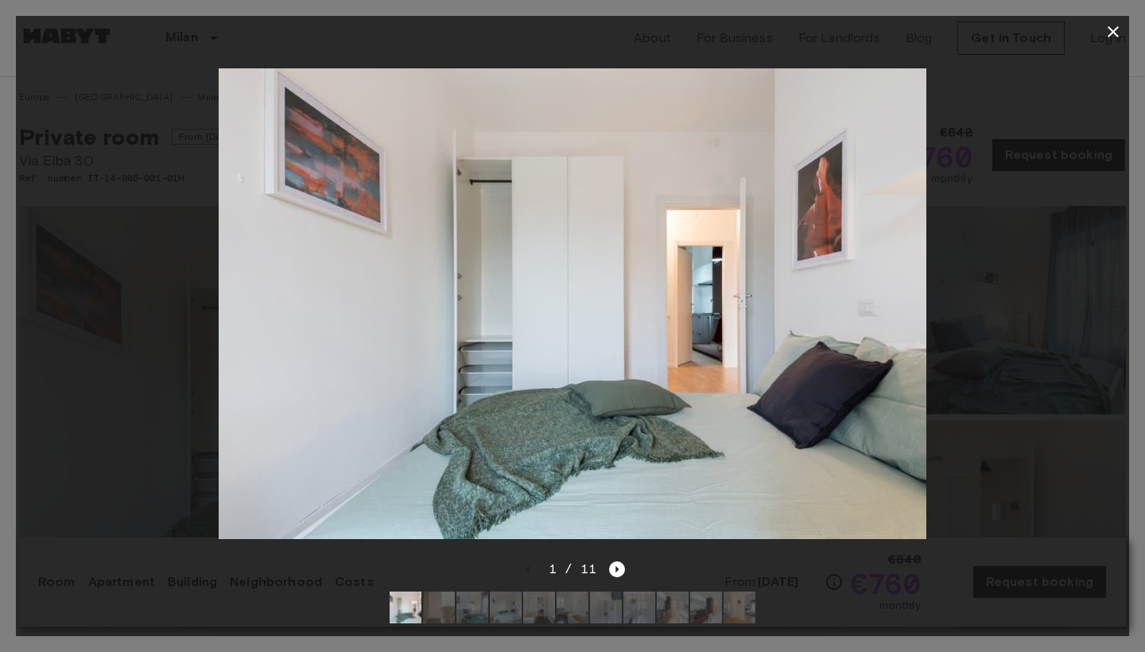
click at [618, 571] on icon "Next image" at bounding box center [617, 569] width 16 height 16
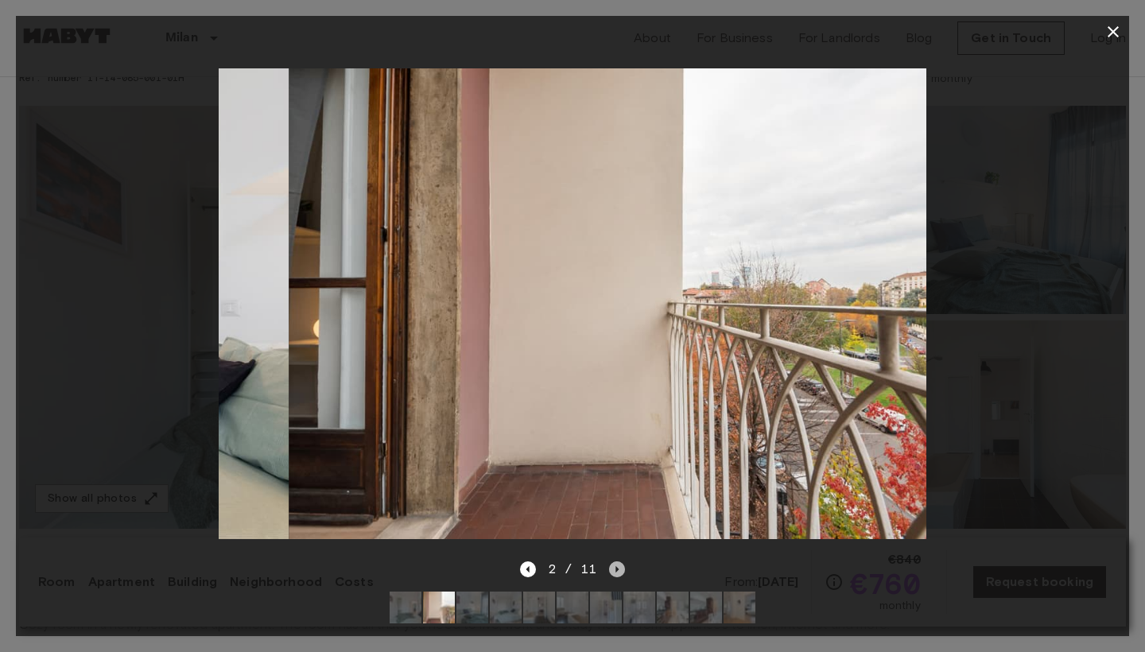
click at [619, 570] on icon "Next image" at bounding box center [617, 569] width 16 height 16
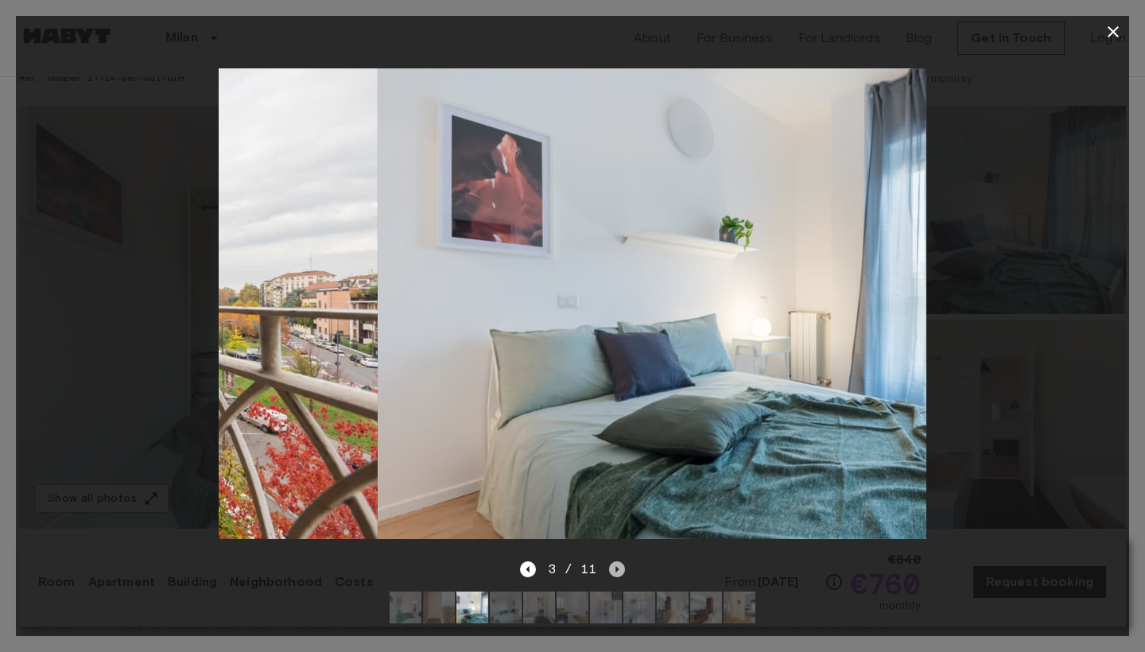
click at [619, 570] on icon "Next image" at bounding box center [617, 569] width 16 height 16
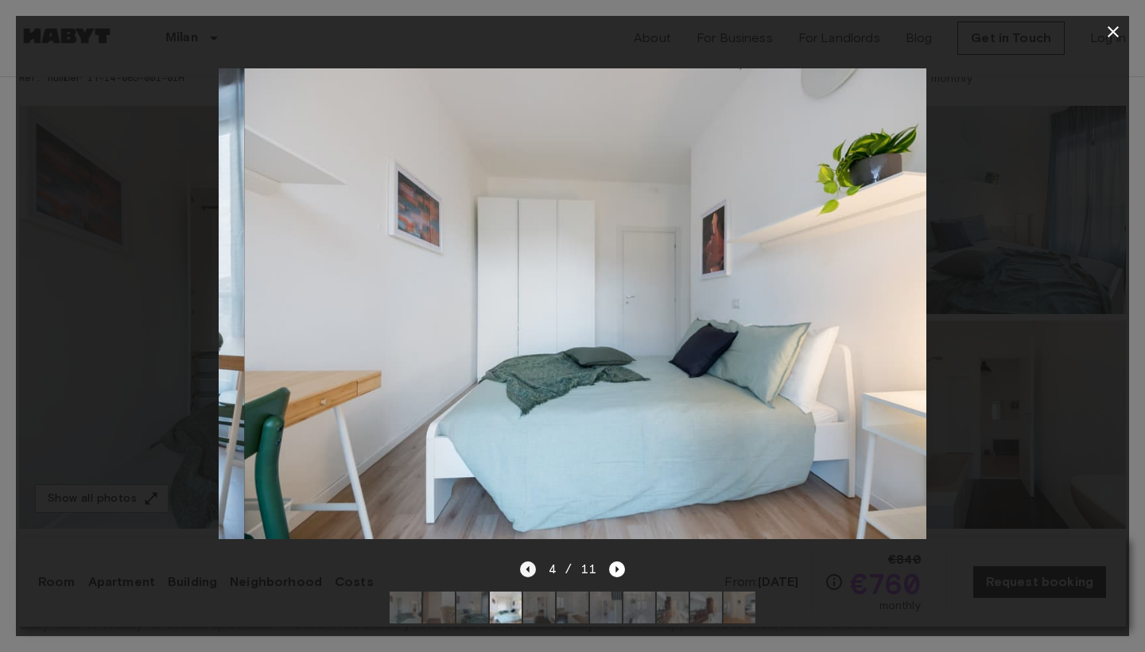
click at [534, 571] on icon "Previous image" at bounding box center [528, 569] width 16 height 16
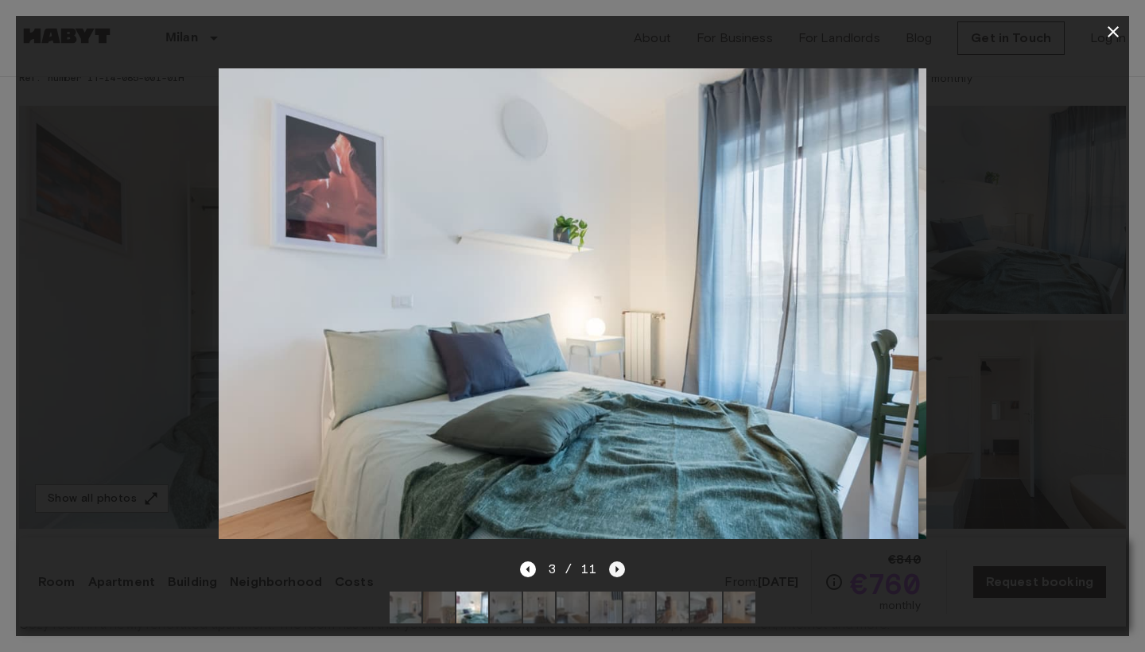
click at [610, 572] on icon "Next image" at bounding box center [617, 569] width 16 height 16
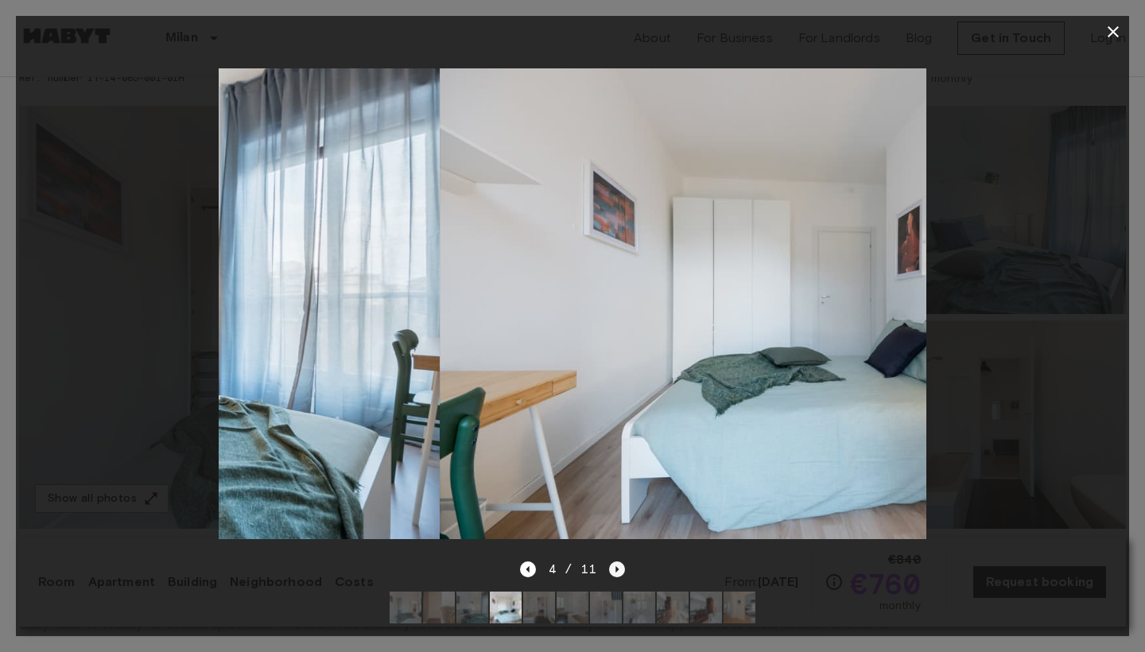
click at [610, 572] on icon "Next image" at bounding box center [617, 569] width 16 height 16
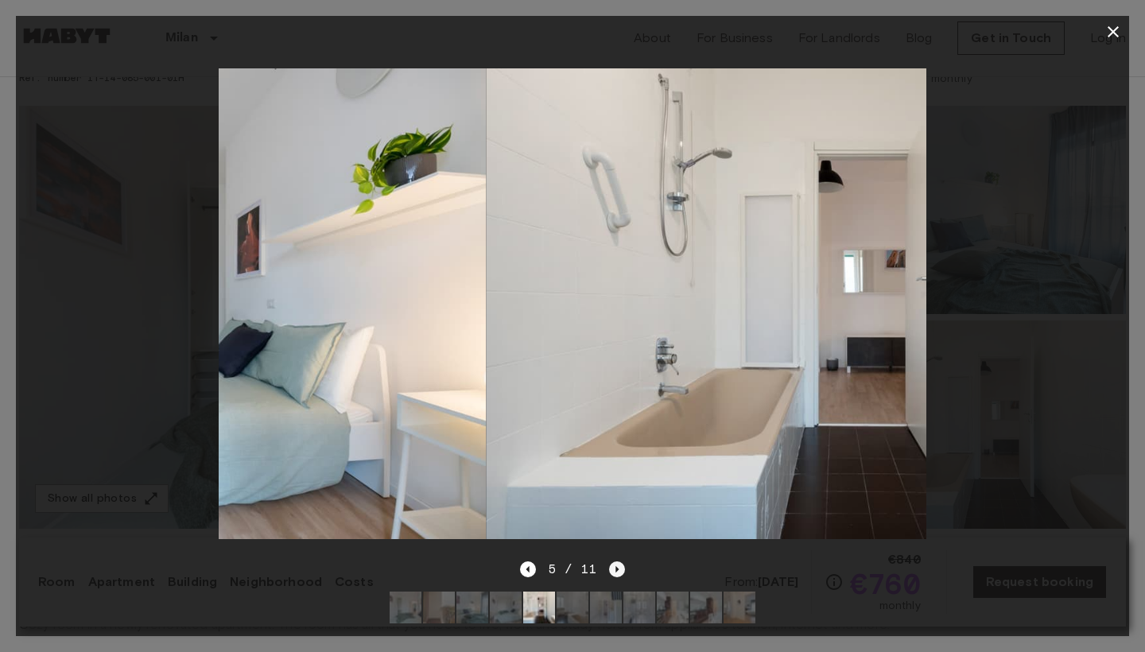
click at [610, 572] on icon "Next image" at bounding box center [617, 569] width 16 height 16
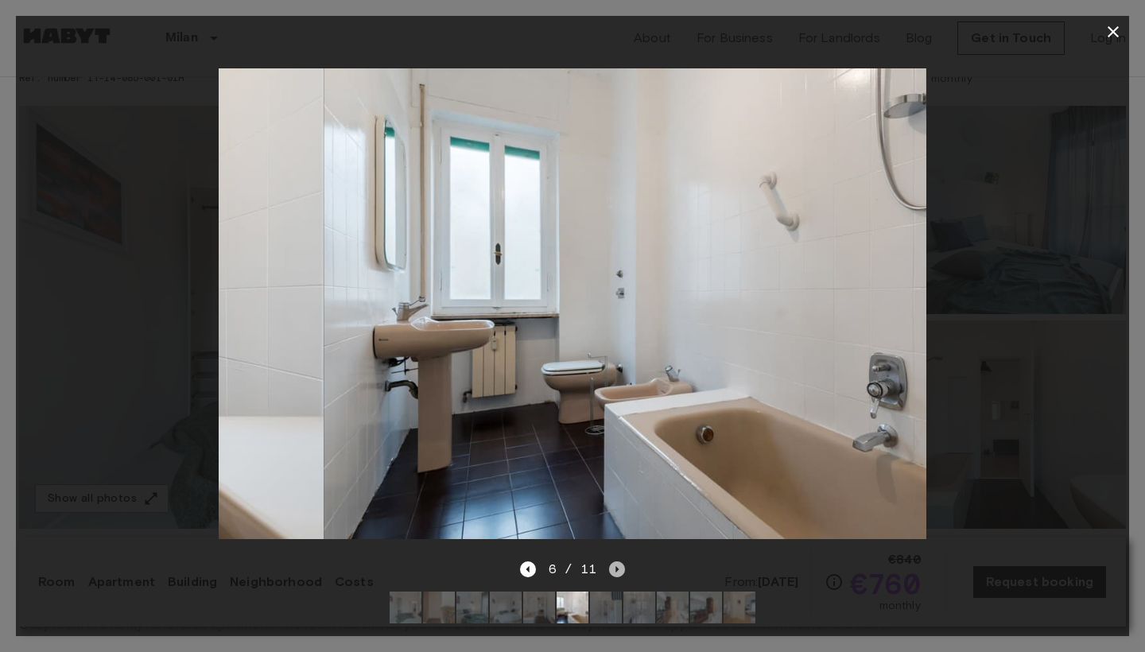
click at [610, 572] on icon "Next image" at bounding box center [617, 569] width 16 height 16
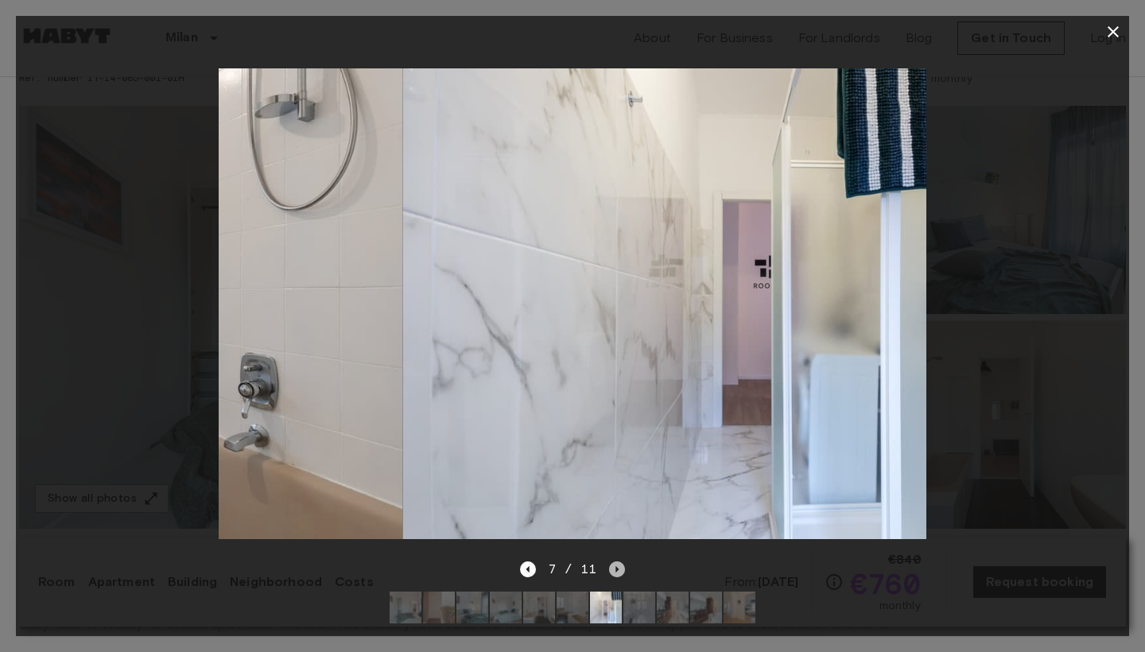
click at [610, 572] on icon "Next image" at bounding box center [617, 569] width 16 height 16
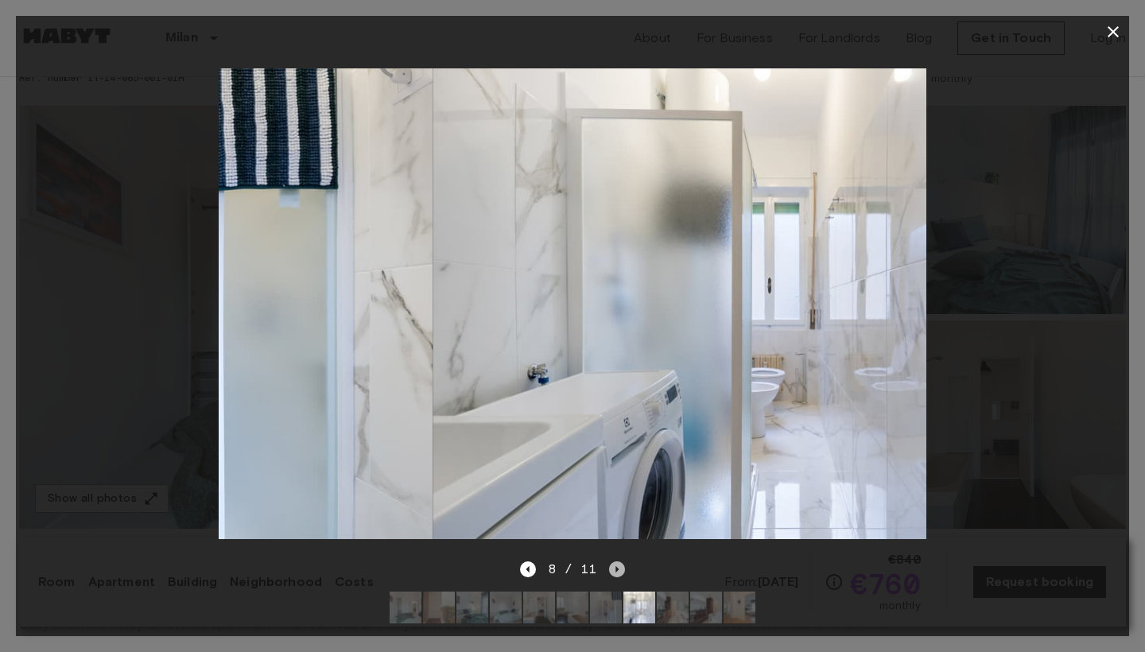
click at [610, 572] on icon "Next image" at bounding box center [617, 569] width 16 height 16
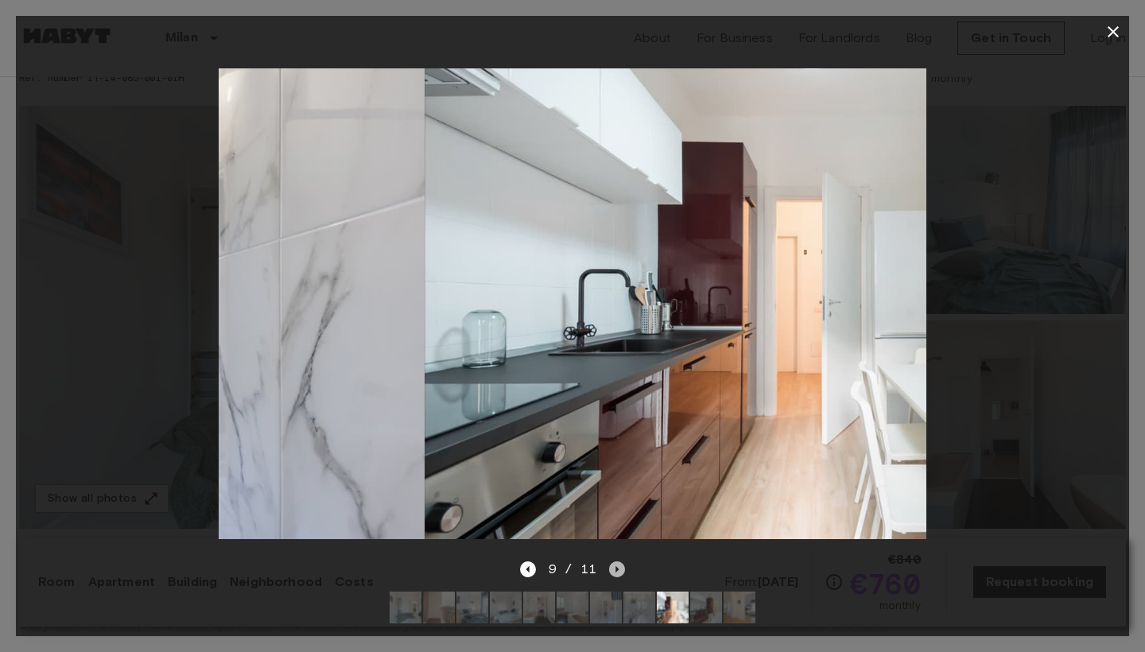
click at [610, 572] on icon "Next image" at bounding box center [617, 569] width 16 height 16
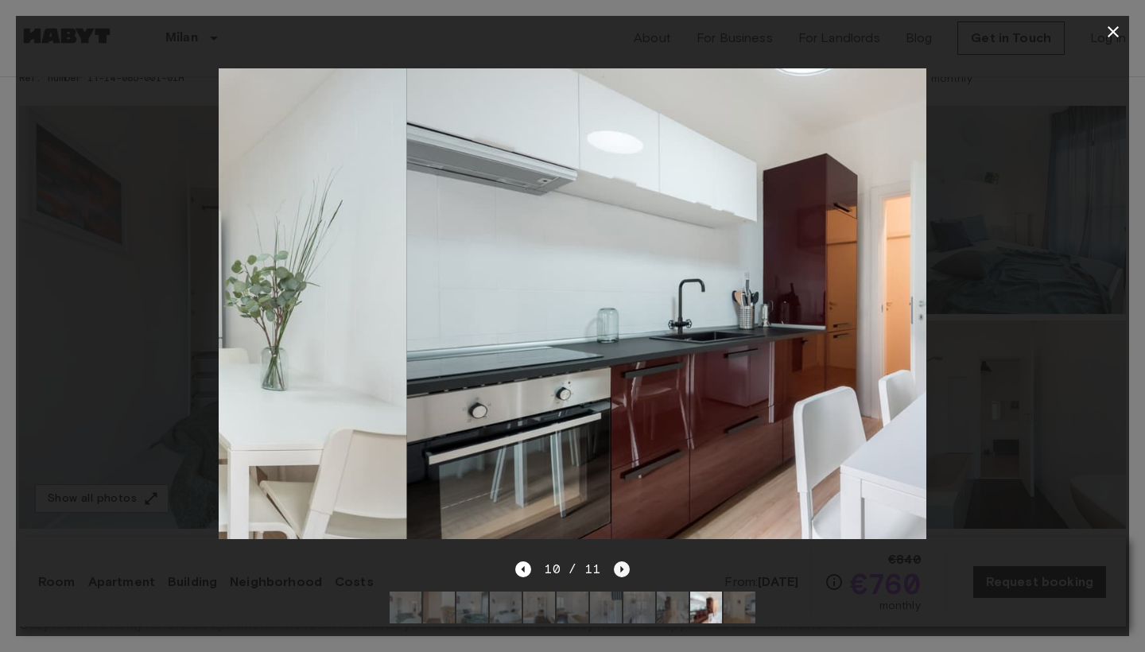
click at [610, 572] on div "10 / 11" at bounding box center [572, 569] width 114 height 19
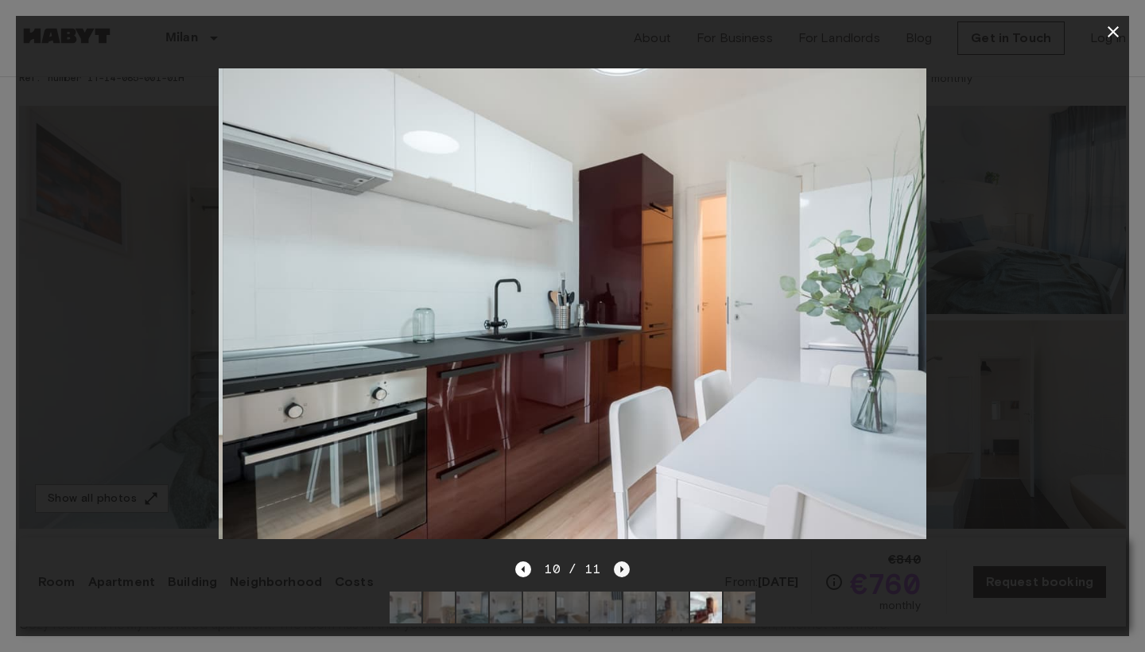
click at [610, 572] on div "10 / 11" at bounding box center [572, 569] width 114 height 19
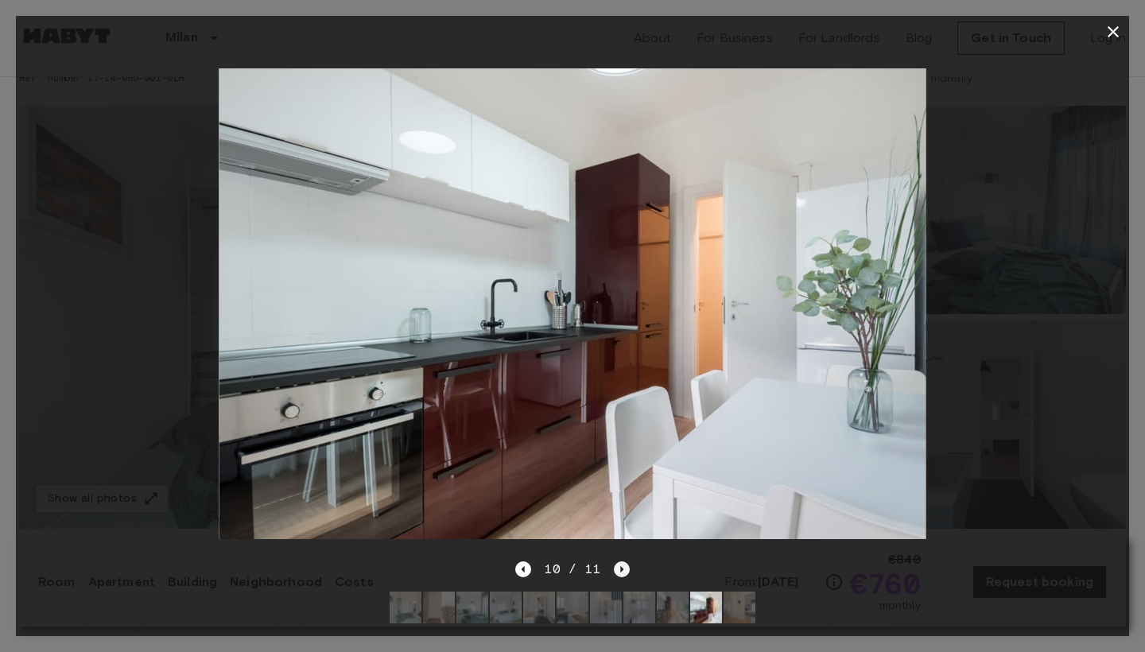
click at [614, 570] on icon "Next image" at bounding box center [622, 569] width 16 height 16
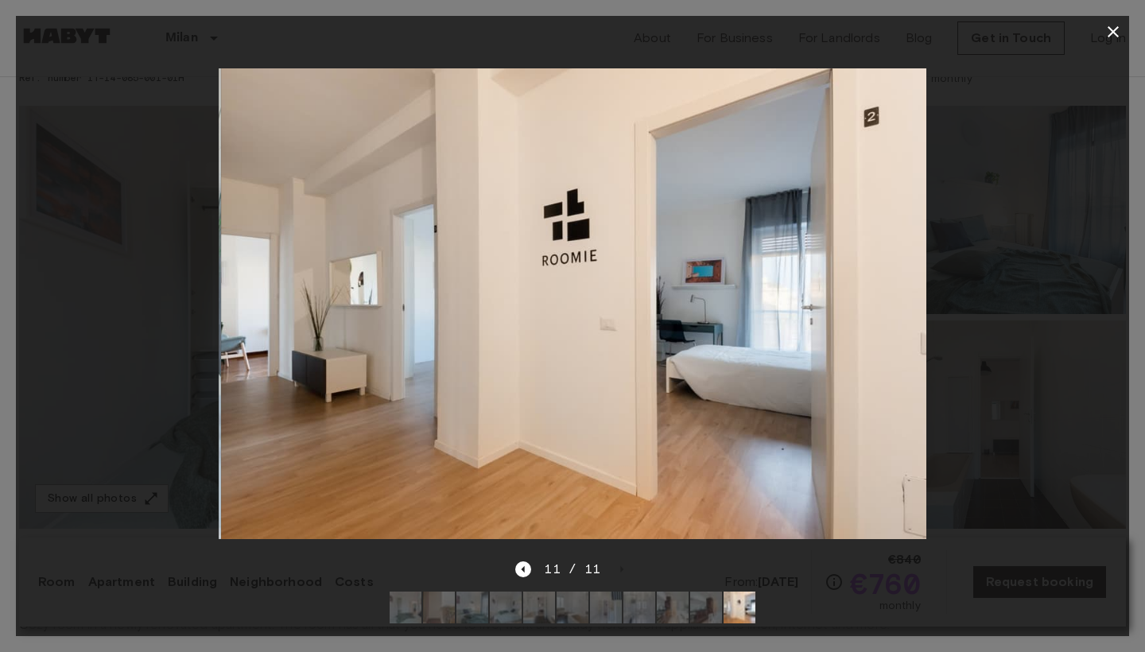
click at [1107, 41] on icon "button" at bounding box center [1112, 31] width 19 height 19
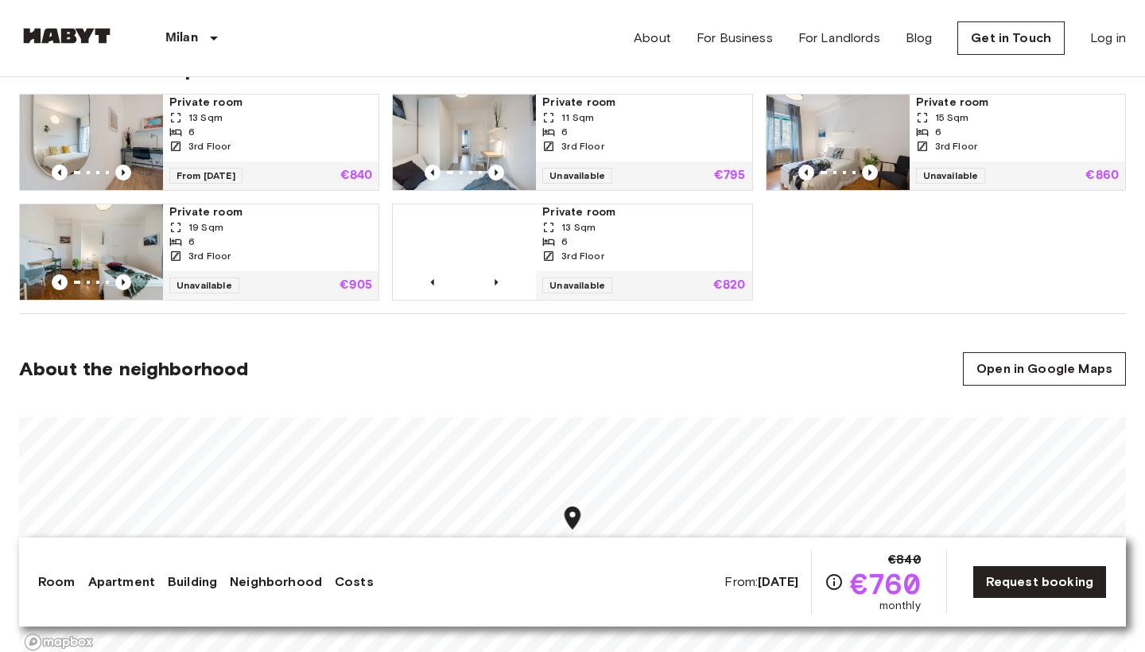
scroll to position [1106, 0]
